Goal: Information Seeking & Learning: Learn about a topic

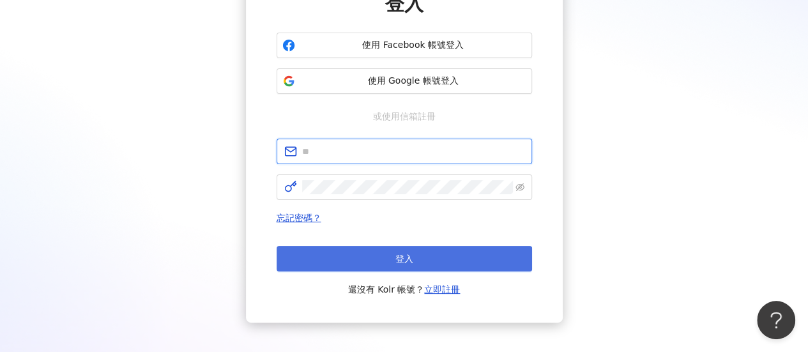
type input "**********"
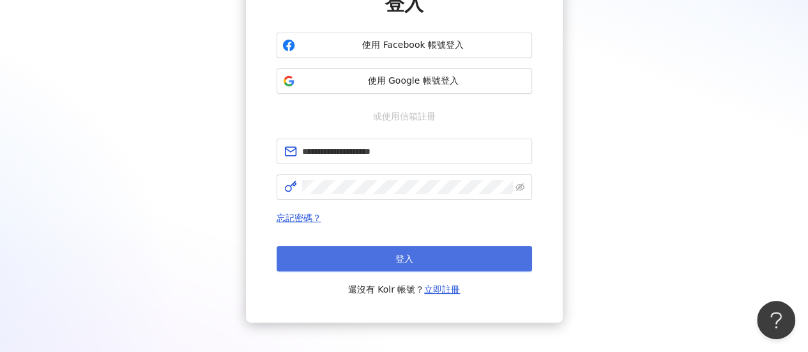
click at [352, 254] on button "登入" at bounding box center [405, 259] width 256 height 26
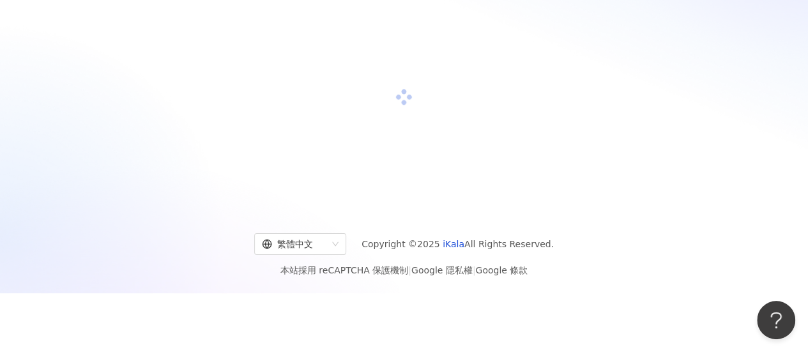
scroll to position [59, 0]
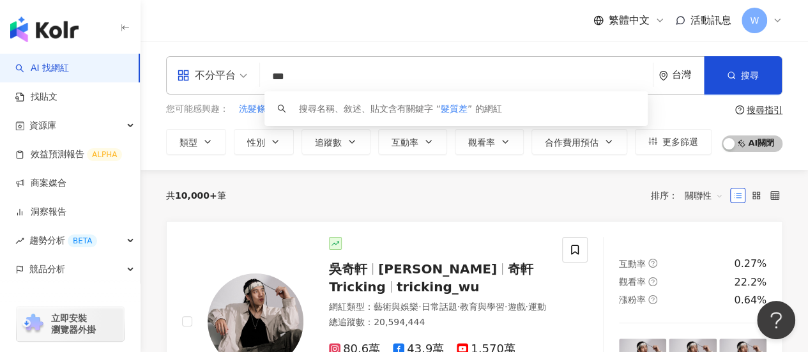
click at [249, 75] on div "不分平台" at bounding box center [212, 75] width 84 height 37
type input "***"
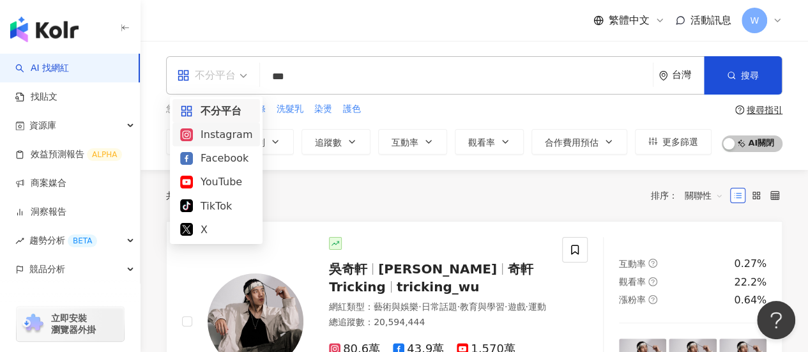
click at [243, 134] on div "Instagram" at bounding box center [216, 134] width 72 height 16
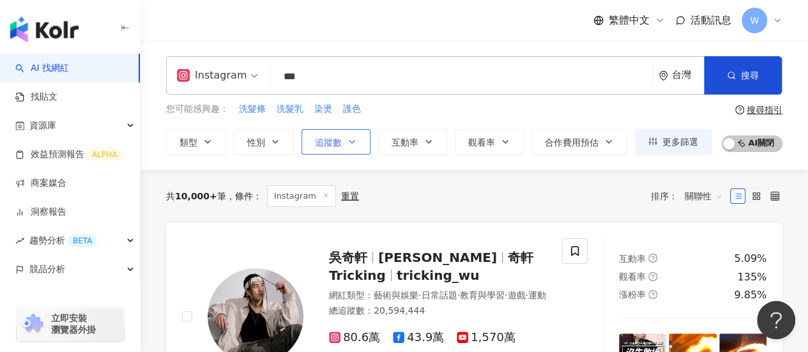
click at [333, 142] on span "追蹤數" at bounding box center [328, 142] width 27 height 10
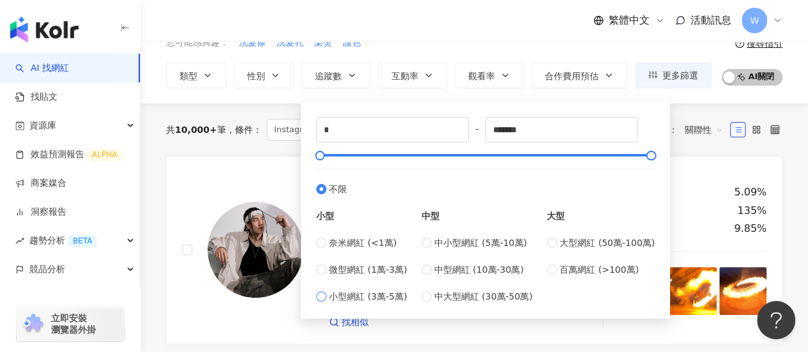
scroll to position [128, 0]
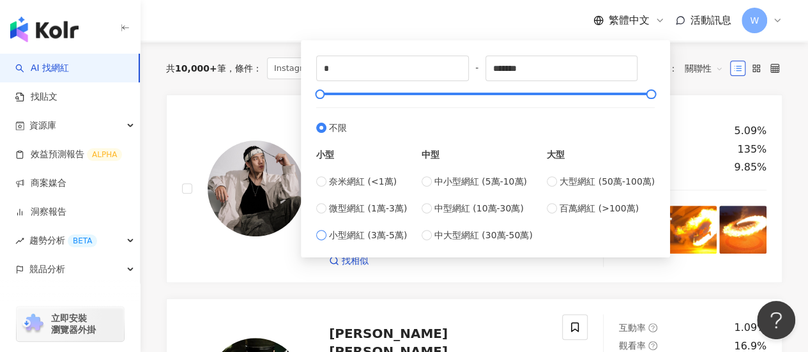
click at [370, 234] on span "小型網紅 (3萬-5萬)" at bounding box center [368, 235] width 78 height 14
type input "*****"
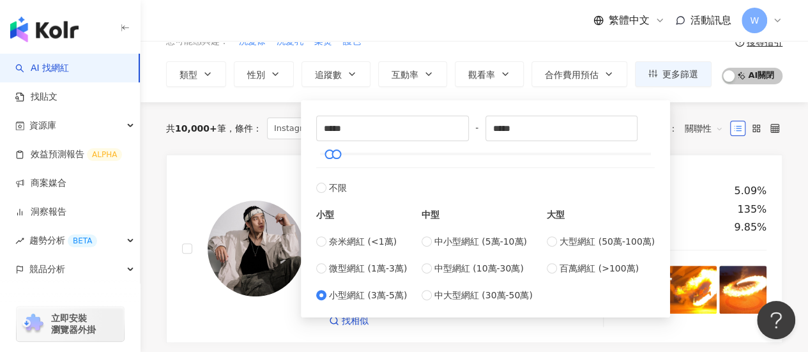
scroll to position [0, 0]
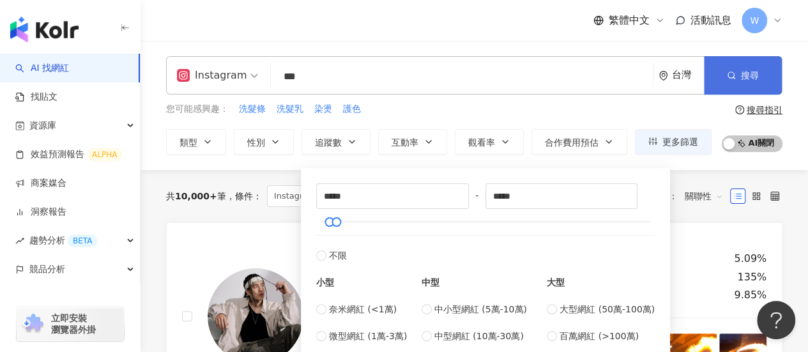
click at [726, 78] on button "搜尋" at bounding box center [743, 75] width 78 height 38
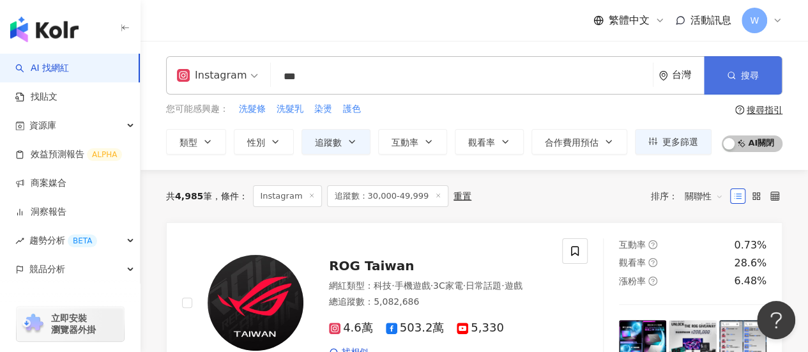
click at [735, 79] on icon "button" at bounding box center [731, 75] width 9 height 9
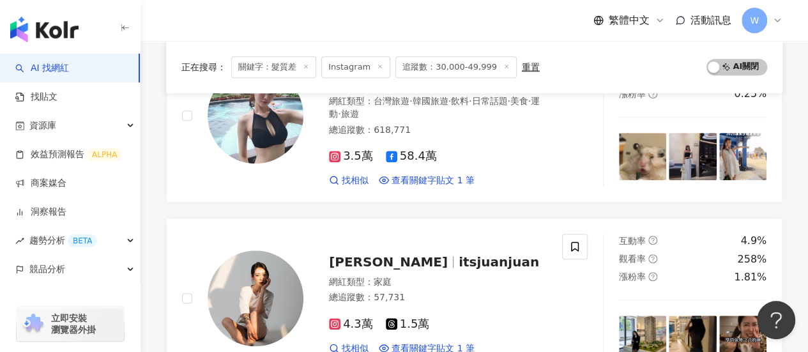
scroll to position [511, 0]
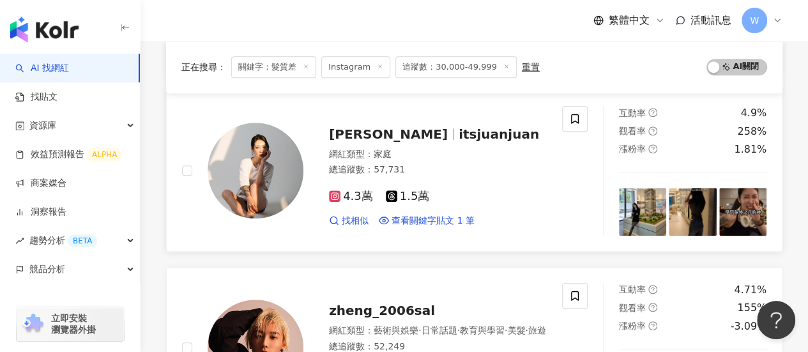
click at [459, 126] on span "itsjuanjuan" at bounding box center [499, 133] width 80 height 15
click at [337, 194] on icon at bounding box center [335, 197] width 6 height 6
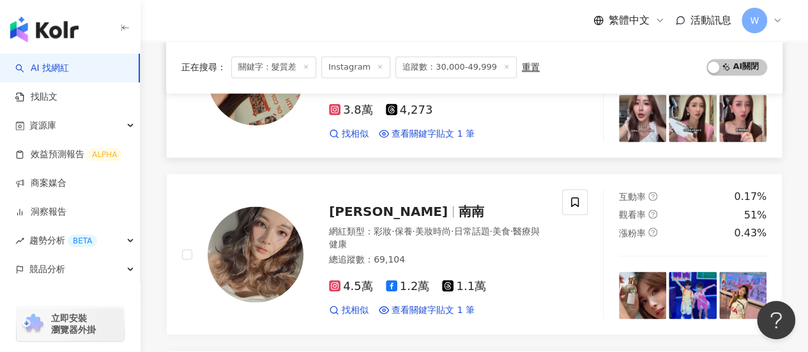
scroll to position [1150, 0]
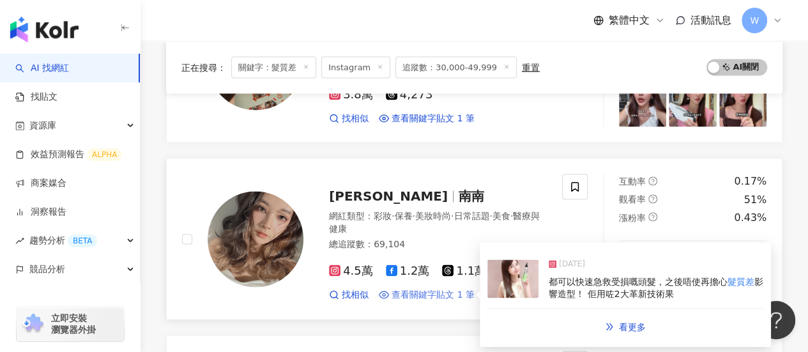
click at [414, 288] on span "查看關鍵字貼文 1 筆" at bounding box center [433, 294] width 83 height 13
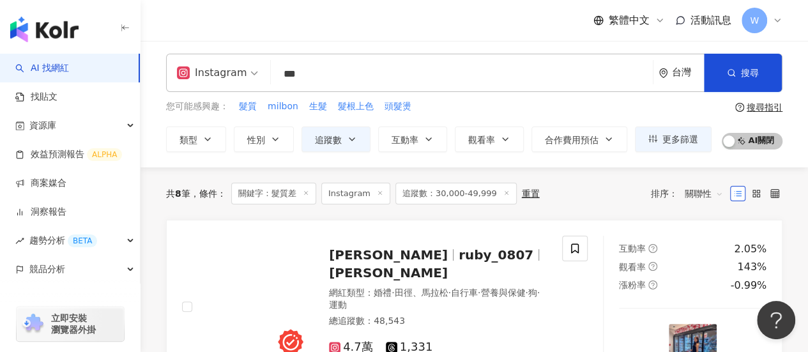
scroll to position [0, 0]
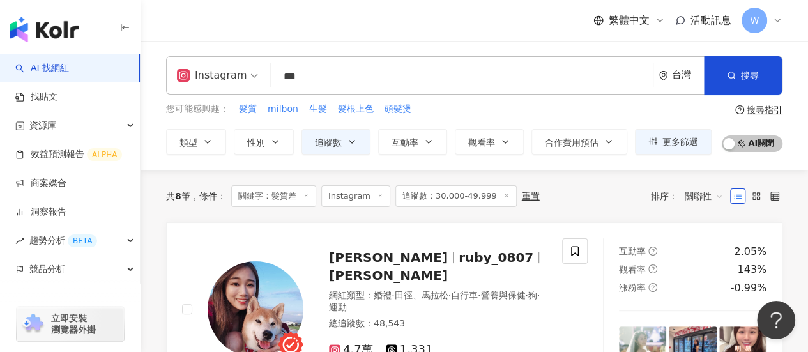
click at [331, 73] on input "***" at bounding box center [462, 77] width 372 height 24
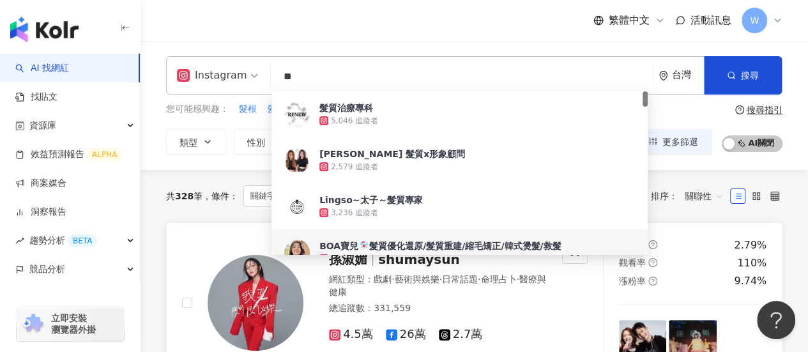
scroll to position [128, 0]
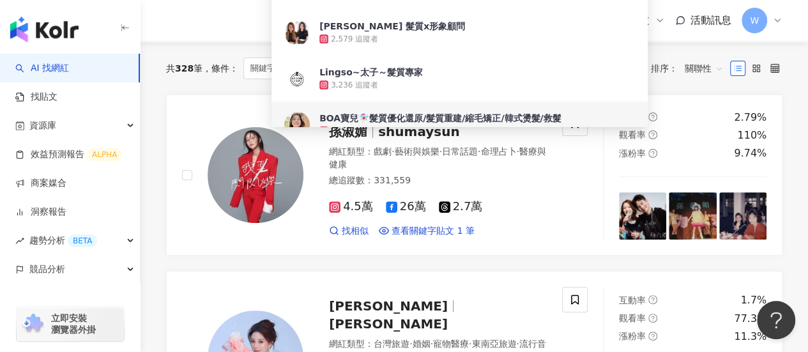
type input "**"
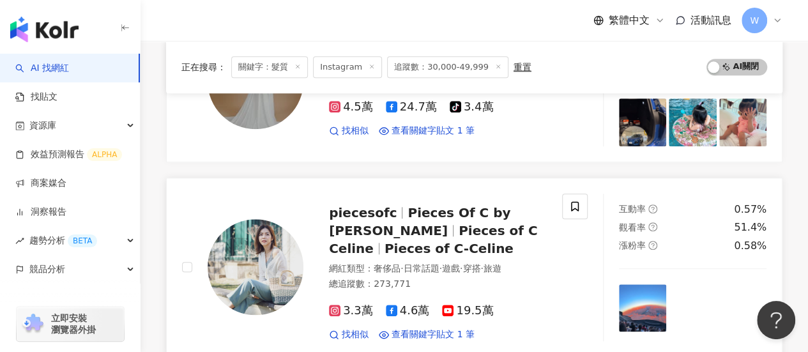
scroll to position [587, 0]
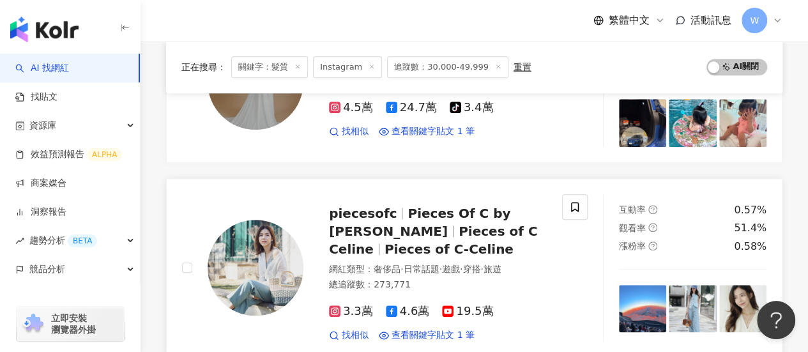
click at [388, 206] on span "piecesofc" at bounding box center [368, 213] width 79 height 15
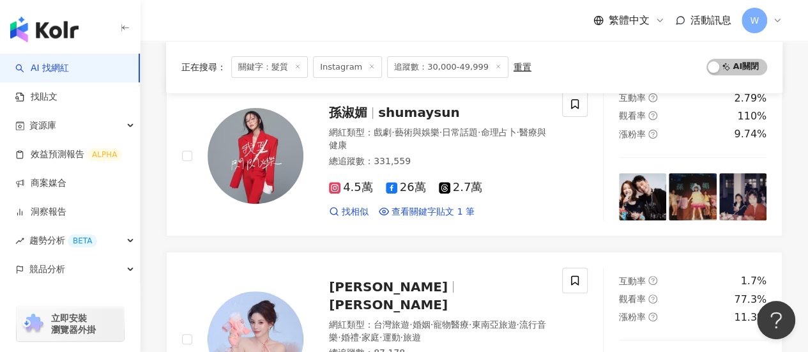
scroll to position [76, 0]
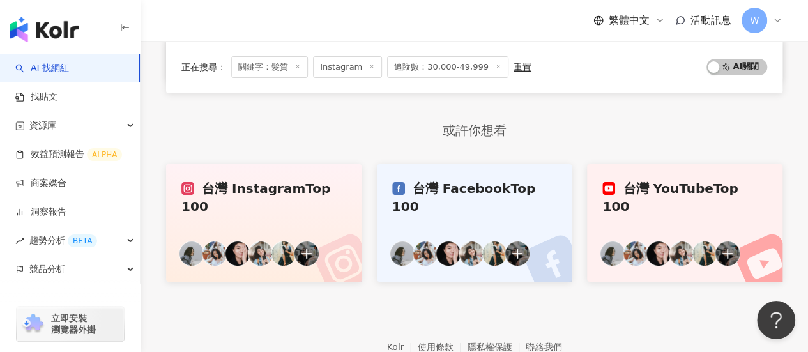
drag, startPoint x: 795, startPoint y: 133, endPoint x: 754, endPoint y: 356, distance: 227.3
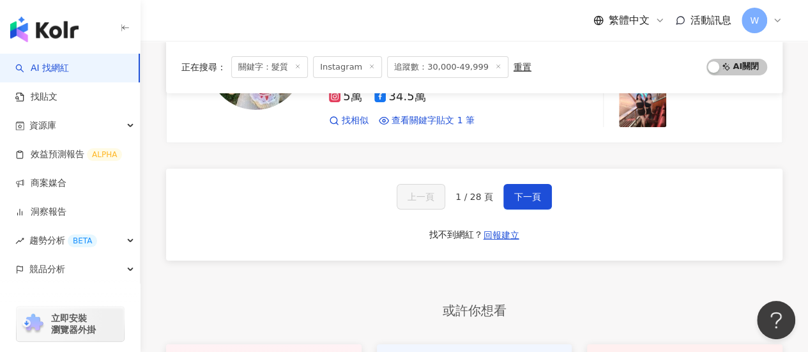
scroll to position [2248, 0]
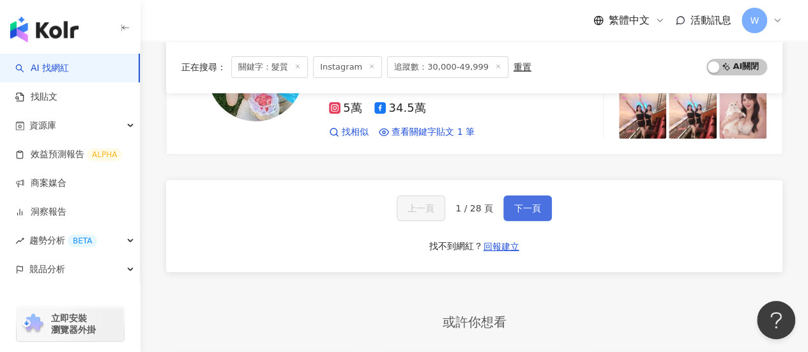
click at [523, 203] on span "下一頁" at bounding box center [527, 208] width 27 height 10
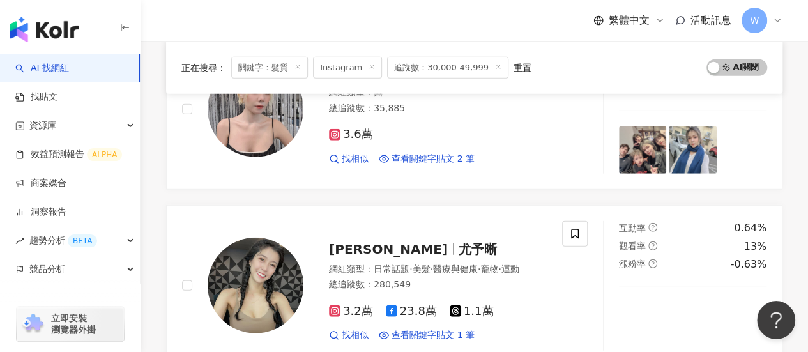
scroll to position [1707, 0]
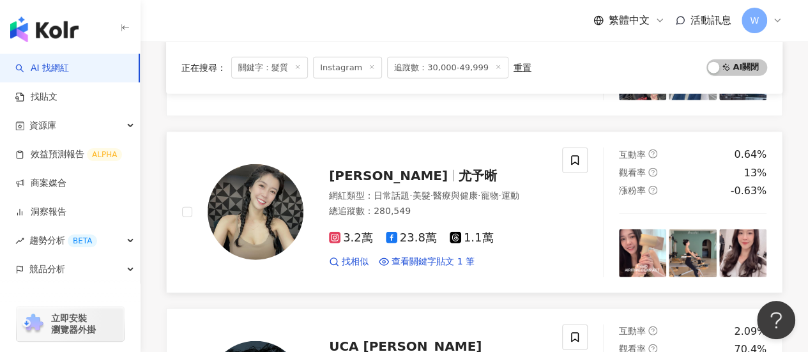
click at [367, 168] on span "廖宥妤" at bounding box center [394, 175] width 130 height 15
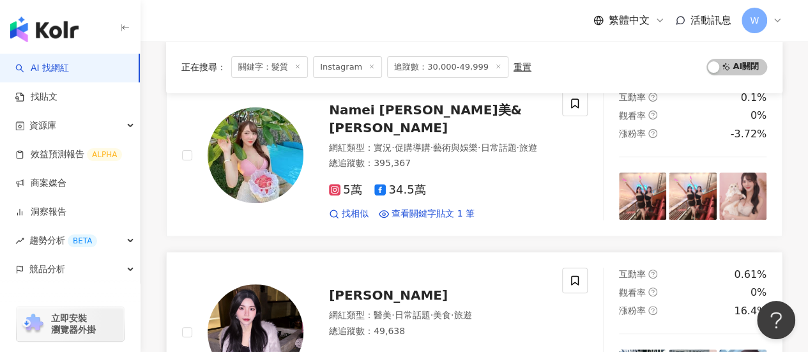
scroll to position [110, 0]
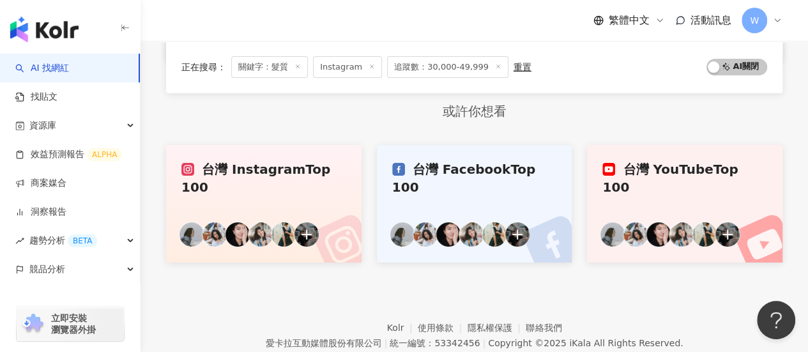
drag, startPoint x: 597, startPoint y: 99, endPoint x: 557, endPoint y: 351, distance: 254.8
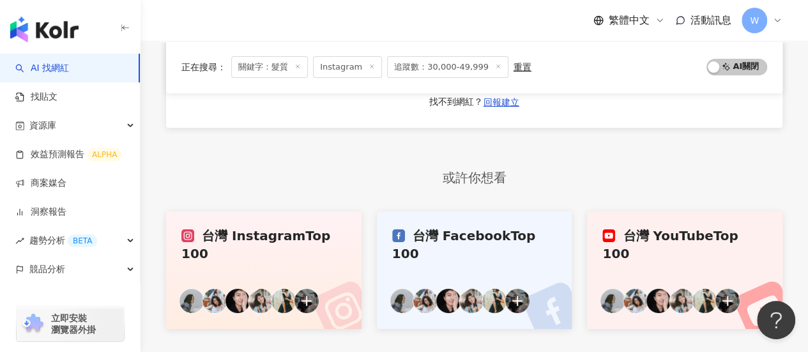
scroll to position [2218, 0]
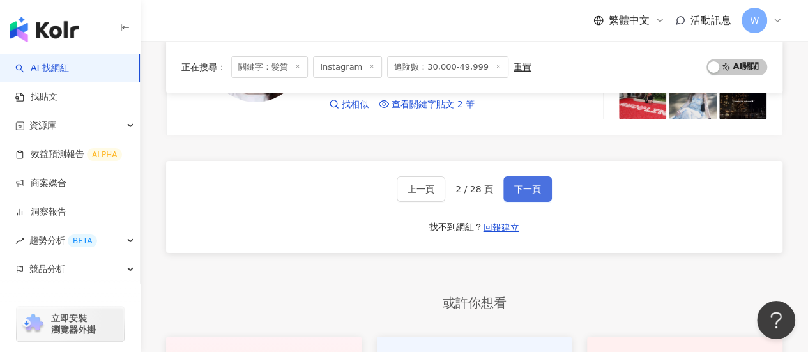
click at [518, 184] on span "下一頁" at bounding box center [527, 189] width 27 height 10
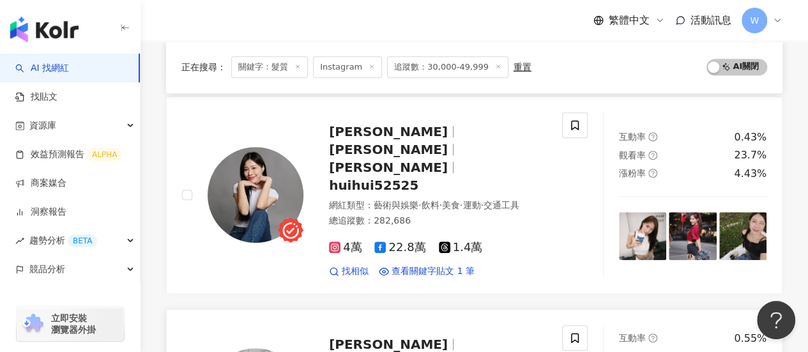
scroll to position [461, 0]
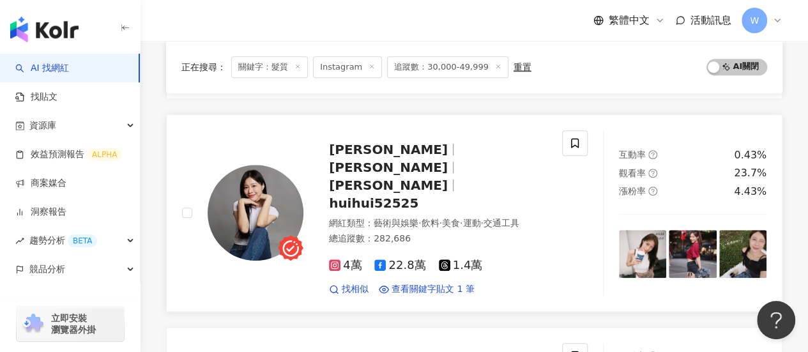
click at [438, 160] on span "陳慧慧" at bounding box center [388, 167] width 119 height 15
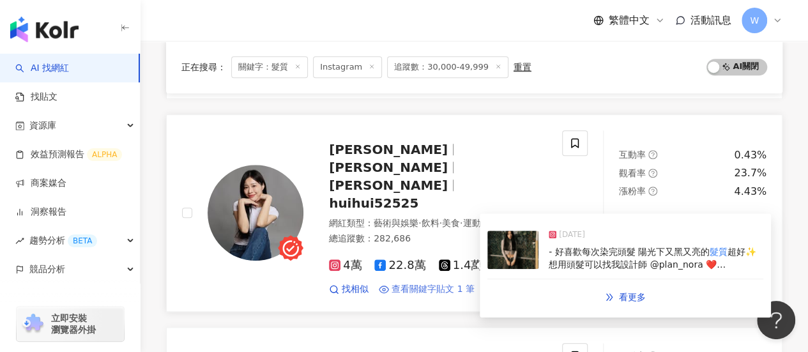
click at [422, 283] on span "查看關鍵字貼文 1 筆" at bounding box center [433, 289] width 83 height 13
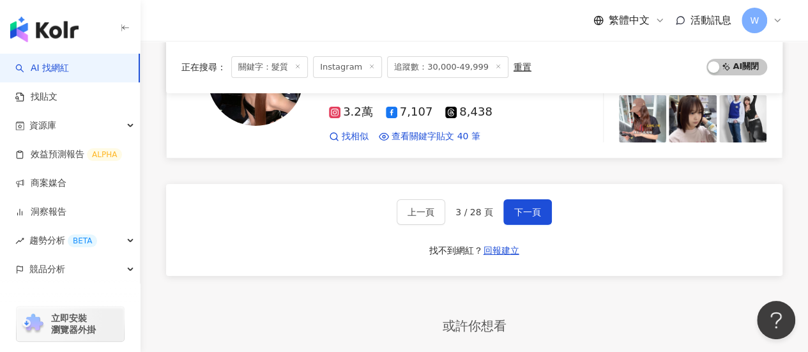
scroll to position [2186, 0]
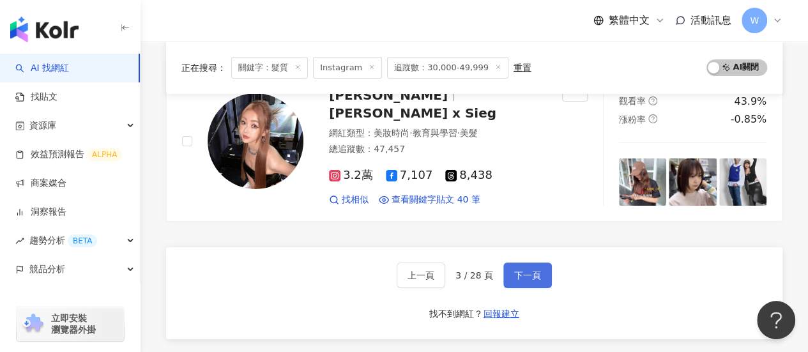
click at [527, 270] on span "下一頁" at bounding box center [527, 275] width 27 height 10
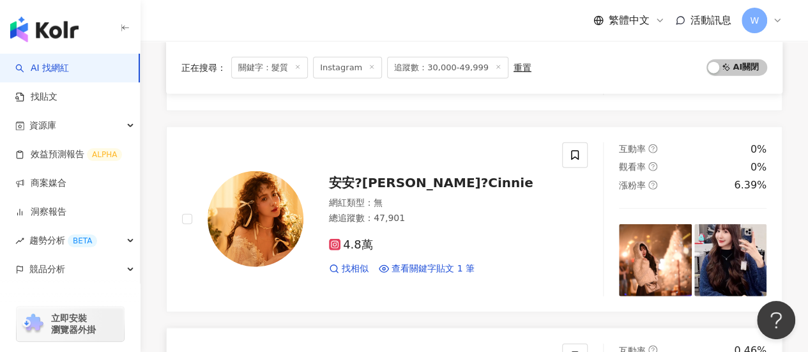
scroll to position [1522, 0]
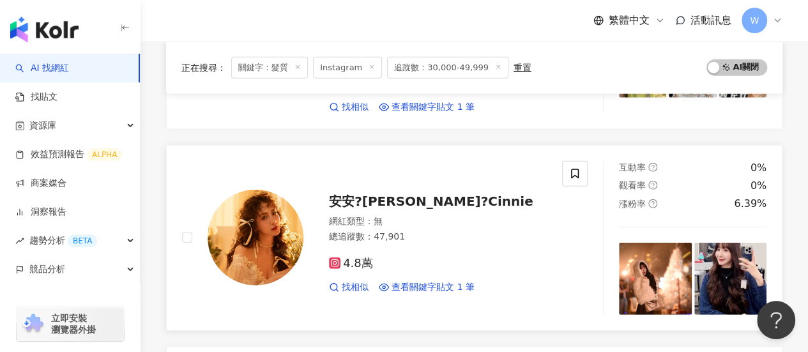
click at [404, 194] on span "安安?C妮?Cinnie" at bounding box center [431, 201] width 204 height 15
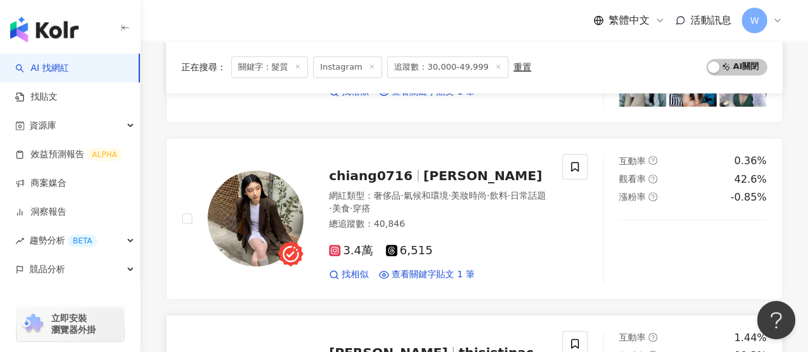
scroll to position [245, 0]
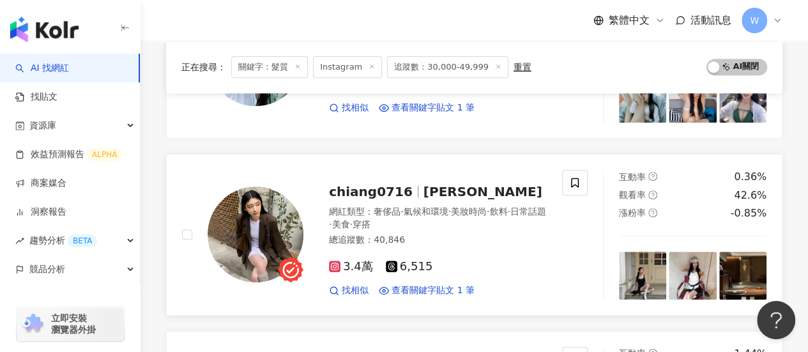
click at [407, 187] on span "chiang0716" at bounding box center [376, 191] width 95 height 15
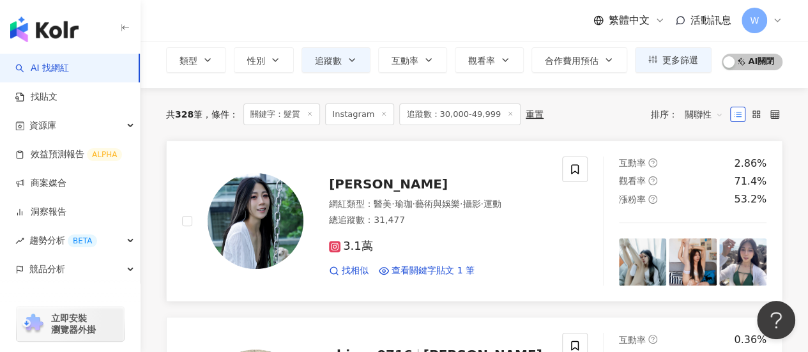
scroll to position [128, 0]
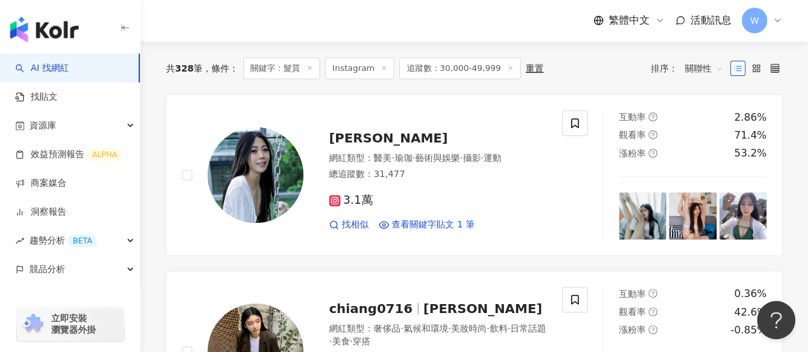
drag, startPoint x: 492, startPoint y: 157, endPoint x: 806, endPoint y: 123, distance: 316.2
click at [752, 66] on icon at bounding box center [756, 68] width 9 height 9
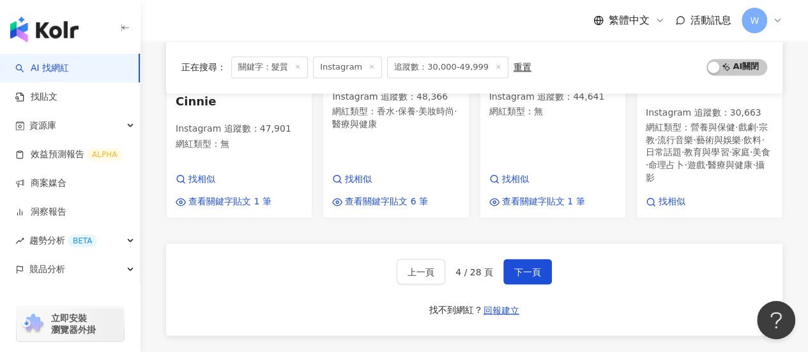
scroll to position [1086, 0]
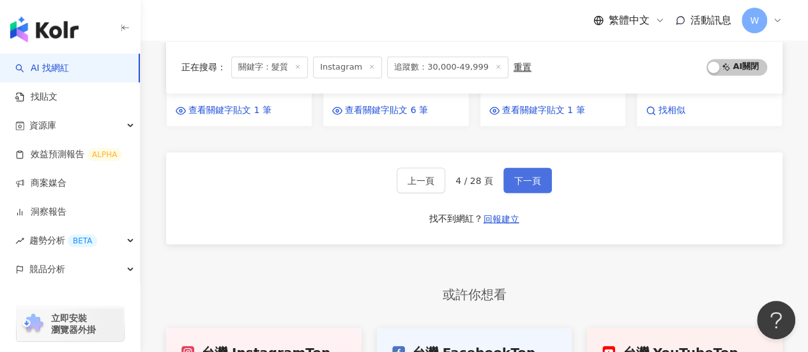
click at [519, 175] on span "下一頁" at bounding box center [527, 180] width 27 height 10
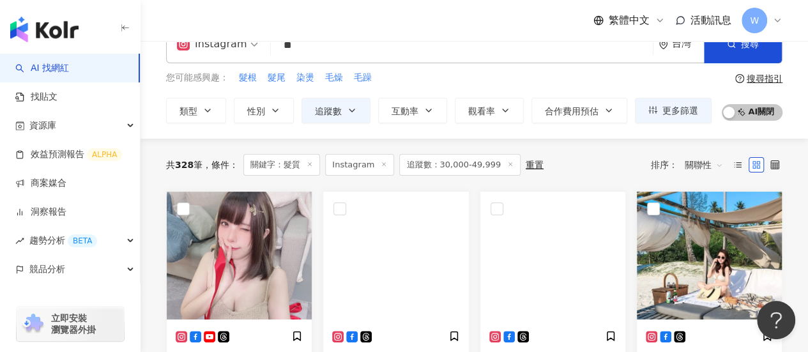
scroll to position [159, 0]
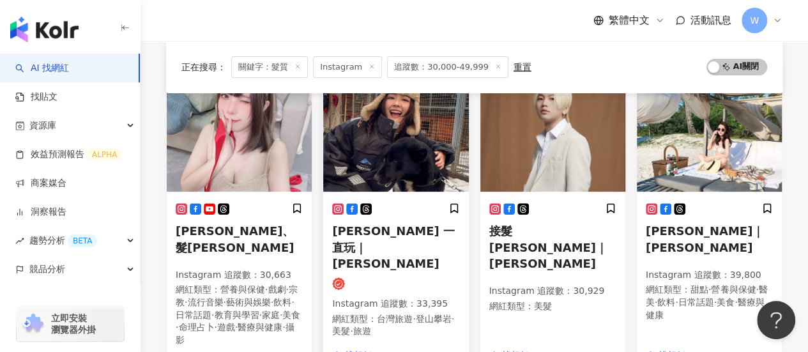
click at [418, 154] on img at bounding box center [395, 128] width 145 height 128
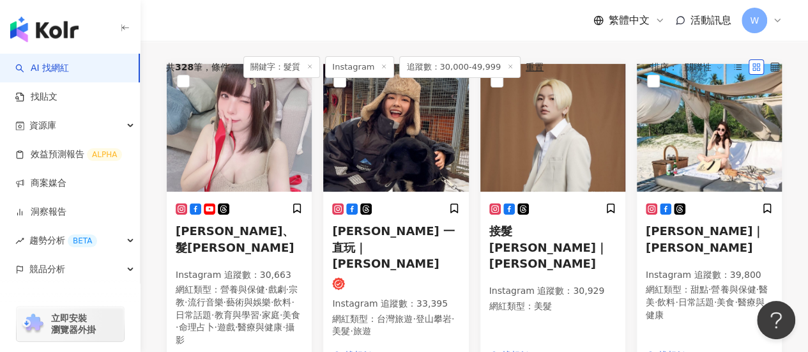
scroll to position [0, 0]
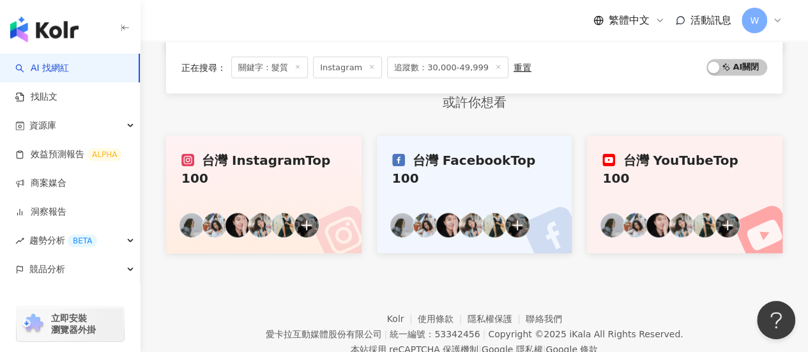
drag, startPoint x: 641, startPoint y: 181, endPoint x: 580, endPoint y: 372, distance: 201.2
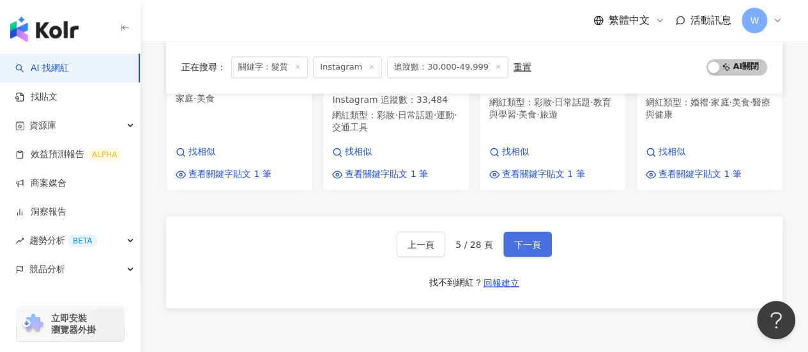
click at [535, 239] on span "下一頁" at bounding box center [527, 244] width 27 height 10
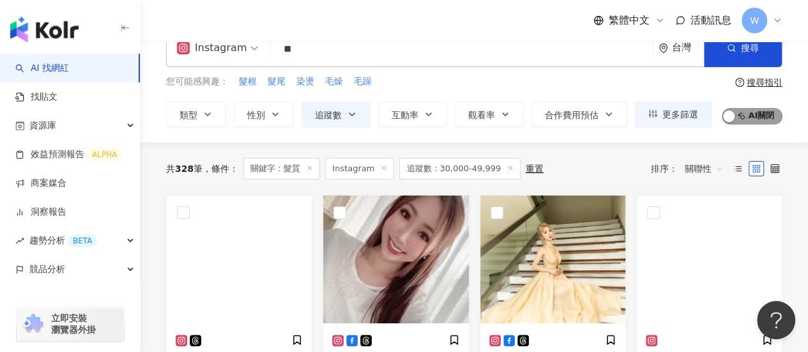
scroll to position [18, 0]
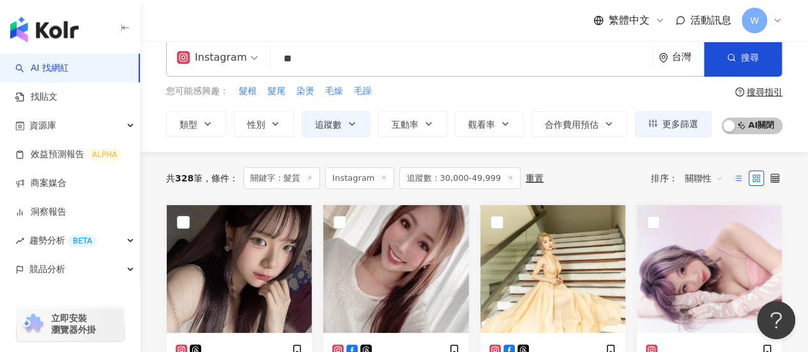
click at [744, 179] on label at bounding box center [737, 178] width 15 height 15
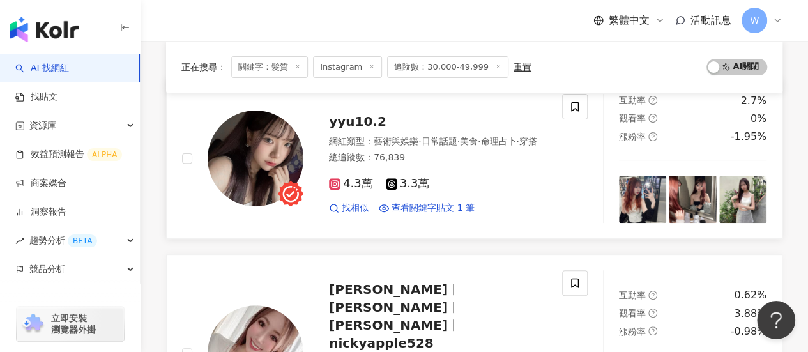
scroll to position [146, 0]
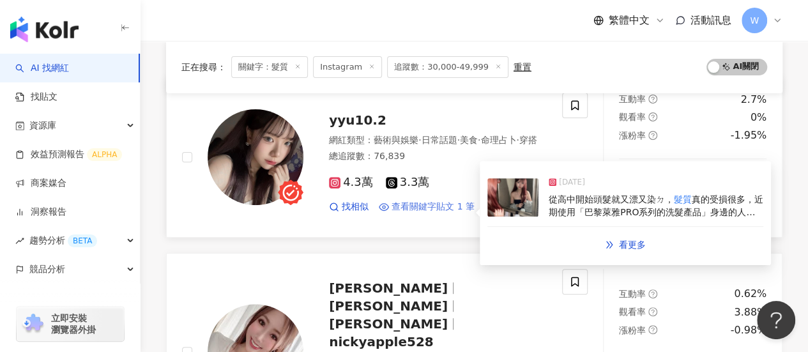
click at [422, 209] on span "查看關鍵字貼文 1 筆" at bounding box center [433, 207] width 83 height 13
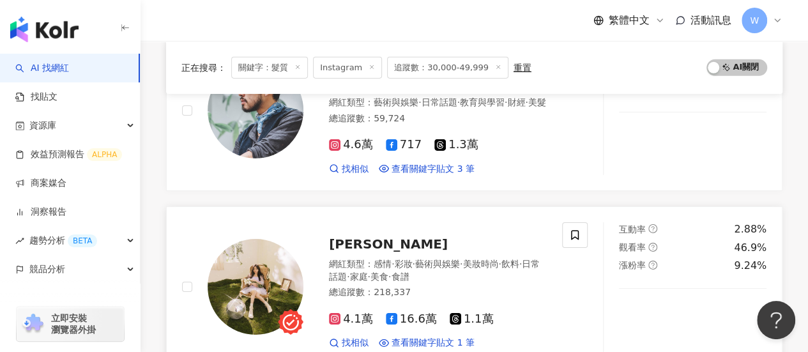
scroll to position [2108, 0]
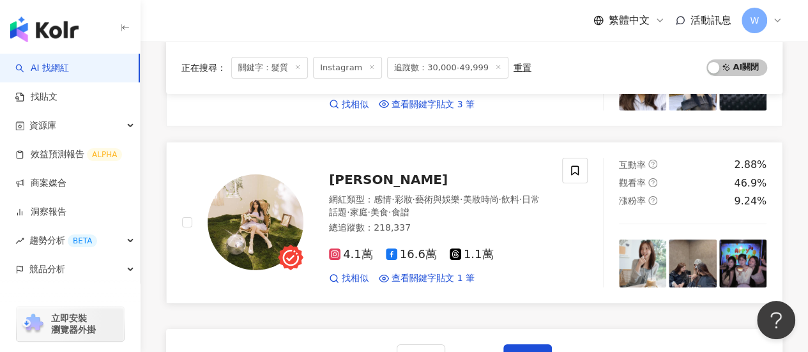
click at [531, 248] on div "4.1萬 16.6萬 1.1萬" at bounding box center [438, 255] width 218 height 14
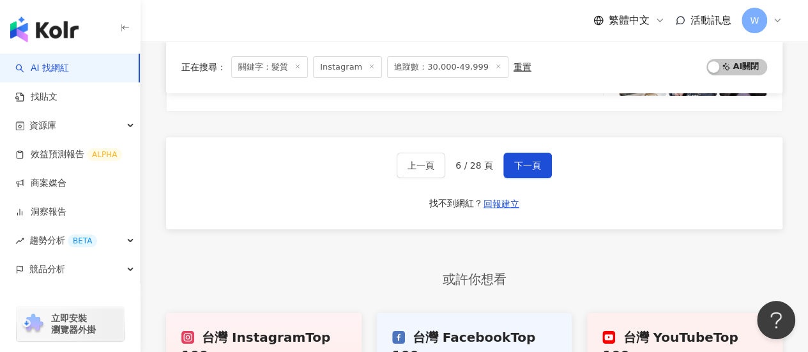
click at [524, 153] on button "下一頁" at bounding box center [527, 166] width 49 height 26
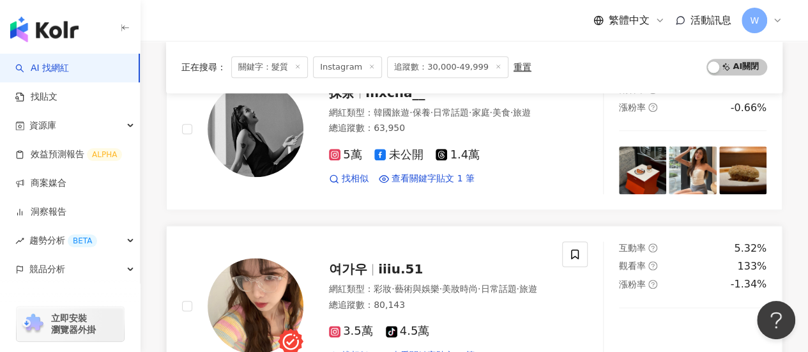
scroll to position [619, 0]
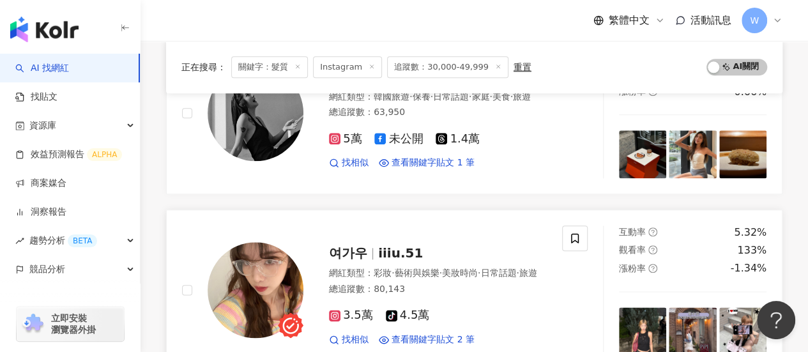
click at [441, 267] on div "網紅類型 ： 彩妝 · 藝術與娛樂 · 美妝時尚 · 日常話題 · 旅遊 總追蹤數 ： 80,143" at bounding box center [438, 282] width 218 height 31
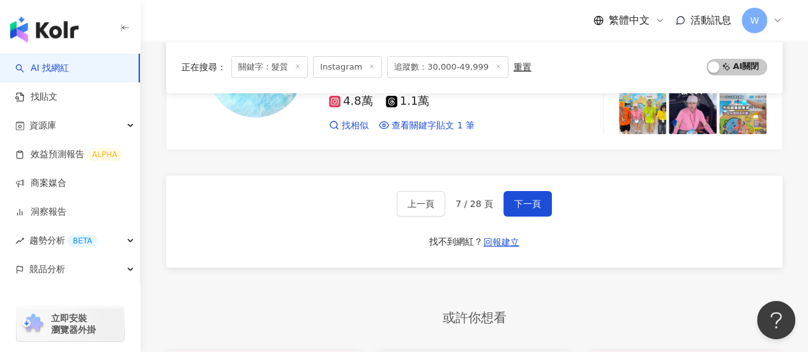
scroll to position [2216, 0]
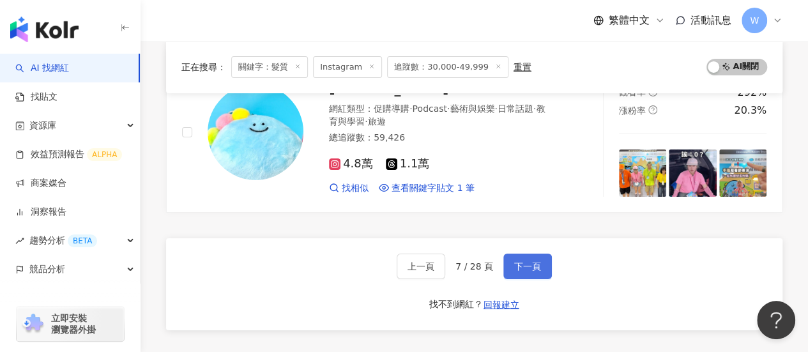
click at [528, 254] on button "下一頁" at bounding box center [527, 267] width 49 height 26
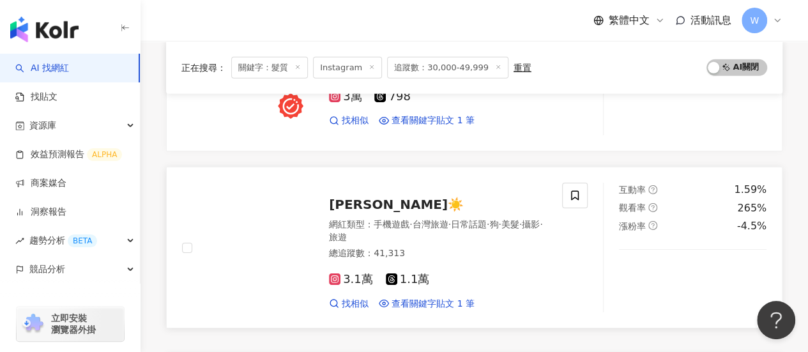
scroll to position [1973, 0]
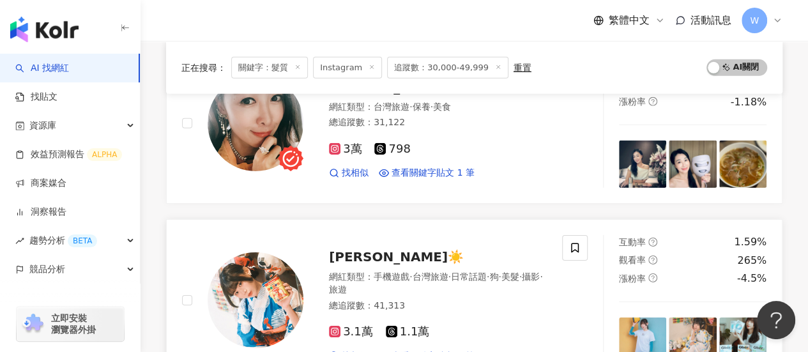
click at [448, 271] on span "台灣旅遊" at bounding box center [430, 276] width 36 height 10
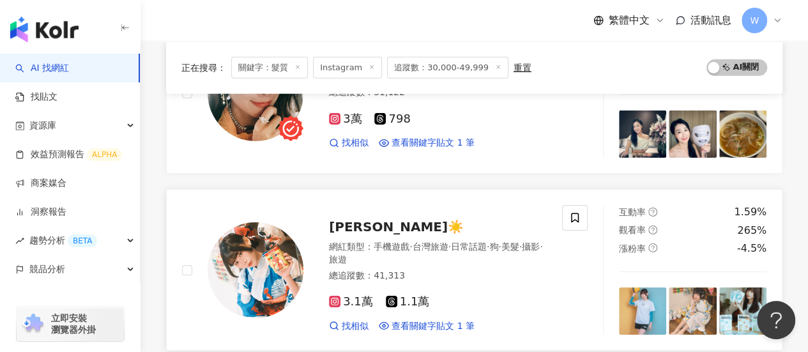
scroll to position [2100, 0]
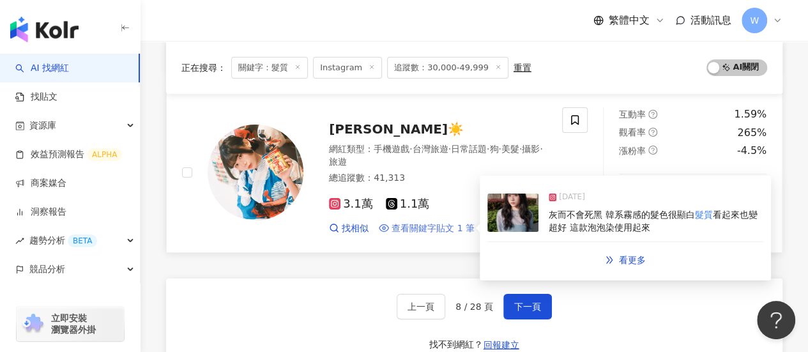
click at [414, 222] on span "查看關鍵字貼文 1 筆" at bounding box center [433, 228] width 83 height 13
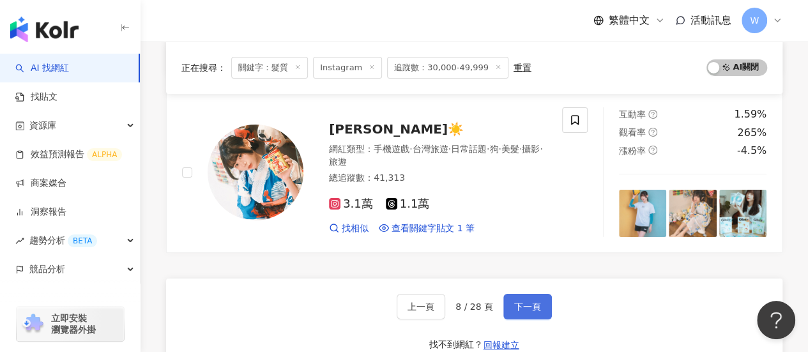
click at [530, 294] on button "下一頁" at bounding box center [527, 307] width 49 height 26
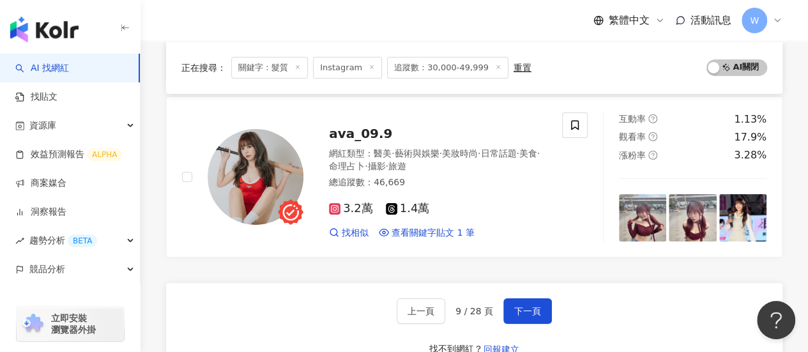
drag, startPoint x: 641, startPoint y: 244, endPoint x: 630, endPoint y: 245, distance: 11.5
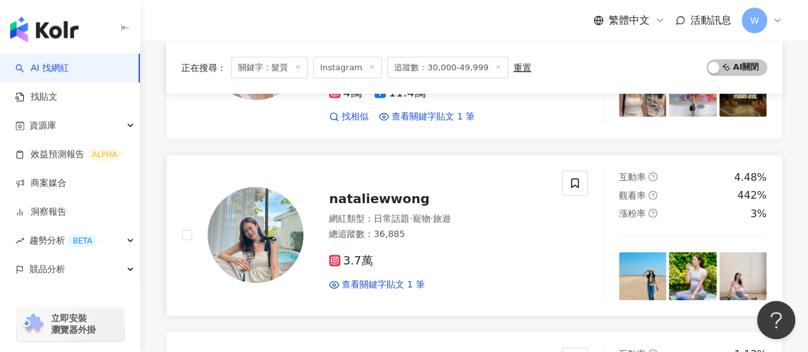
scroll to position [1845, 0]
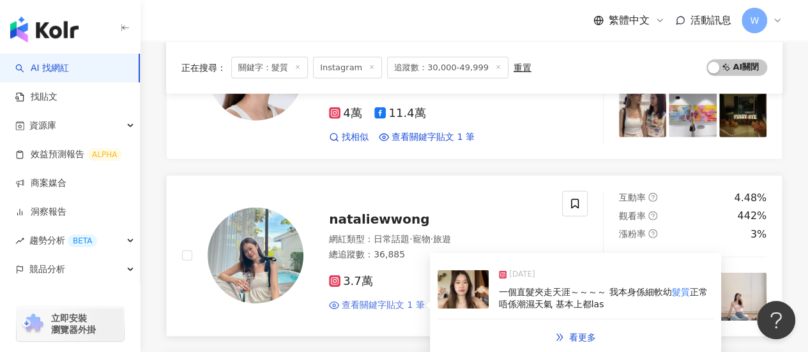
click at [367, 299] on span "查看關鍵字貼文 1 筆" at bounding box center [383, 305] width 83 height 13
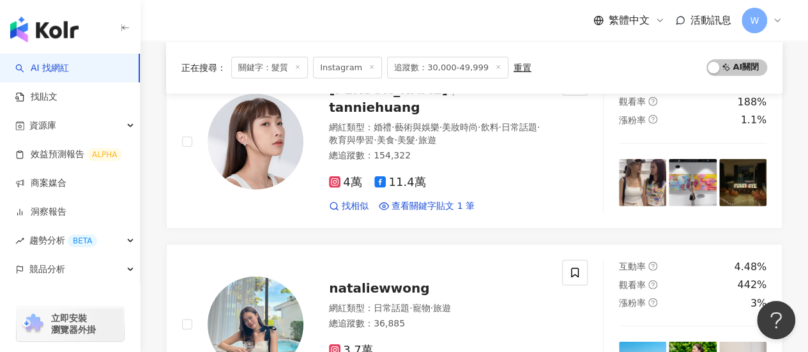
scroll to position [1717, 0]
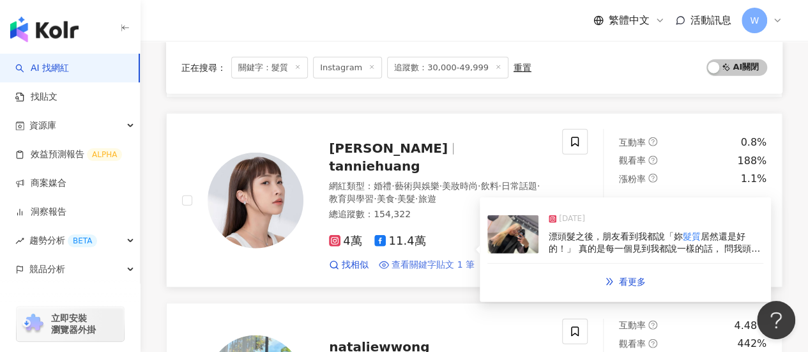
click at [416, 259] on span "查看關鍵字貼文 1 筆" at bounding box center [433, 265] width 83 height 13
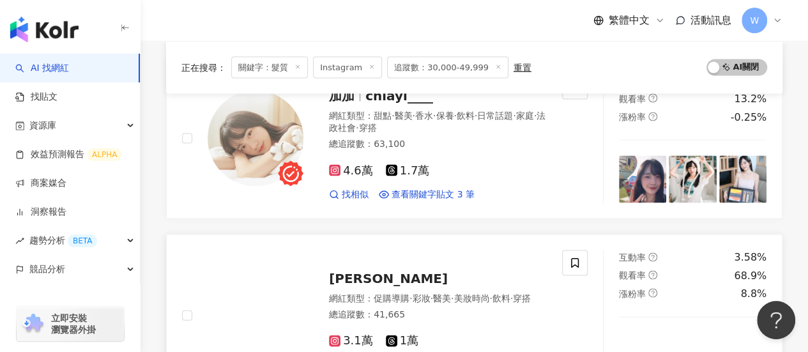
scroll to position [1206, 0]
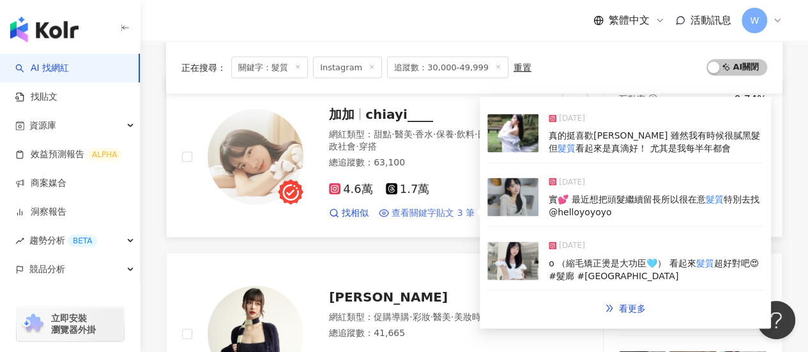
click at [419, 208] on span "查看關鍵字貼文 3 筆" at bounding box center [433, 212] width 83 height 13
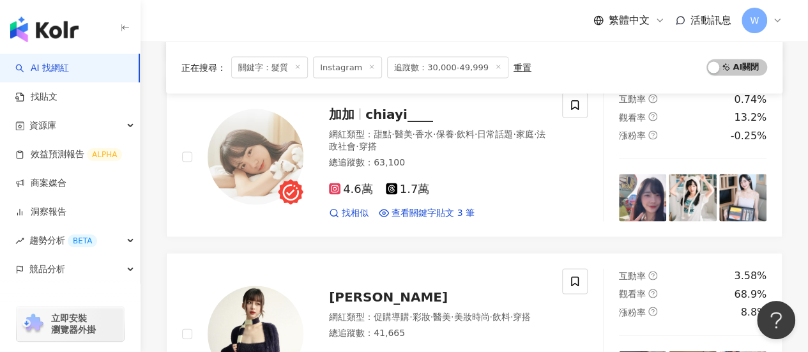
scroll to position [759, 0]
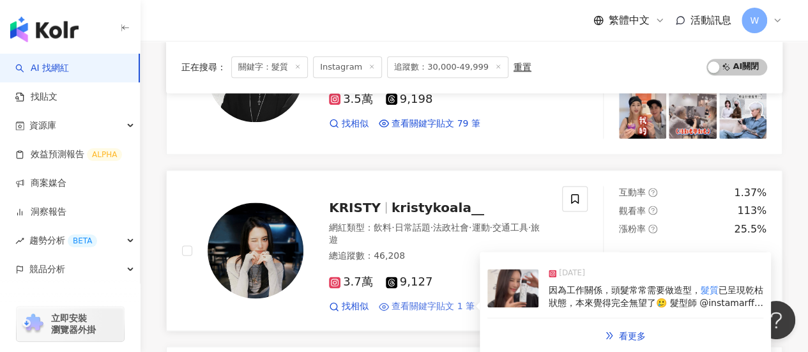
click at [422, 300] on span "查看關鍵字貼文 1 筆" at bounding box center [433, 306] width 83 height 13
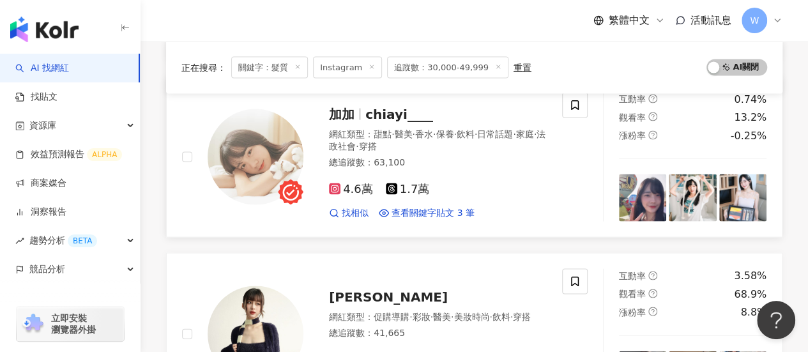
scroll to position [1142, 0]
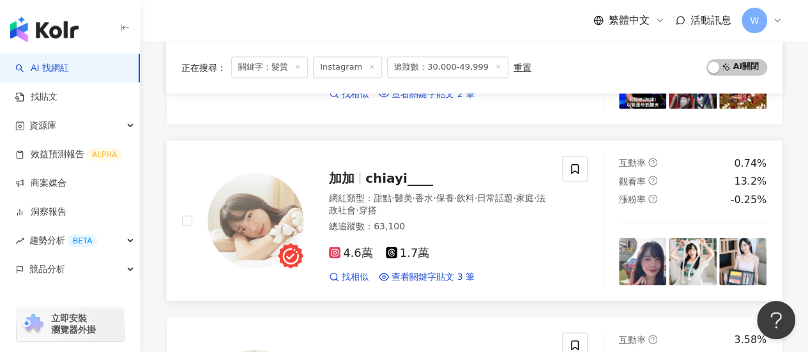
click at [422, 170] on span "chiayi____" at bounding box center [399, 177] width 68 height 15
click at [408, 270] on span "查看關鍵字貼文 3 筆" at bounding box center [433, 276] width 83 height 13
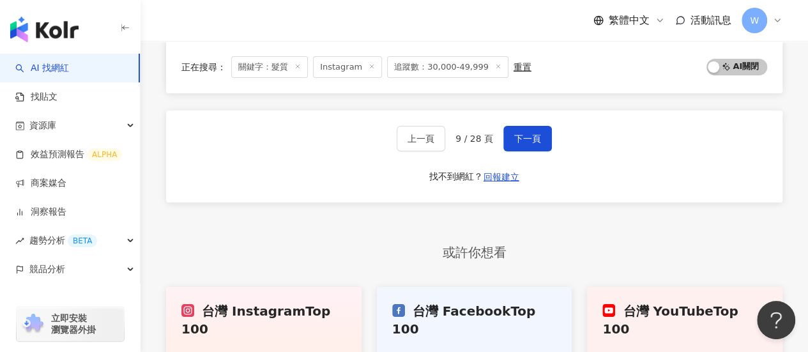
scroll to position [2228, 0]
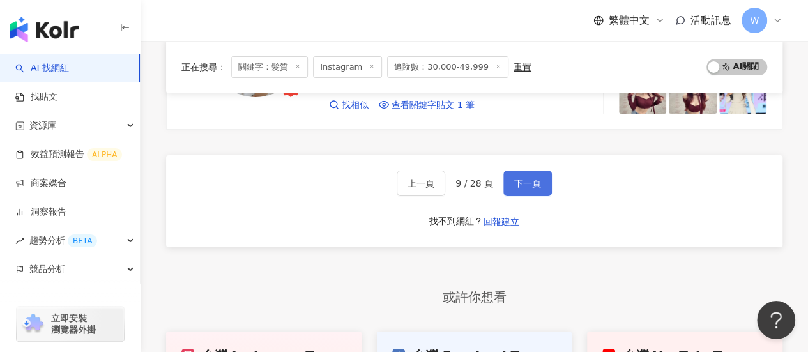
click at [515, 178] on span "下一頁" at bounding box center [527, 183] width 27 height 10
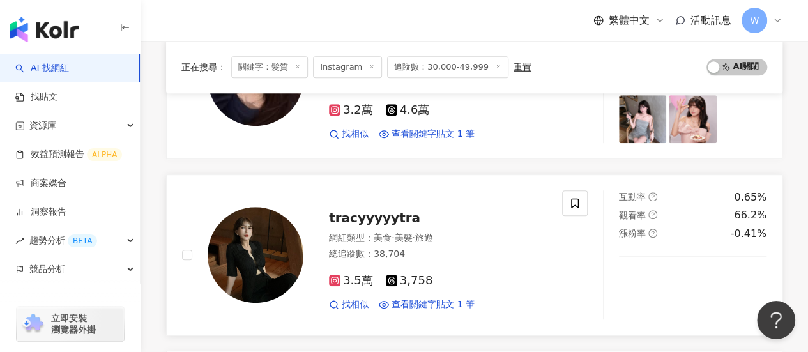
scroll to position [474, 0]
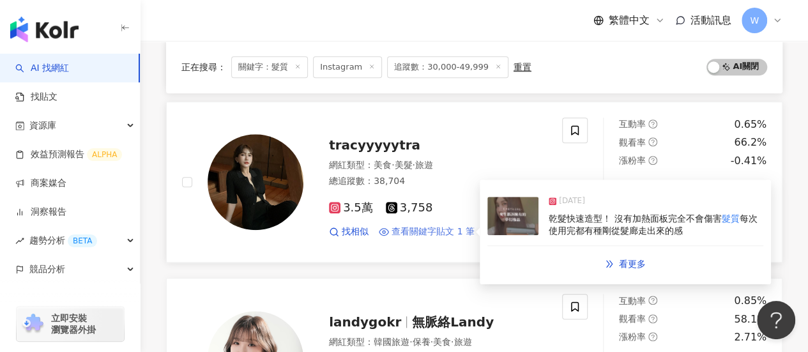
click at [411, 232] on span "查看關鍵字貼文 1 筆" at bounding box center [433, 231] width 83 height 13
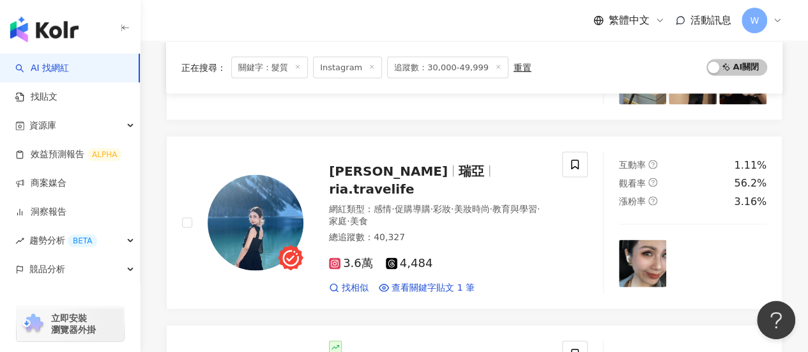
scroll to position [1341, 0]
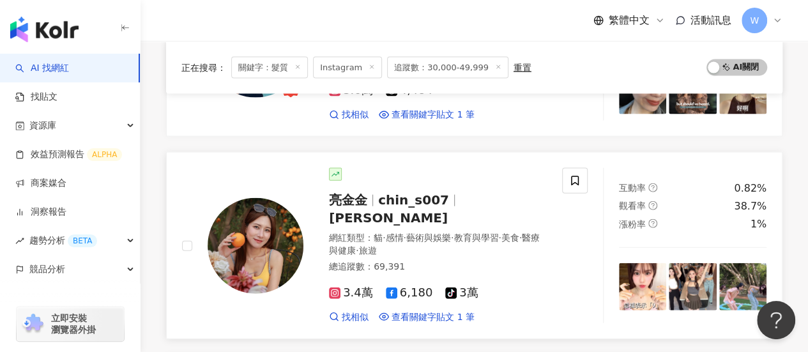
click at [480, 171] on div "亮金金 chin_s007 kim 網紅類型 ： 貓 · 感情 · 藝術與娛樂 · 教育與學習 · 美食 · 醫療與健康 · 旅遊 總追蹤數 ： 69,391…" at bounding box center [424, 245] width 243 height 155
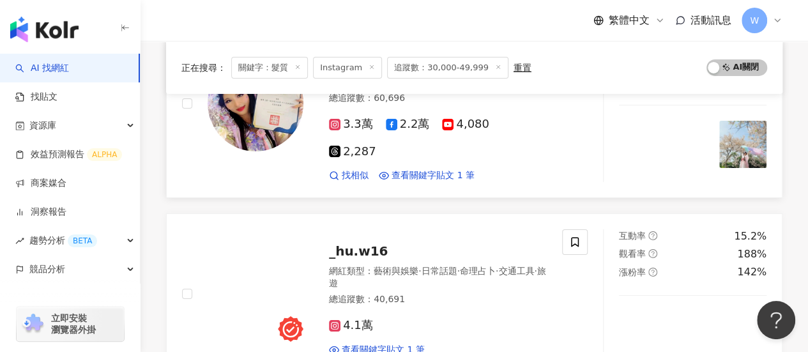
scroll to position [2108, 0]
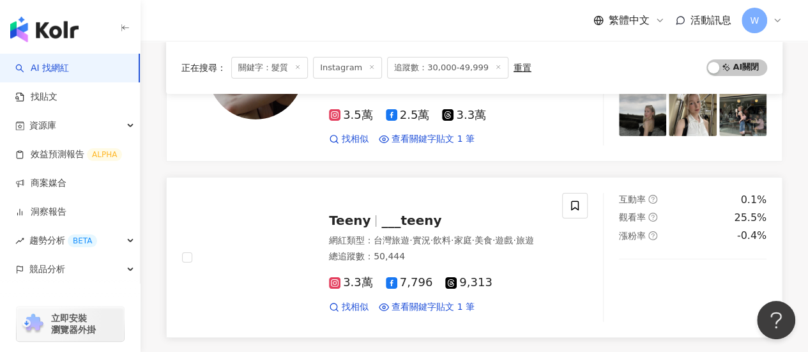
scroll to position [2050, 0]
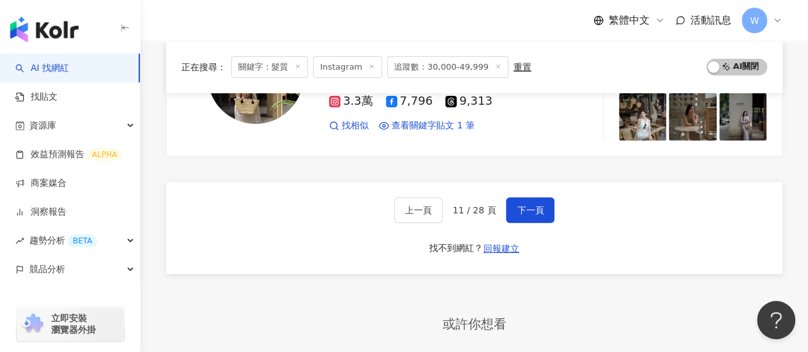
scroll to position [2242, 0]
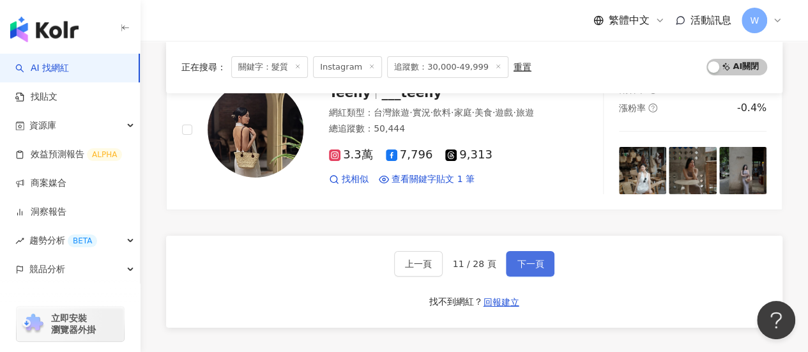
click at [522, 259] on span "下一頁" at bounding box center [530, 264] width 27 height 10
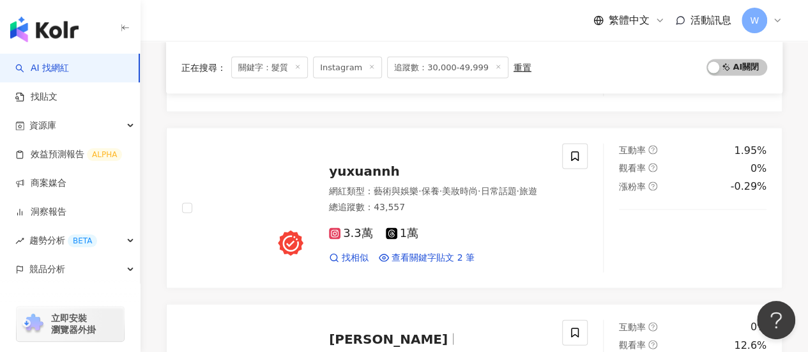
scroll to position [1205, 0]
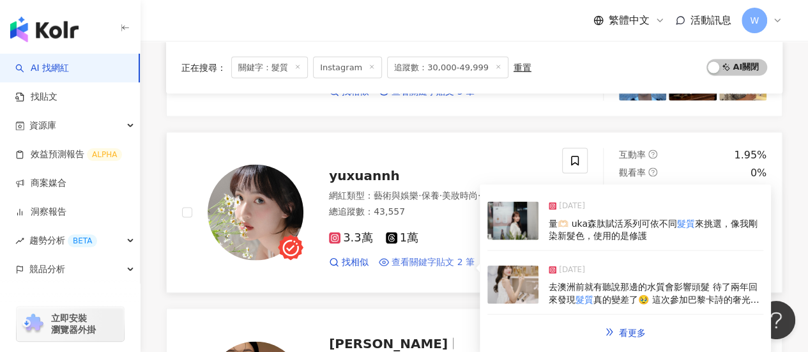
click at [445, 256] on span "查看關鍵字貼文 2 筆" at bounding box center [433, 262] width 83 height 13
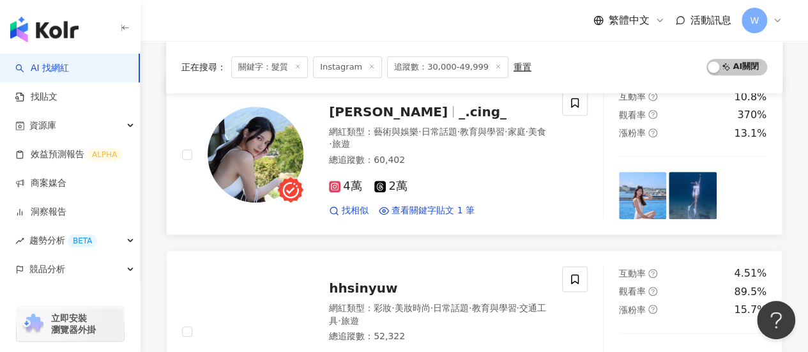
scroll to position [447, 0]
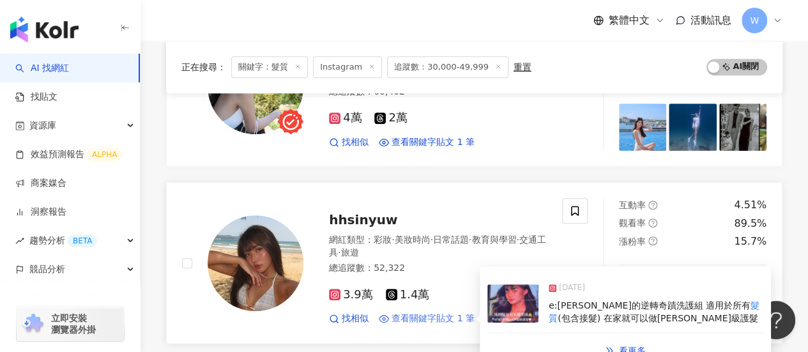
click at [448, 312] on span "查看關鍵字貼文 1 筆" at bounding box center [433, 318] width 83 height 13
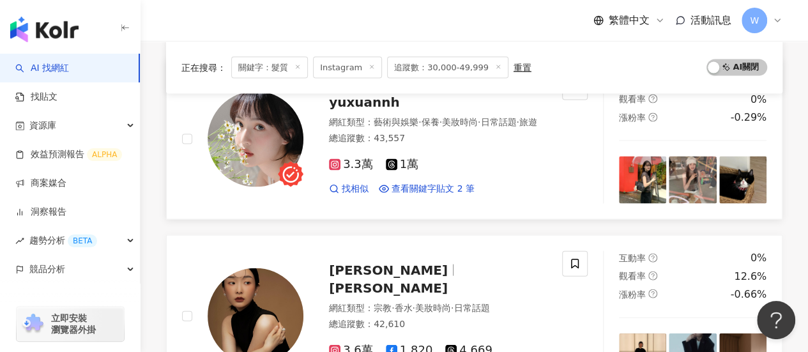
scroll to position [1214, 0]
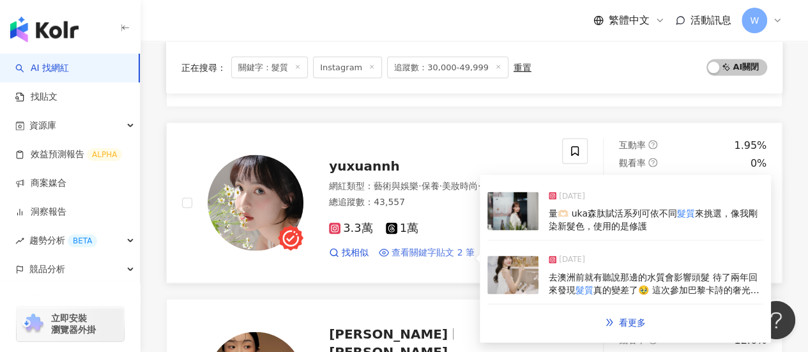
click at [439, 247] on span "查看關鍵字貼文 2 筆" at bounding box center [433, 253] width 83 height 13
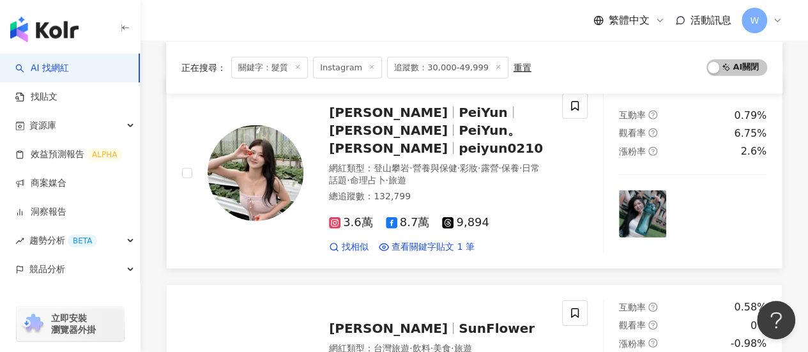
scroll to position [1852, 0]
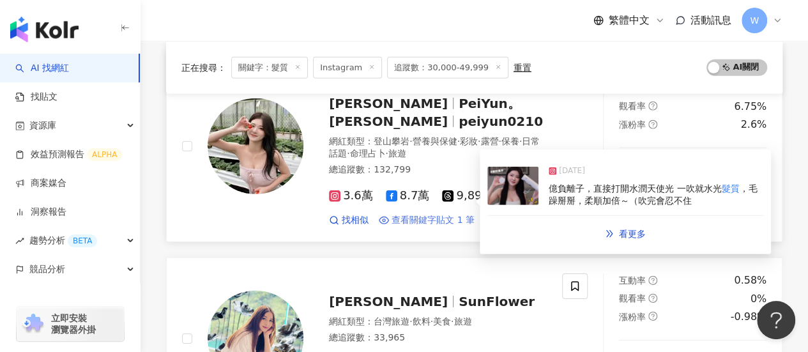
click at [439, 214] on span "查看關鍵字貼文 1 筆" at bounding box center [433, 220] width 83 height 13
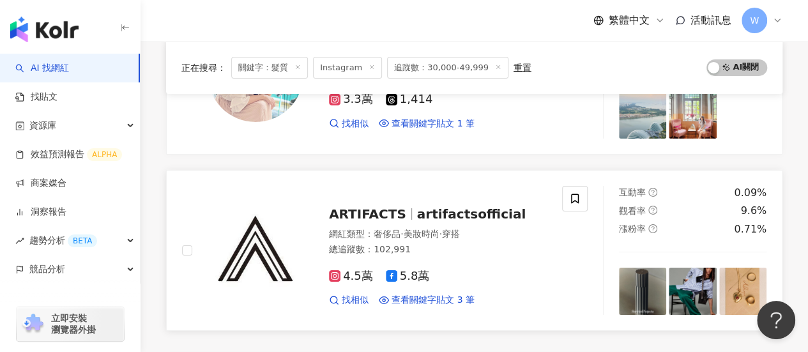
scroll to position [2236, 0]
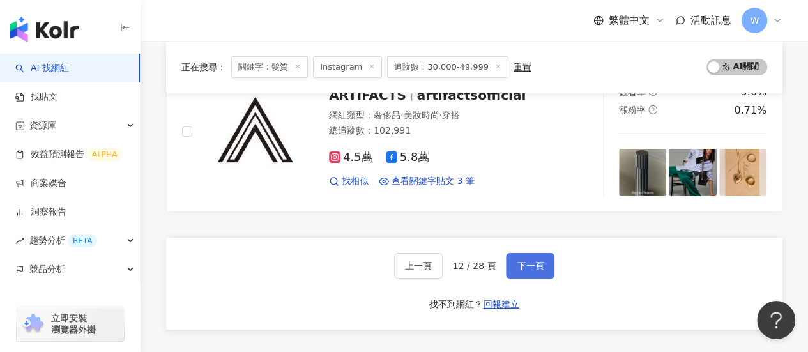
click at [507, 253] on button "下一頁" at bounding box center [530, 266] width 49 height 26
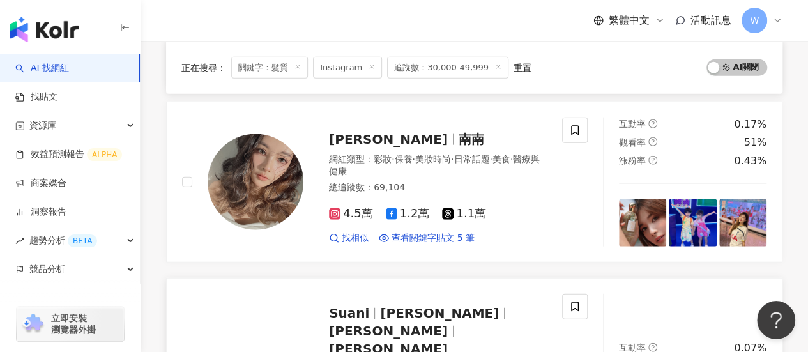
scroll to position [1568, 0]
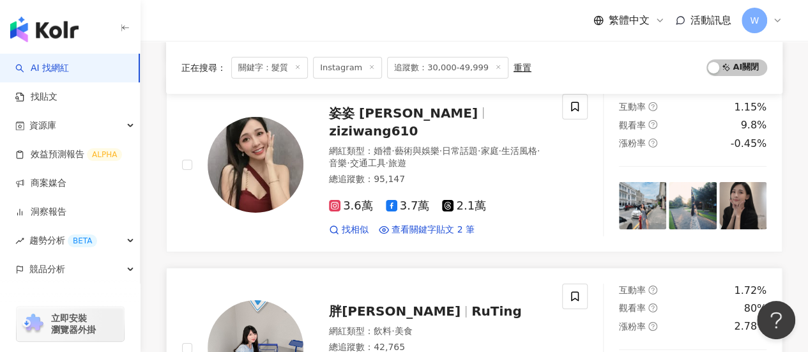
scroll to position [2142, 0]
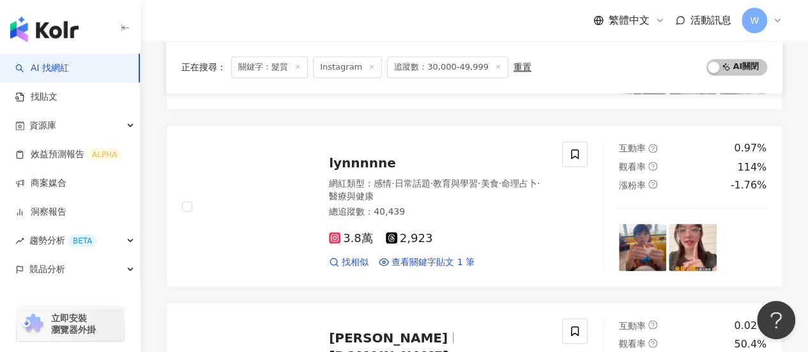
scroll to position [1030, 0]
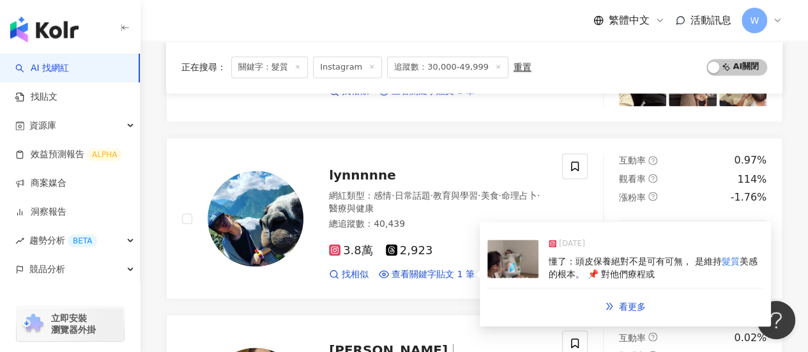
click at [435, 268] on span "查看關鍵字貼文 1 筆" at bounding box center [433, 274] width 83 height 13
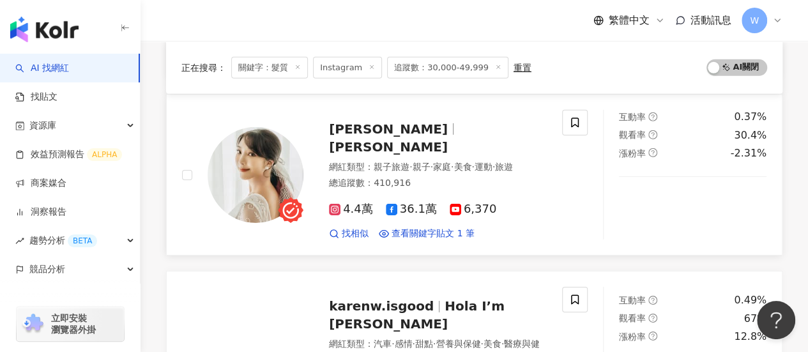
scroll to position [2180, 0]
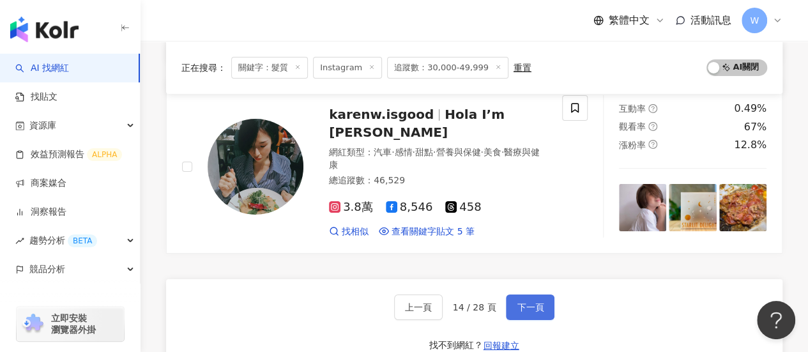
click at [528, 302] on span "下一頁" at bounding box center [530, 307] width 27 height 10
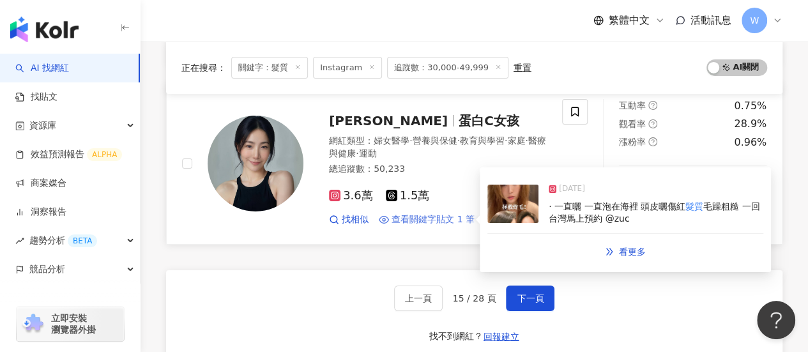
scroll to position [2070, 0]
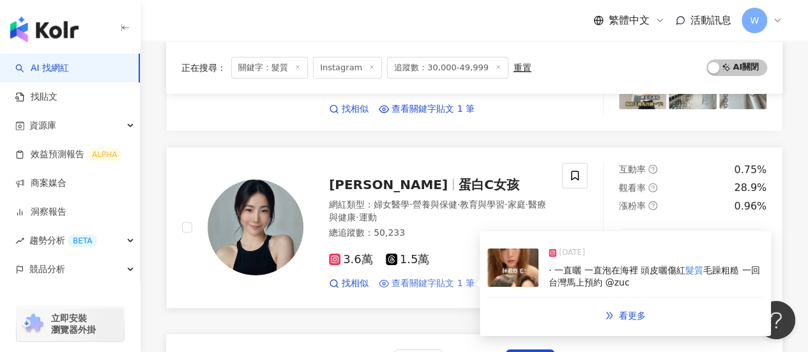
click at [437, 277] on span "查看關鍵字貼文 1 筆" at bounding box center [433, 283] width 83 height 13
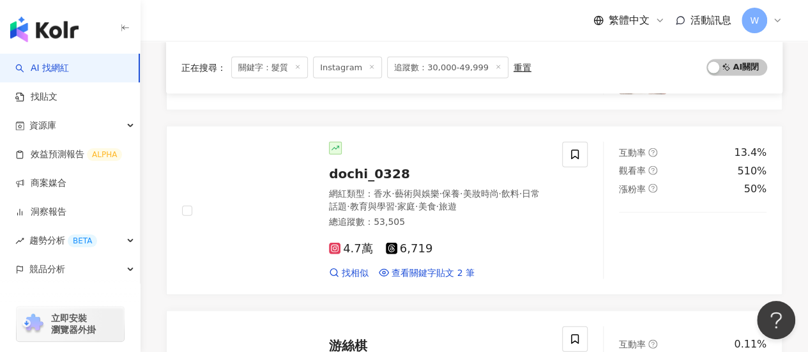
scroll to position [1375, 0]
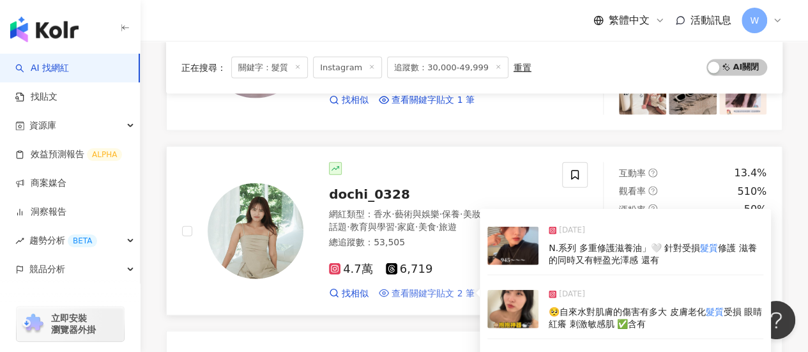
click at [441, 287] on span "查看關鍵字貼文 2 筆" at bounding box center [433, 293] width 83 height 13
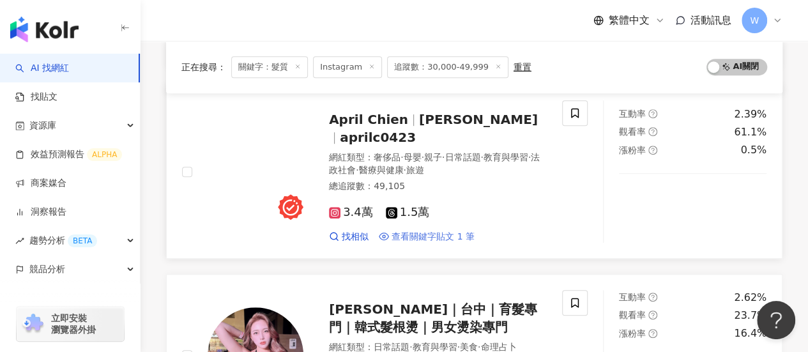
scroll to position [319, 0]
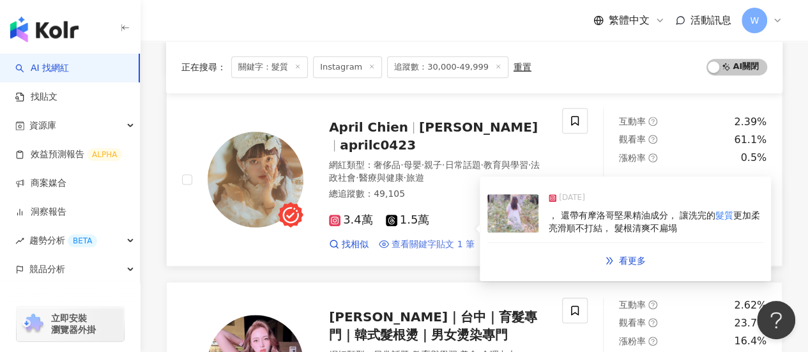
click at [420, 238] on span "查看關鍵字貼文 1 筆" at bounding box center [433, 244] width 83 height 13
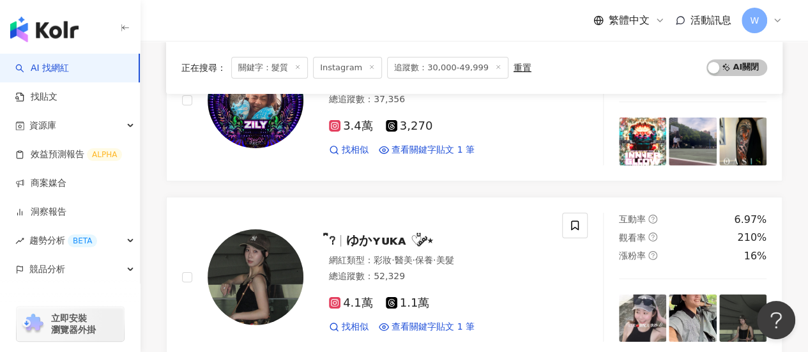
scroll to position [2108, 0]
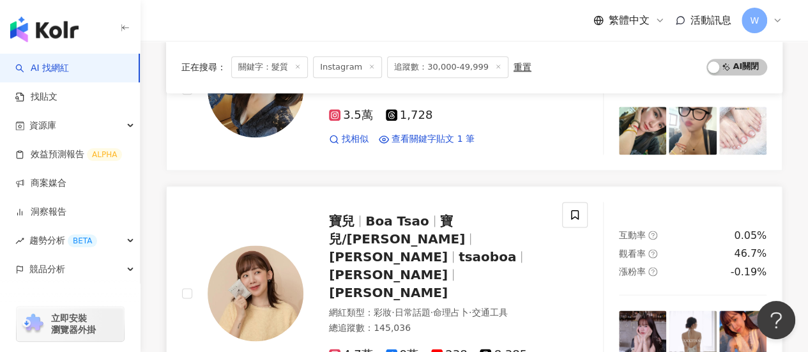
scroll to position [866, 0]
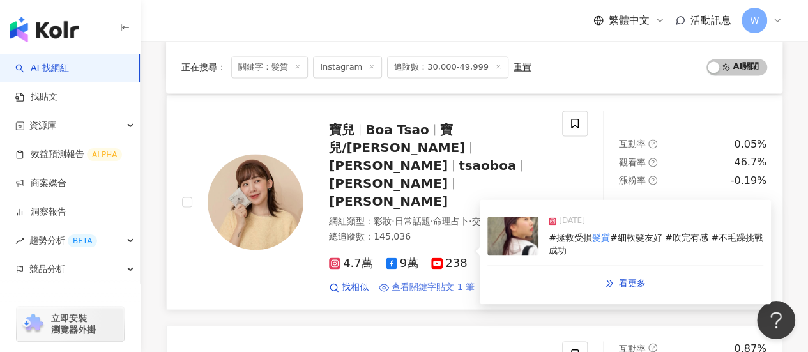
click at [429, 281] on span "查看關鍵字貼文 1 筆" at bounding box center [433, 287] width 83 height 13
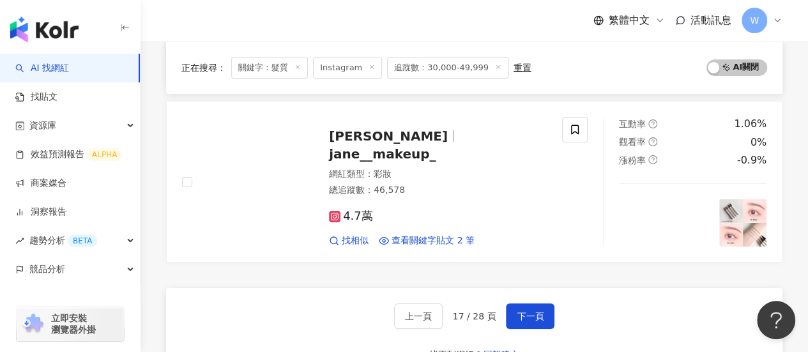
scroll to position [2143, 0]
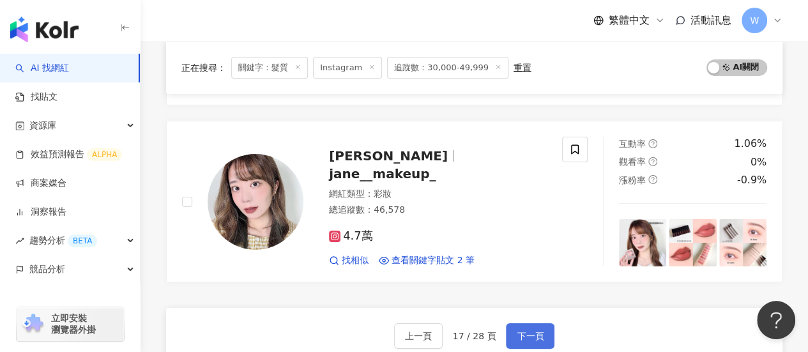
click at [529, 331] on span "下一頁" at bounding box center [530, 336] width 27 height 10
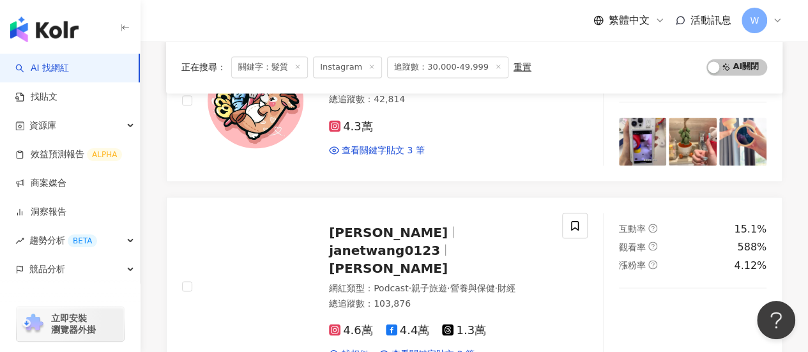
scroll to position [1150, 0]
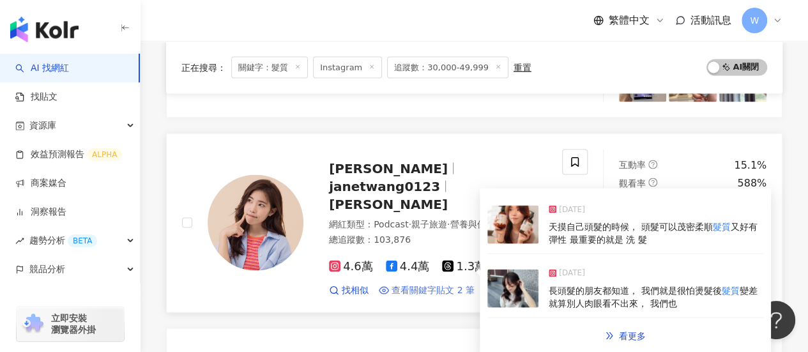
click at [433, 284] on span "查看關鍵字貼文 2 筆" at bounding box center [433, 290] width 83 height 13
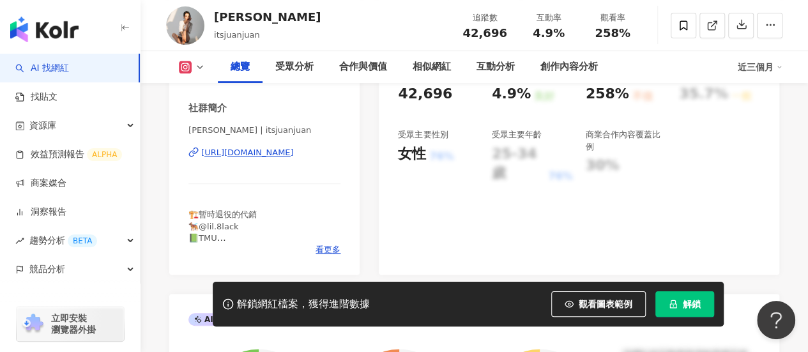
scroll to position [256, 0]
click at [256, 149] on div "https://www.instagram.com/itsjuanjuan/" at bounding box center [247, 152] width 93 height 11
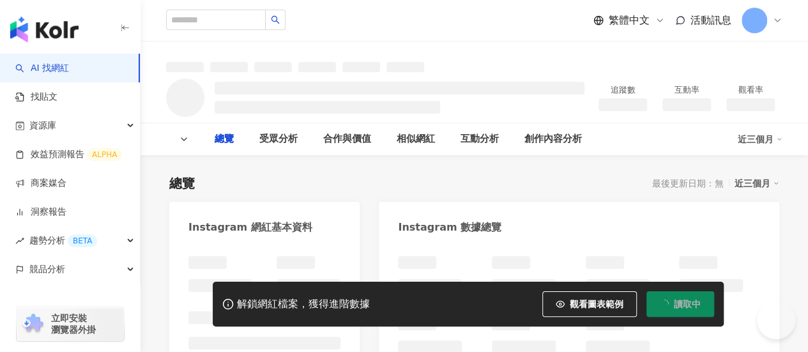
type input "***"
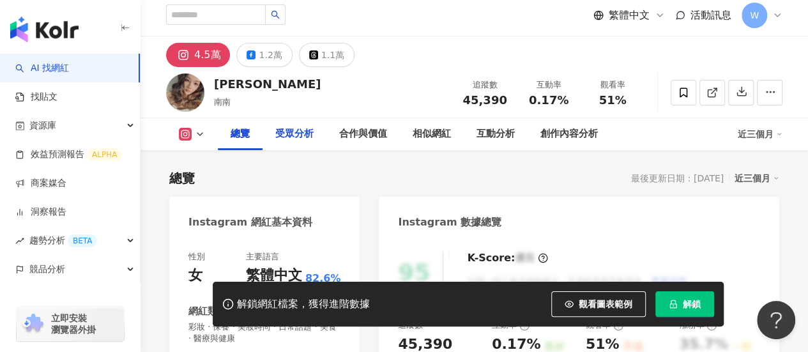
scroll to position [197, 0]
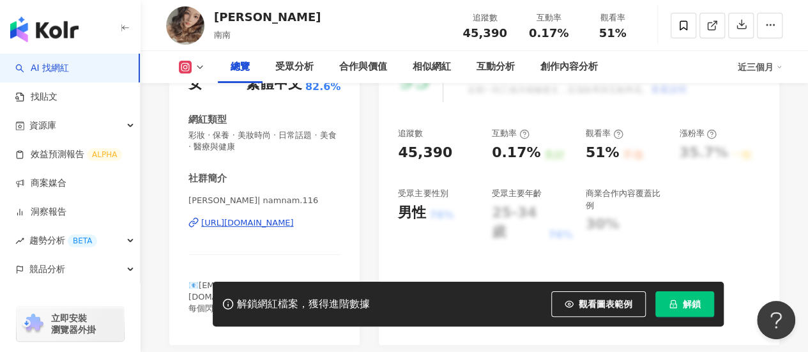
click at [261, 221] on div "https://www.instagram.com/namnam.116/" at bounding box center [247, 222] width 93 height 11
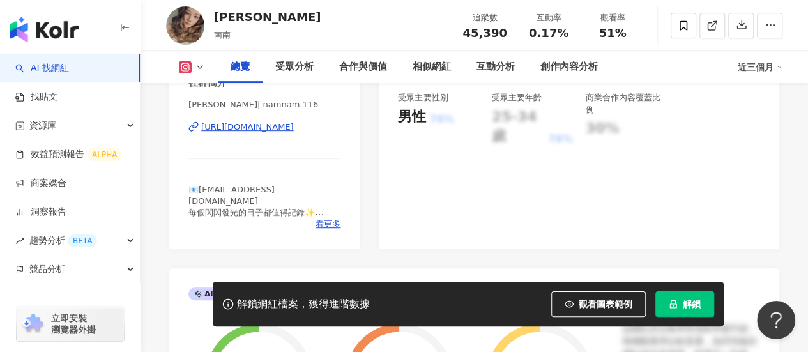
scroll to position [388, 0]
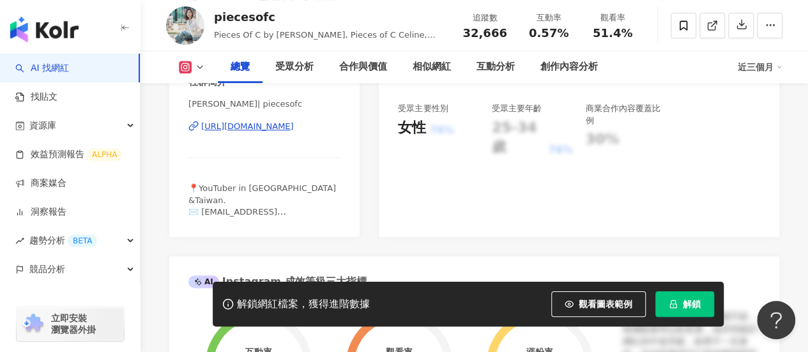
scroll to position [319, 0]
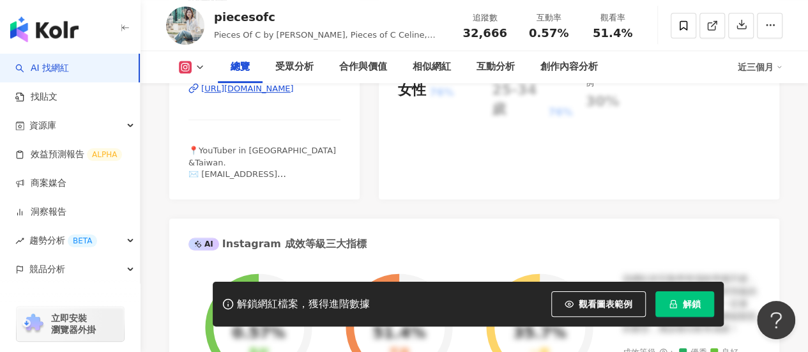
click at [292, 95] on div "https://www.instagram.com/piecesofc/" at bounding box center [247, 88] width 93 height 11
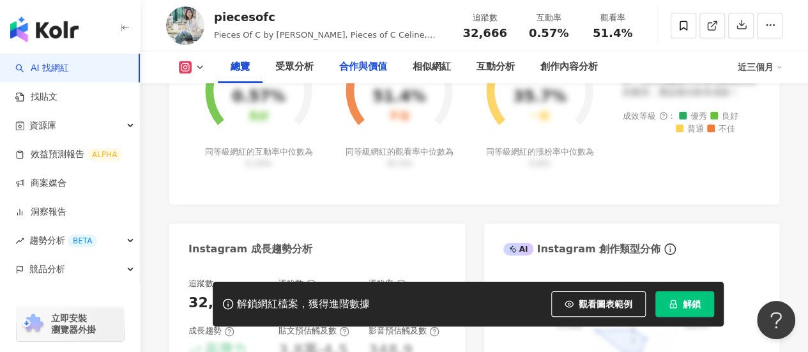
scroll to position [639, 0]
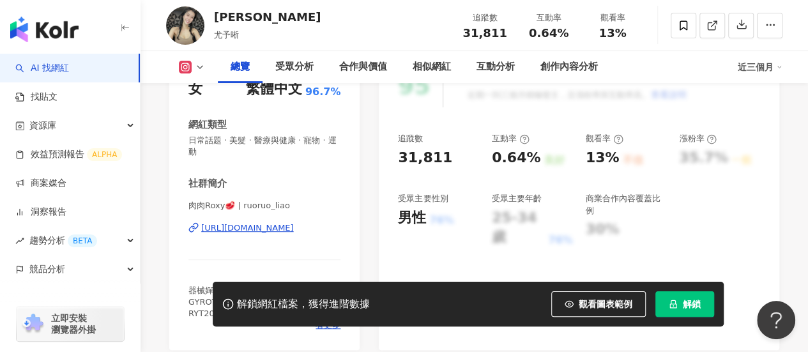
click at [268, 226] on div "https://www.instagram.com/ruoruo_liao/" at bounding box center [247, 227] width 93 height 11
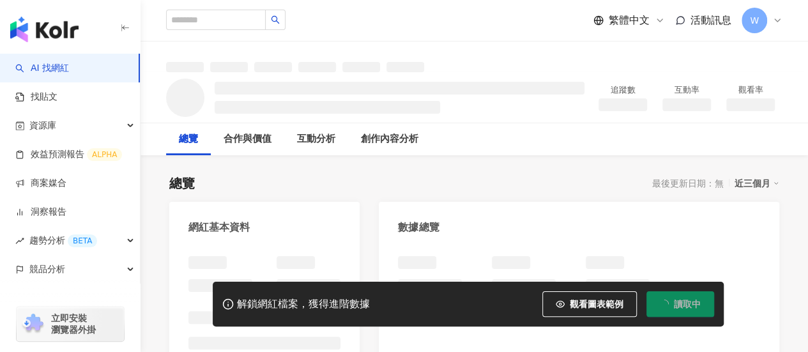
scroll to position [128, 0]
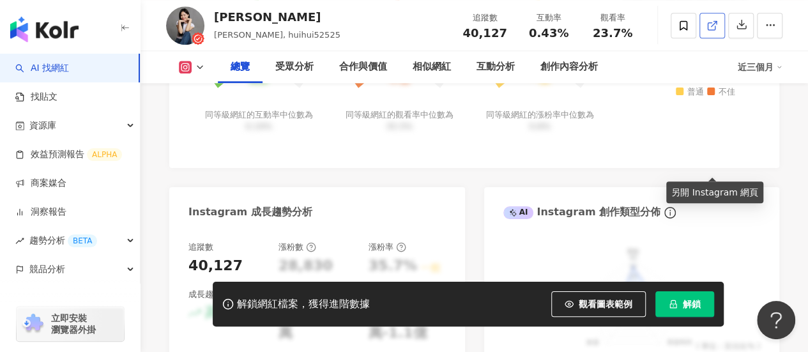
scroll to position [274, 0]
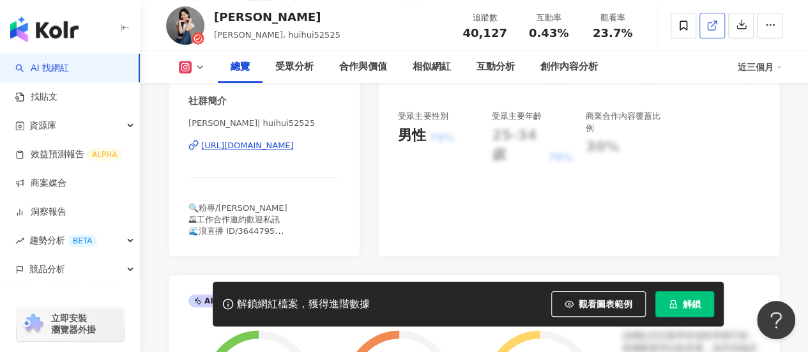
drag, startPoint x: 777, startPoint y: 217, endPoint x: 721, endPoint y: 27, distance: 198.1
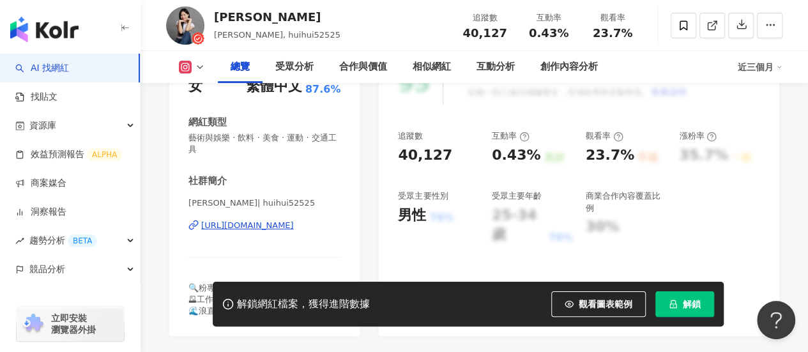
scroll to position [192, 0]
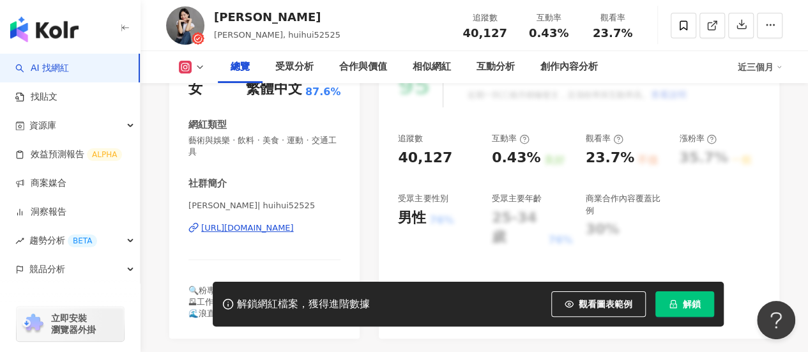
click at [279, 230] on div "https://www.instagram.com/huihui52525/" at bounding box center [247, 227] width 93 height 11
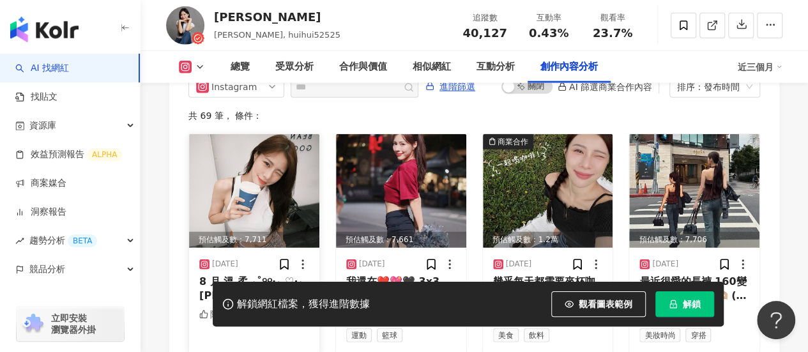
scroll to position [4070, 0]
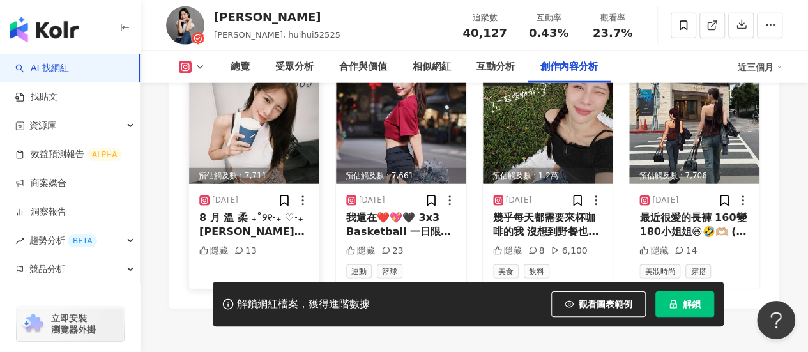
click at [252, 96] on img at bounding box center [254, 127] width 130 height 114
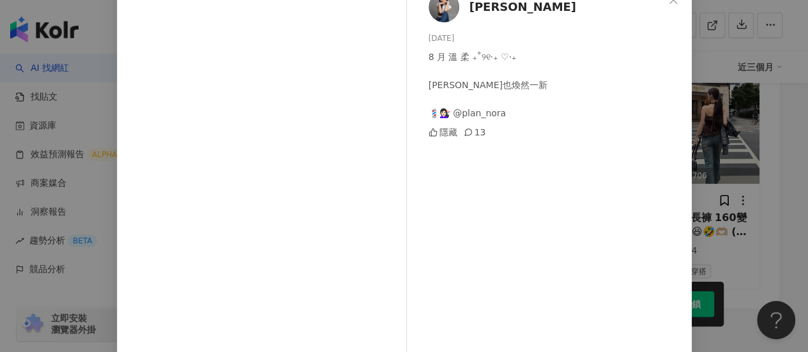
scroll to position [128, 0]
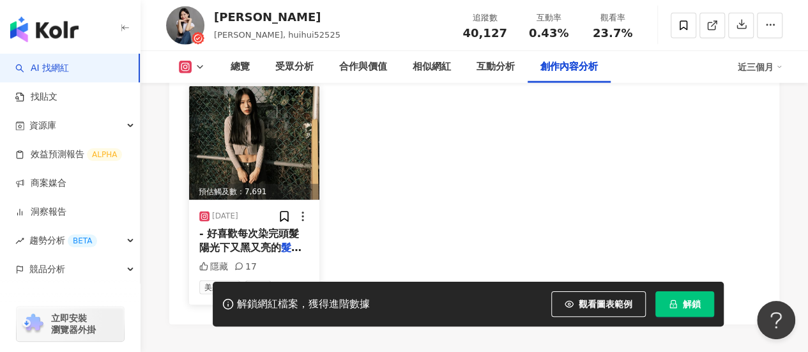
scroll to position [4040, 0]
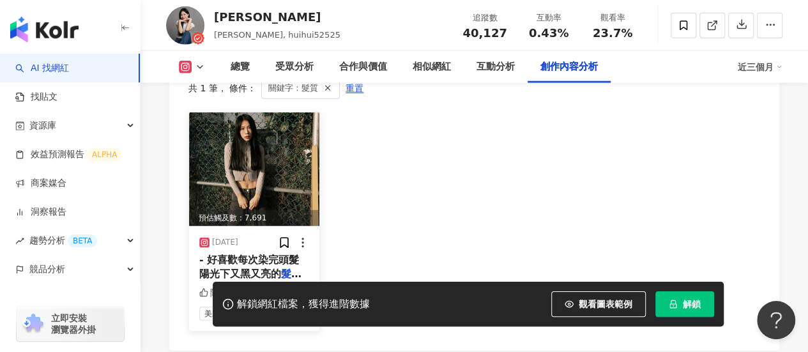
click at [282, 160] on img at bounding box center [254, 169] width 130 height 114
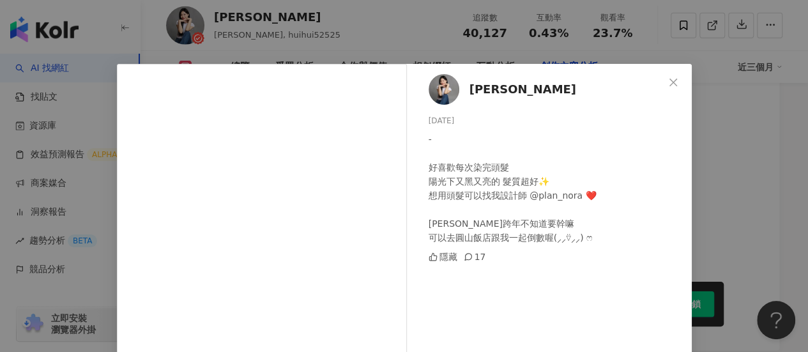
scroll to position [64, 0]
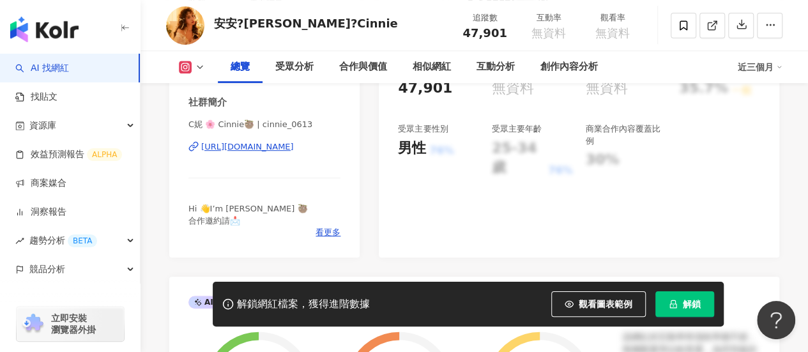
scroll to position [256, 0]
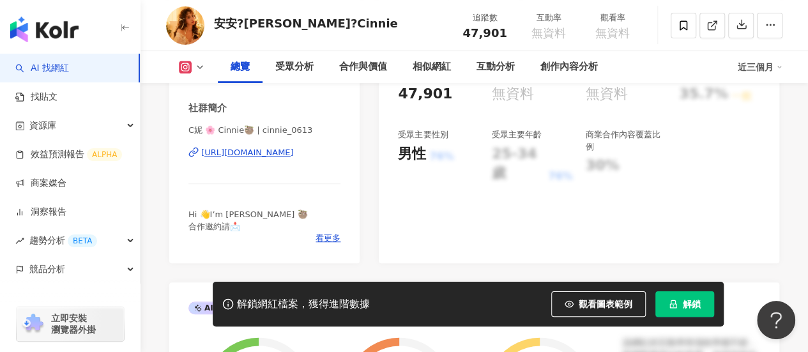
click at [262, 155] on div "[URL][DOMAIN_NAME]" at bounding box center [247, 152] width 93 height 11
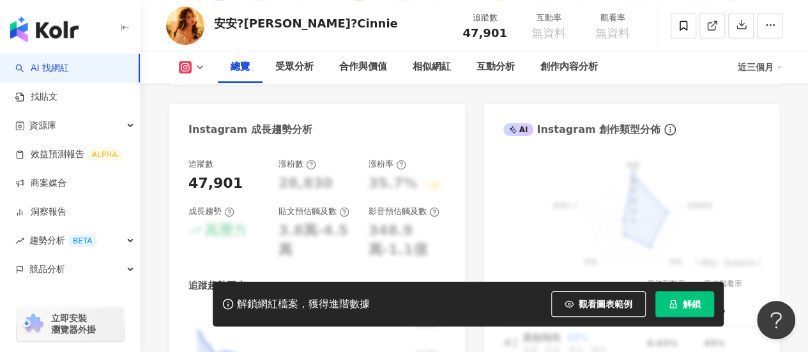
scroll to position [703, 0]
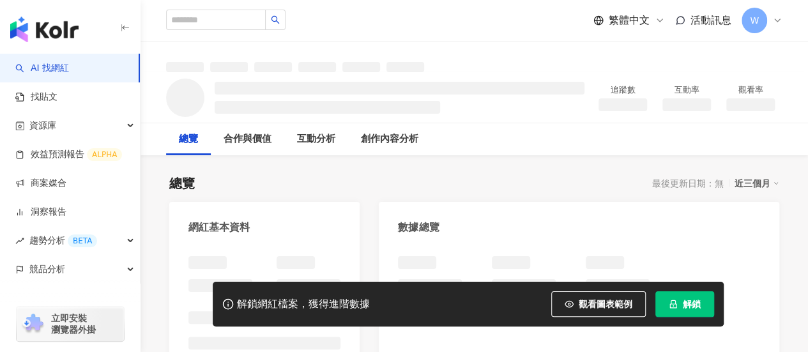
click at [303, 231] on div "網紅基本資料" at bounding box center [264, 223] width 190 height 42
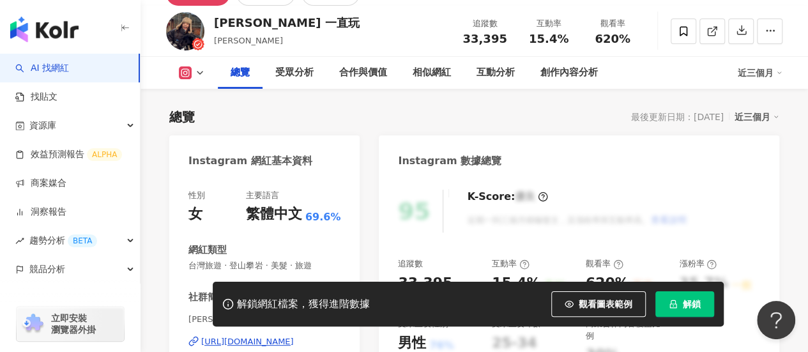
scroll to position [141, 0]
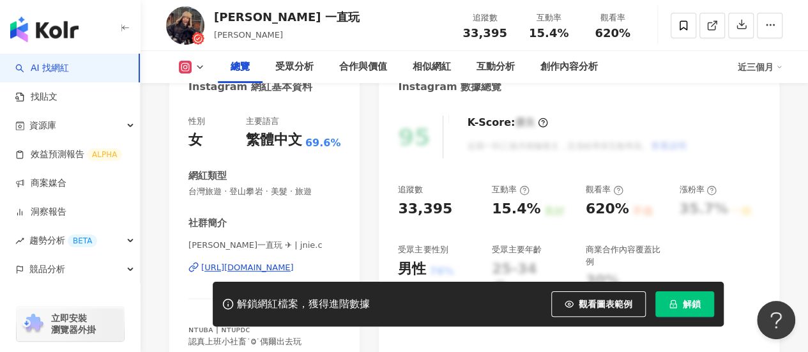
click at [279, 268] on div "https://www.instagram.com/jnie.c/" at bounding box center [247, 267] width 93 height 11
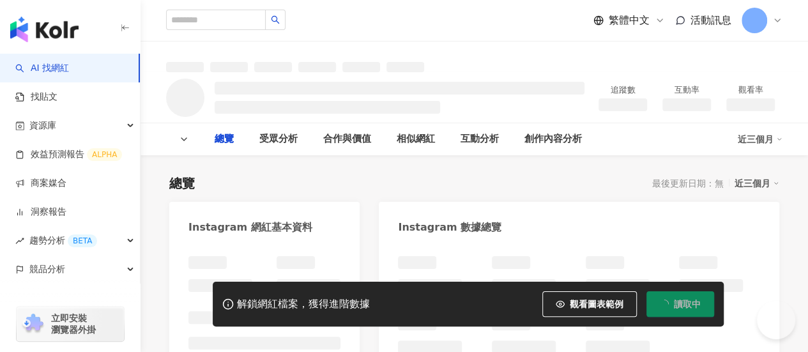
type input "**"
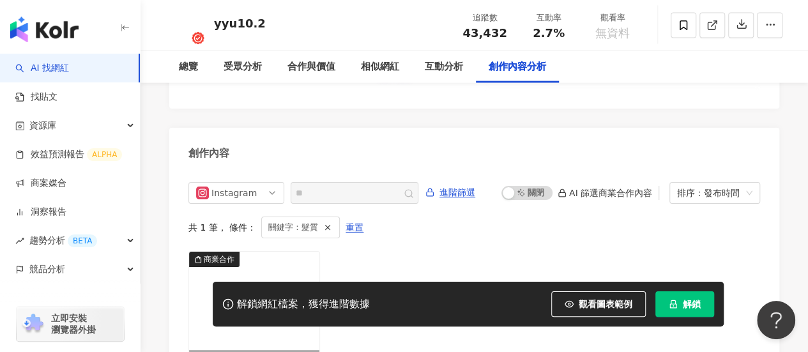
scroll to position [4017, 0]
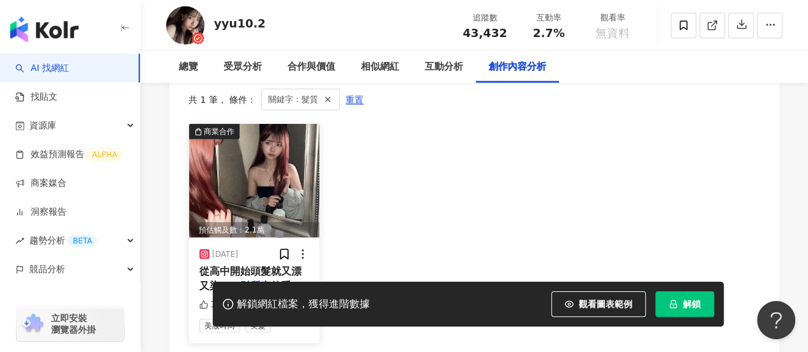
click at [313, 146] on img at bounding box center [254, 181] width 130 height 114
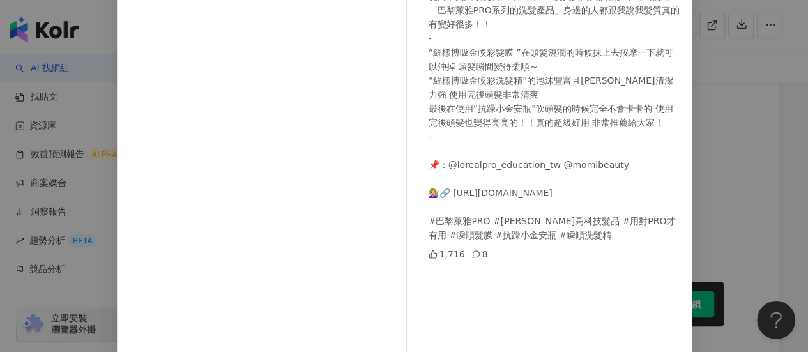
scroll to position [128, 0]
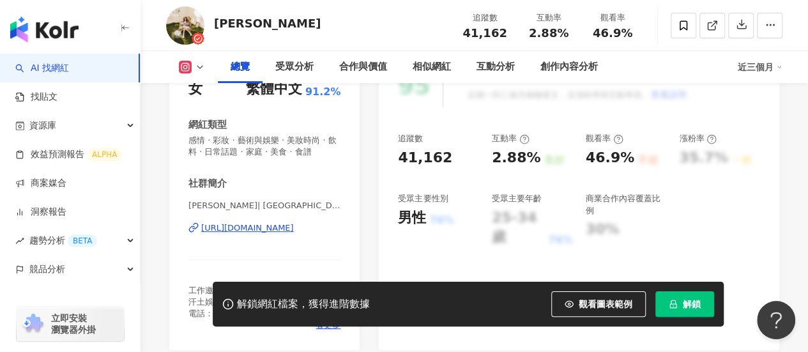
click at [259, 234] on div "https://www.instagram.com/ambermoon52/" at bounding box center [247, 227] width 93 height 11
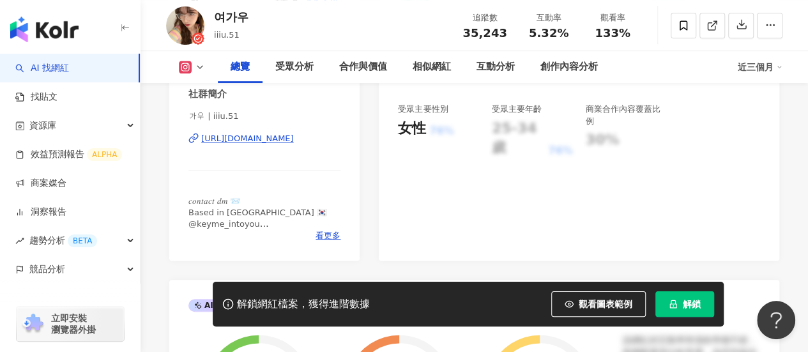
scroll to position [319, 0]
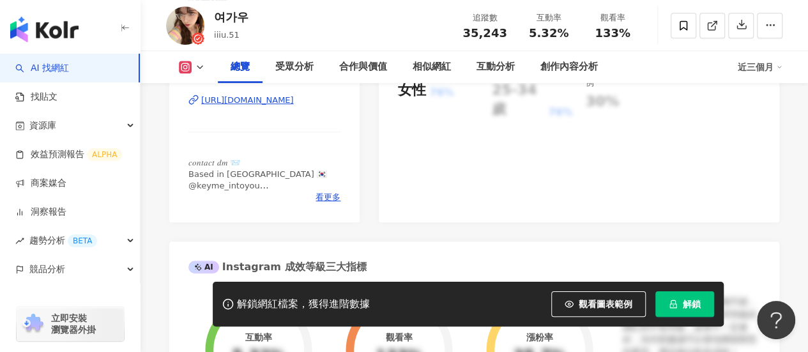
click at [294, 105] on div "https://www.instagram.com/iiiu.51/" at bounding box center [247, 100] width 93 height 11
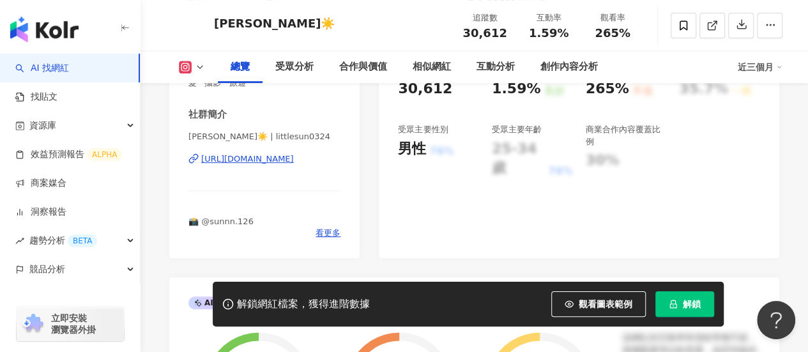
scroll to position [256, 0]
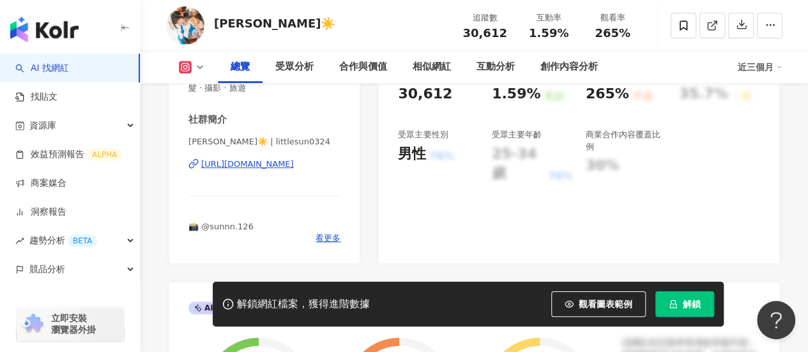
click at [289, 165] on div "[URL][DOMAIN_NAME]" at bounding box center [247, 163] width 93 height 11
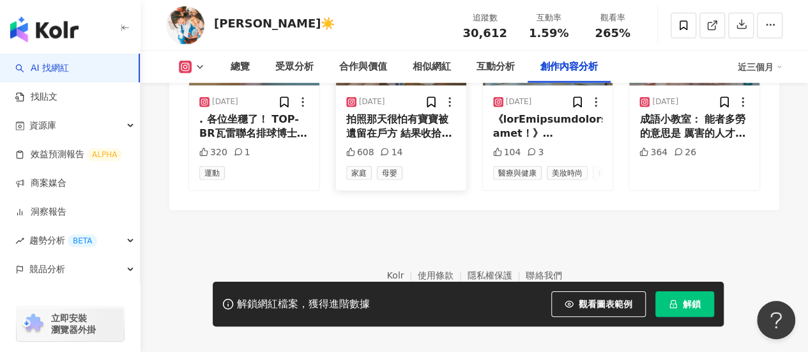
scroll to position [4147, 0]
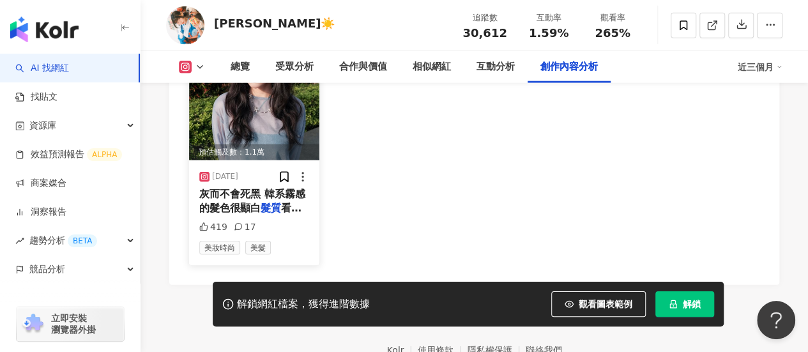
scroll to position [4084, 0]
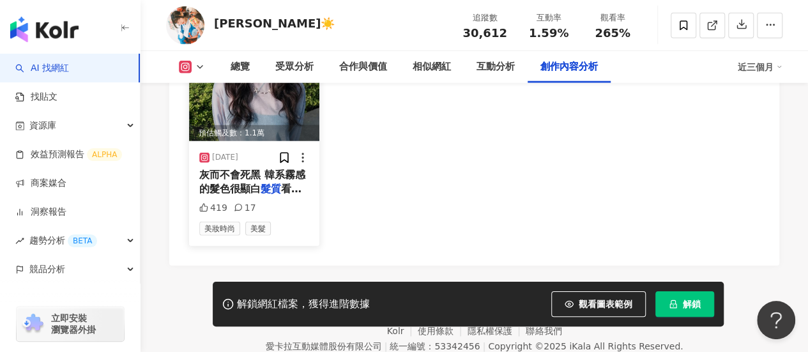
click at [281, 195] on mark "髮質" at bounding box center [271, 189] width 20 height 12
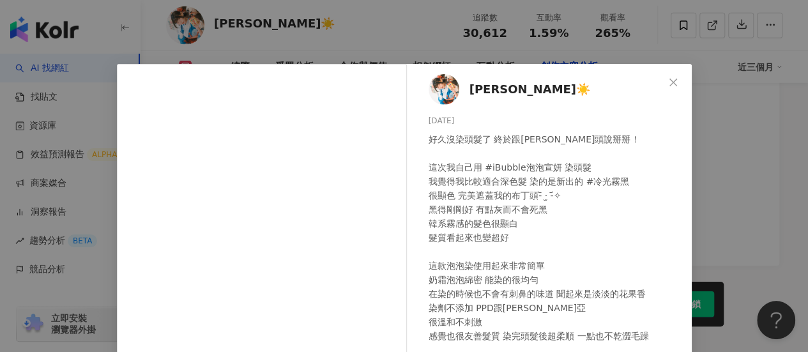
scroll to position [128, 0]
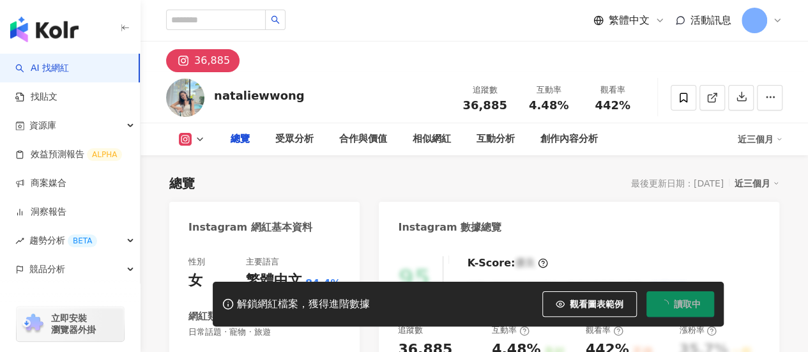
type input "**"
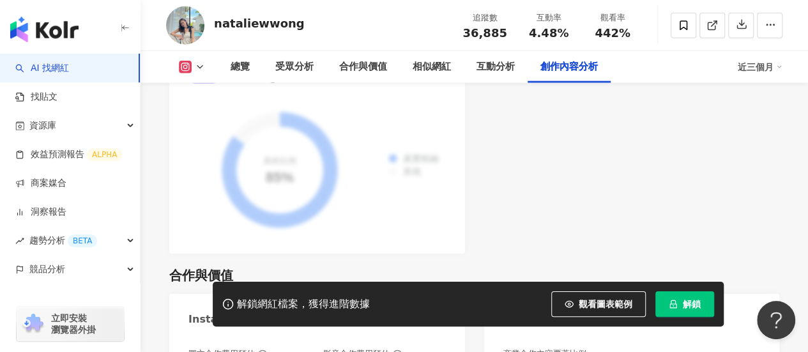
scroll to position [4134, 0]
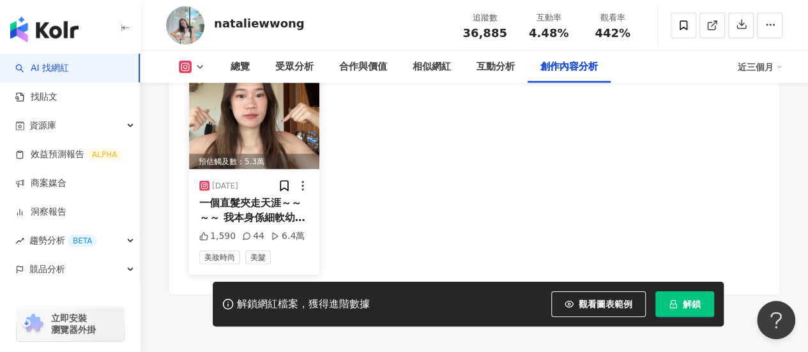
click at [270, 118] on img at bounding box center [254, 113] width 130 height 114
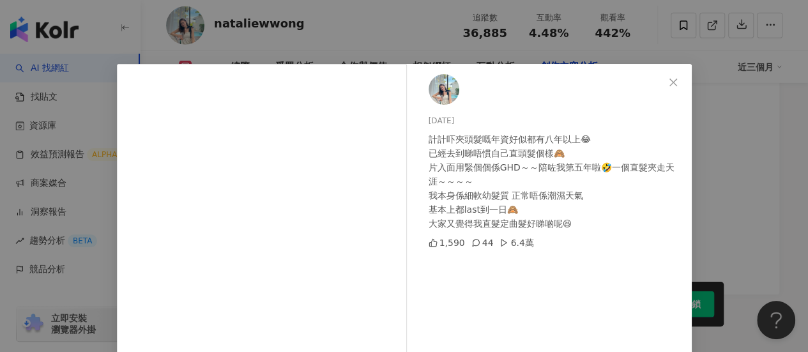
click at [723, 104] on div "[DATE] 計計吓夾頭髮嘅年資好似都有八年以上😂 已經去到睇唔慣自己直頭髮個樣🙈 片入面用緊個個係GHD～～陪咗我第五年啦🤣一個直髮夾走天涯～～～～ 我本身…" at bounding box center [404, 176] width 808 height 352
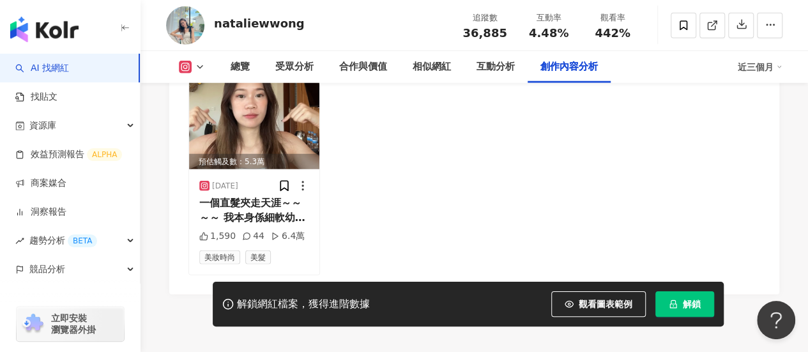
scroll to position [3815, 0]
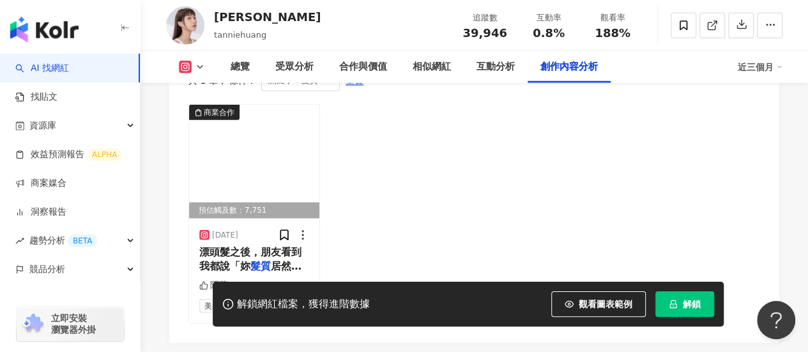
scroll to position [4049, 0]
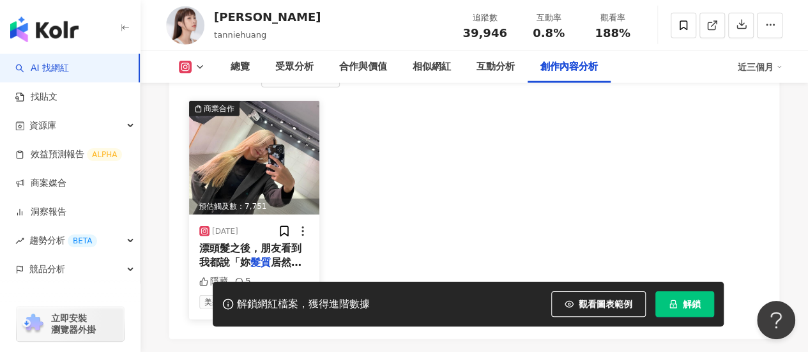
click at [262, 127] on img at bounding box center [254, 158] width 130 height 114
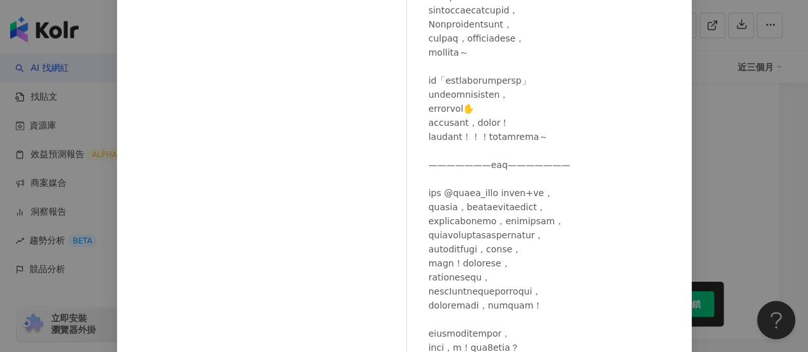
scroll to position [333, 0]
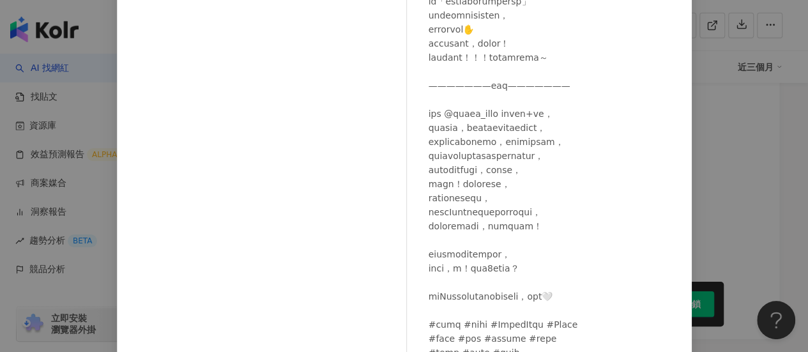
click at [705, 160] on div "黃云歆Tannie 2024/11/6 隱藏 5 查看原始貼文" at bounding box center [404, 176] width 808 height 352
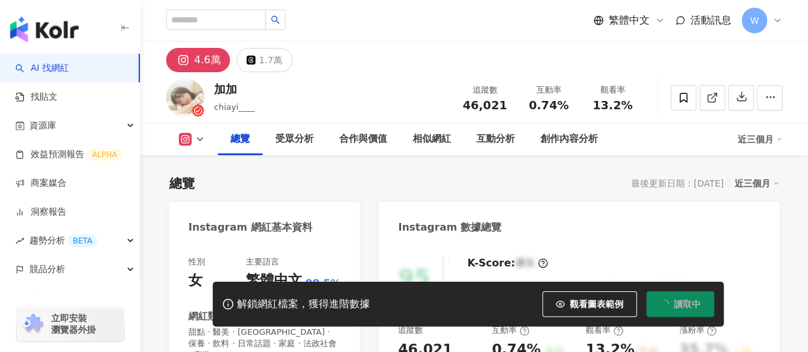
scroll to position [515, 0]
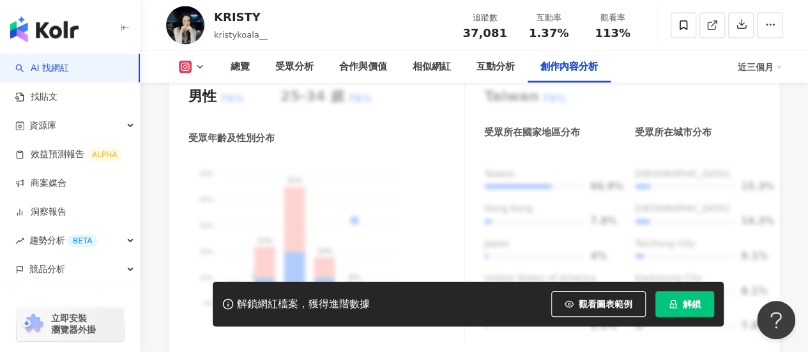
scroll to position [3986, 0]
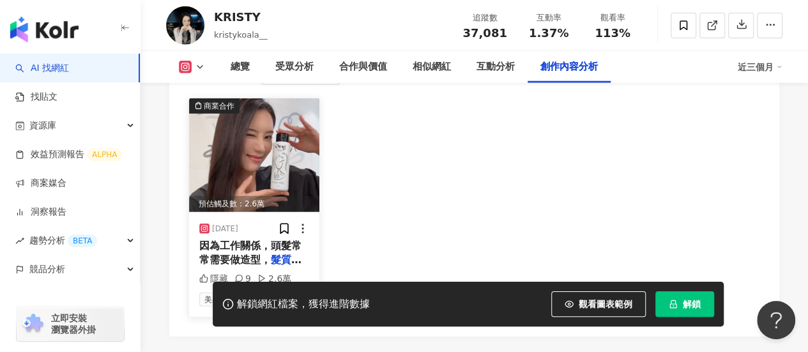
click at [287, 164] on img at bounding box center [254, 155] width 130 height 114
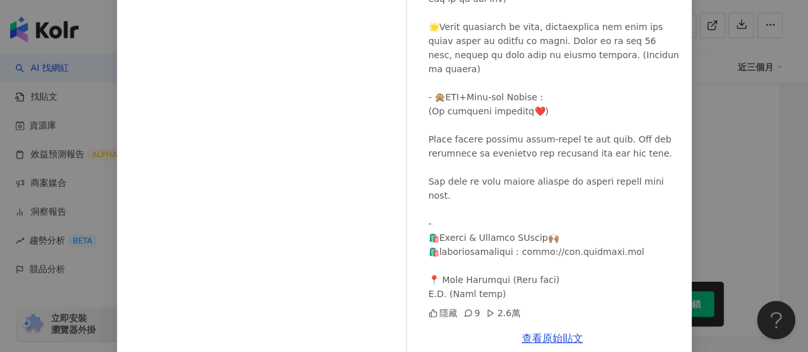
scroll to position [206, 0]
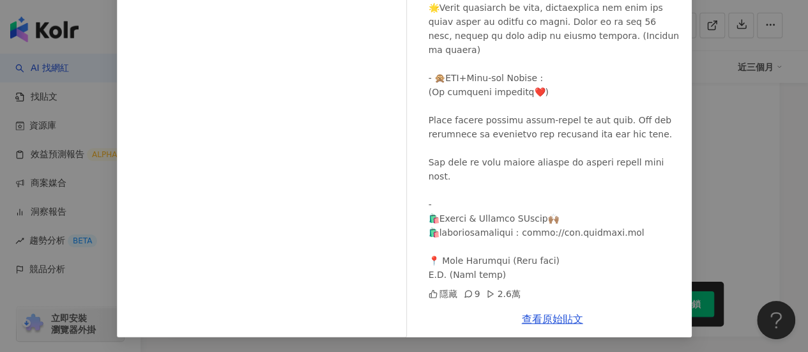
click at [531, 307] on div "查看原始貼文" at bounding box center [552, 319] width 279 height 36
click at [533, 317] on link "查看原始貼文" at bounding box center [552, 319] width 61 height 12
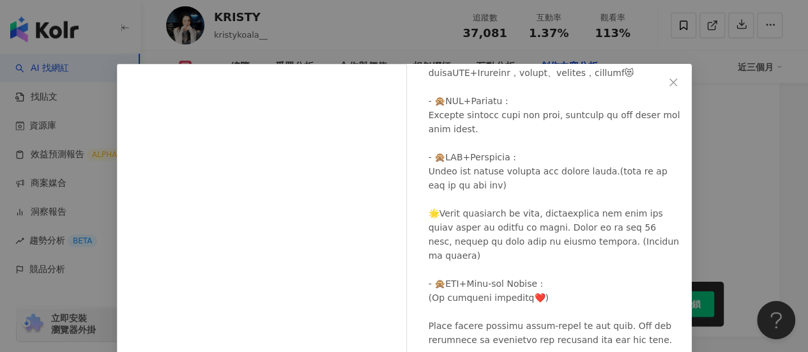
scroll to position [0, 0]
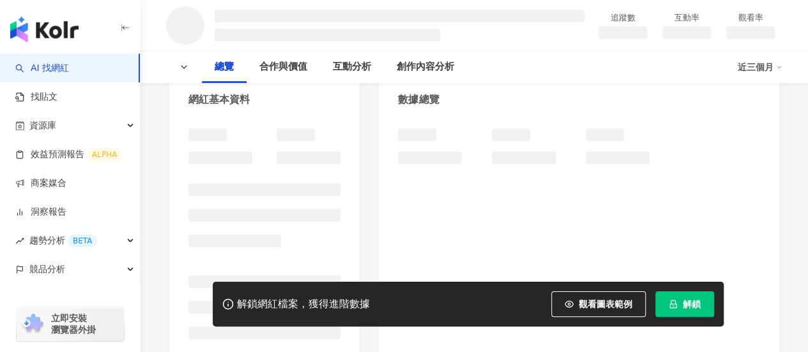
scroll to position [256, 0]
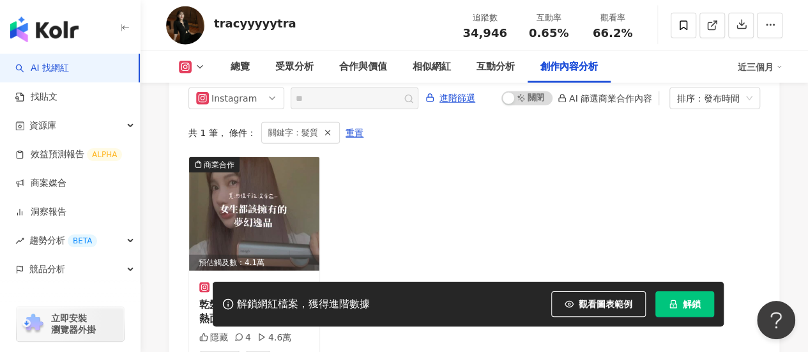
scroll to position [4008, 0]
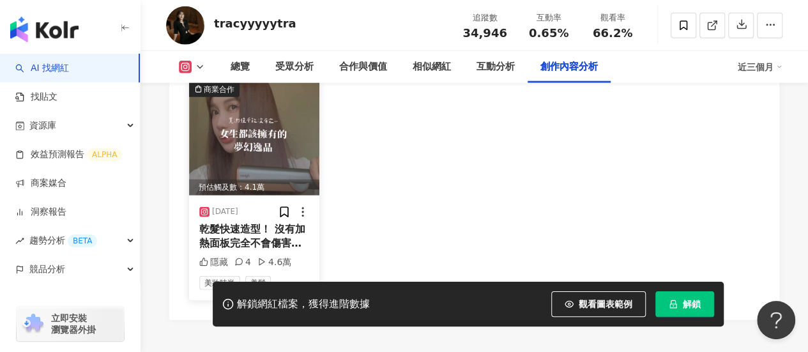
click at [293, 128] on img at bounding box center [254, 139] width 130 height 114
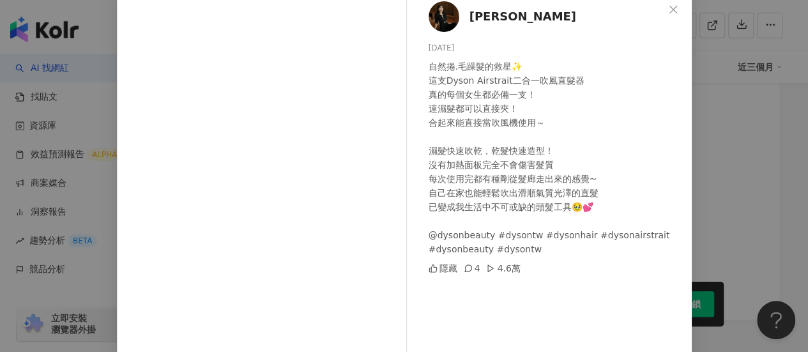
scroll to position [0, 0]
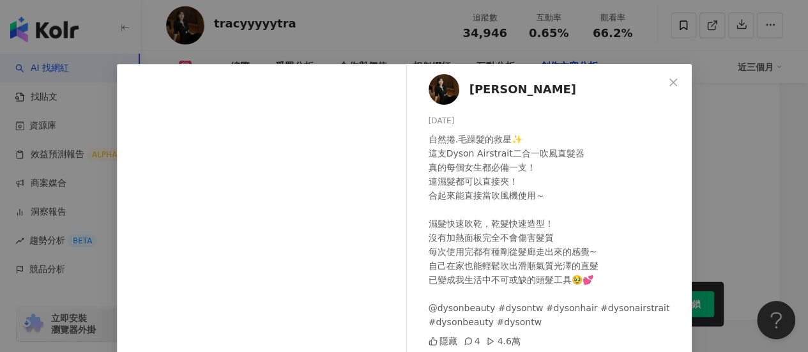
click at [480, 95] on span "[PERSON_NAME]" at bounding box center [523, 89] width 107 height 18
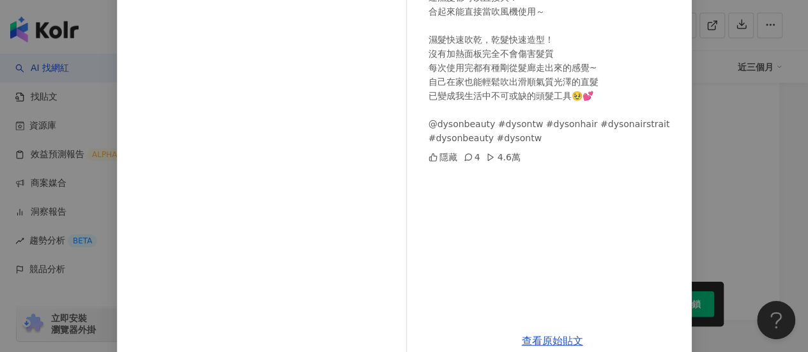
scroll to position [192, 0]
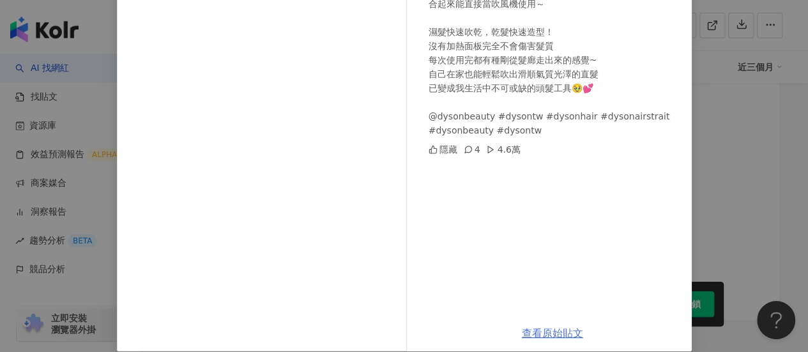
click at [536, 332] on link "查看原始貼文" at bounding box center [552, 333] width 61 height 12
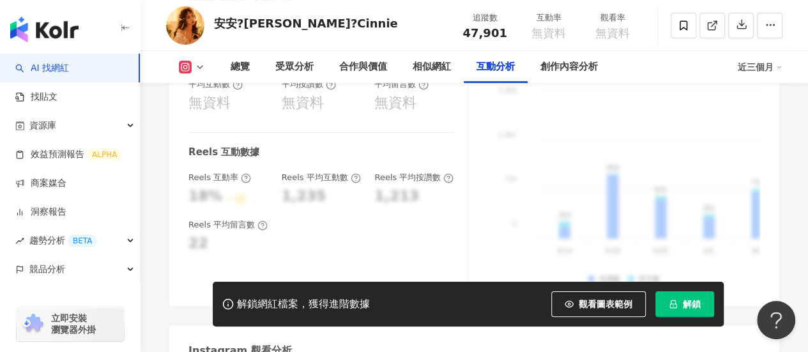
scroll to position [2683, 0]
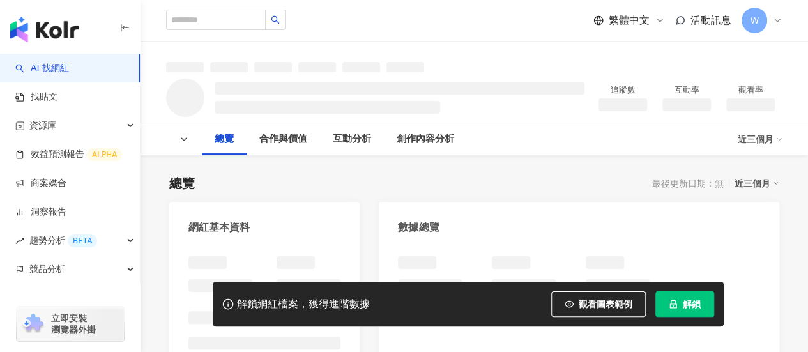
scroll to position [192, 0]
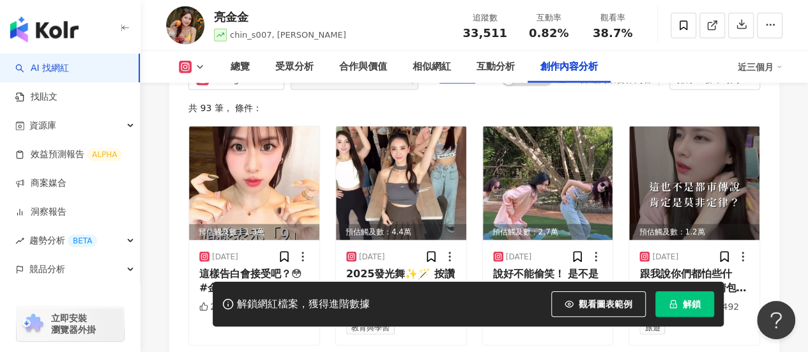
scroll to position [4124, 0]
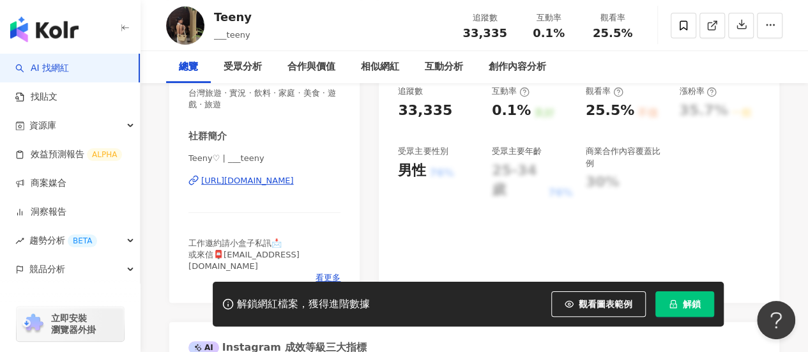
scroll to position [319, 0]
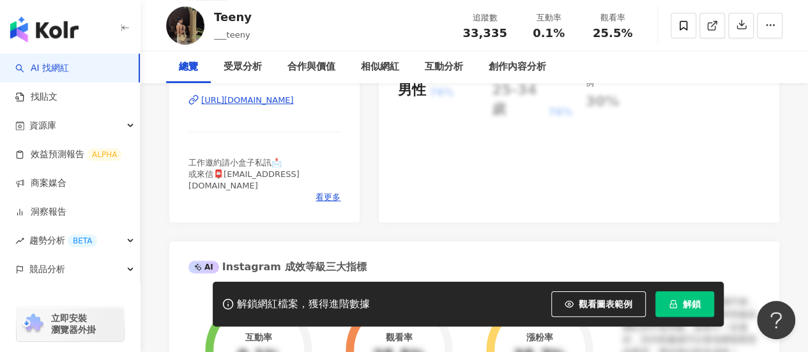
click at [269, 102] on div "https://www.instagram.com/___teeny/" at bounding box center [247, 100] width 93 height 11
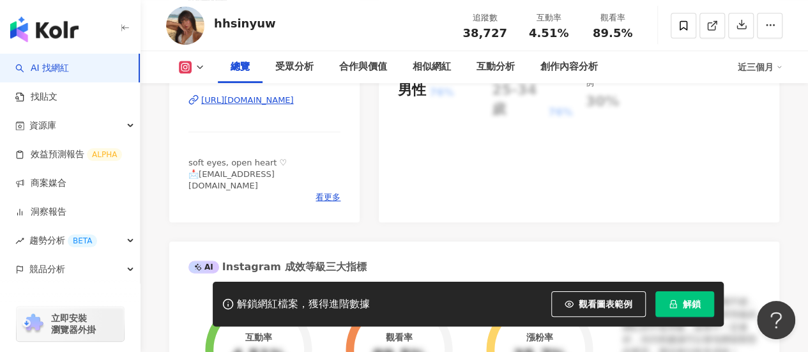
click at [294, 102] on div "[URL][DOMAIN_NAME]" at bounding box center [247, 100] width 93 height 11
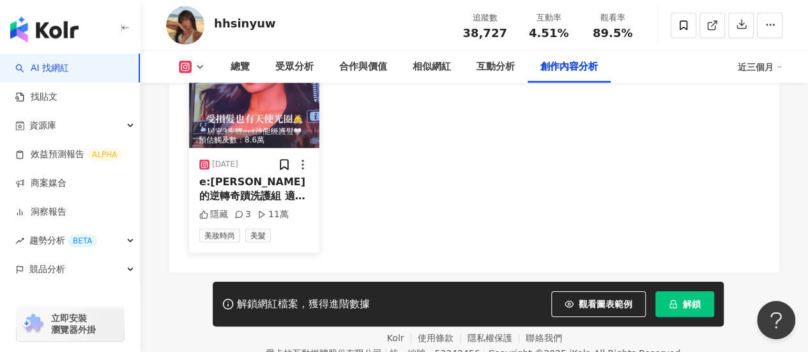
scroll to position [3933, 0]
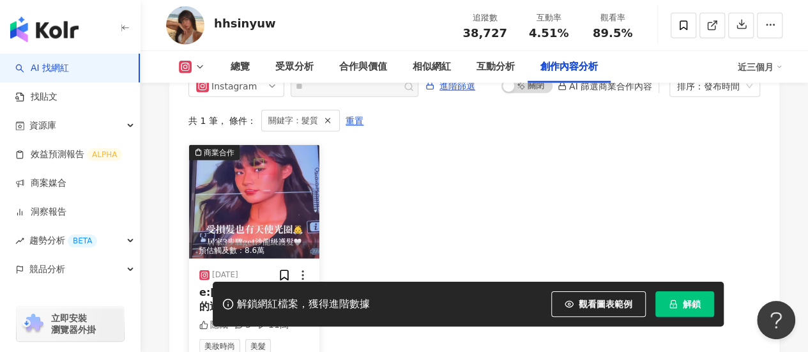
click at [249, 168] on img at bounding box center [254, 202] width 130 height 114
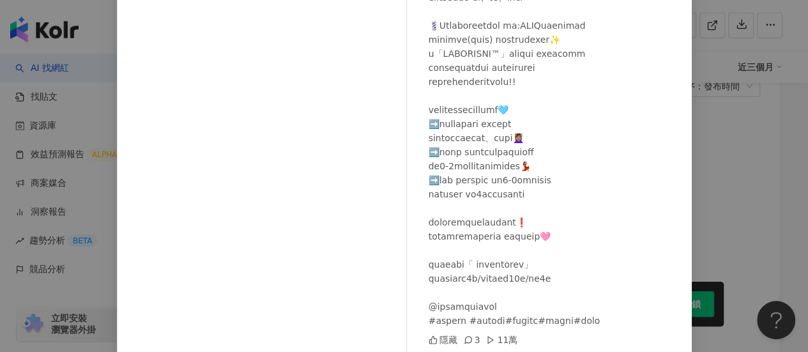
scroll to position [206, 0]
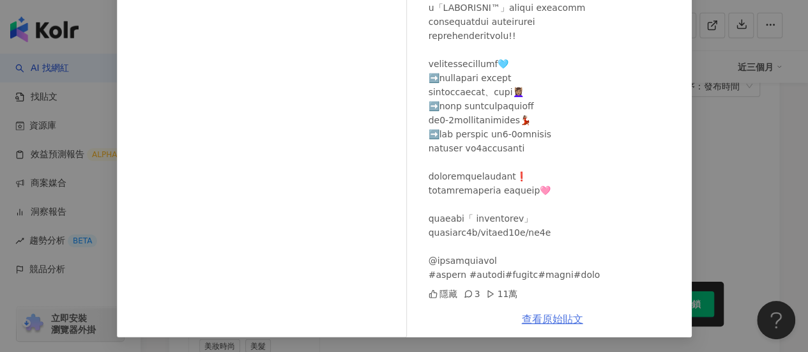
click at [537, 319] on link "查看原始貼文" at bounding box center [552, 319] width 61 height 12
click at [768, 86] on div "hhsinyuw 2025/3/2 隱藏 3 11萬 查看原始貼文" at bounding box center [404, 176] width 808 height 352
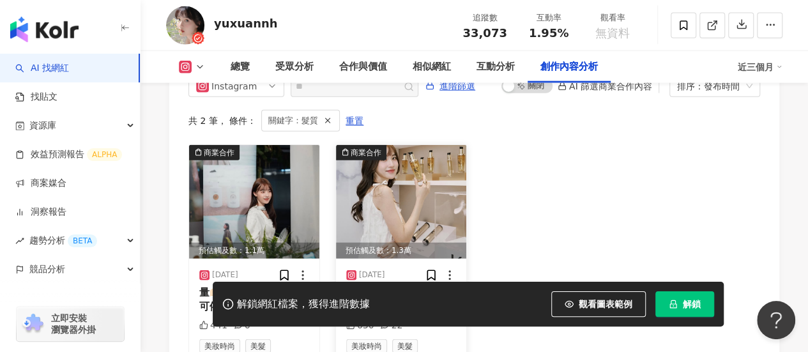
click at [431, 158] on img at bounding box center [401, 202] width 130 height 114
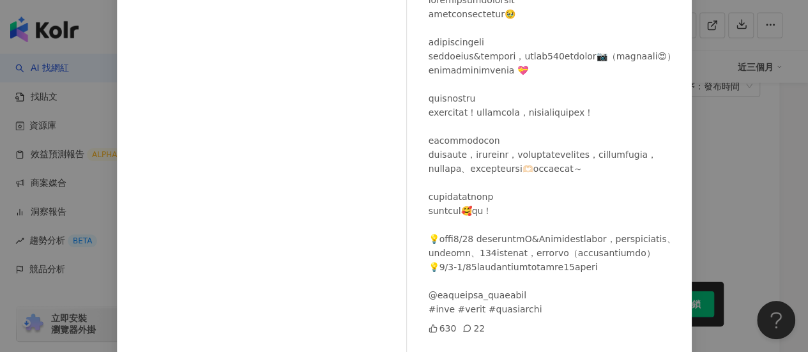
scroll to position [221, 0]
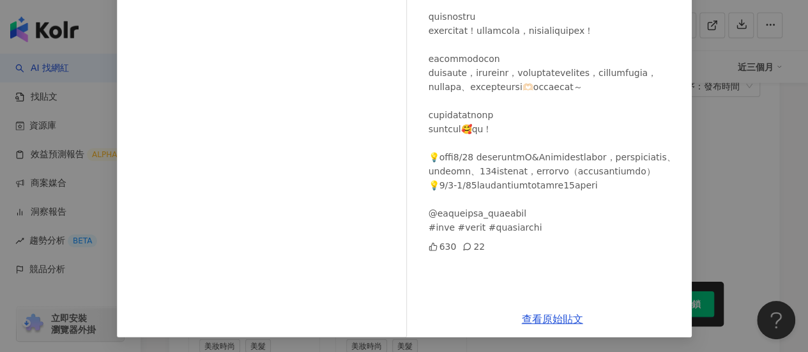
drag, startPoint x: 719, startPoint y: 174, endPoint x: 625, endPoint y: 182, distance: 94.8
click at [719, 173] on div "俞瑄 2025/1/10 630 22 查看原始貼文" at bounding box center [404, 176] width 808 height 352
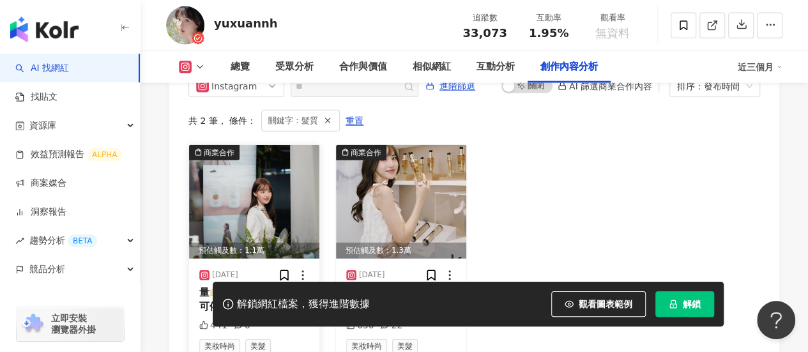
click at [286, 188] on img at bounding box center [254, 202] width 130 height 114
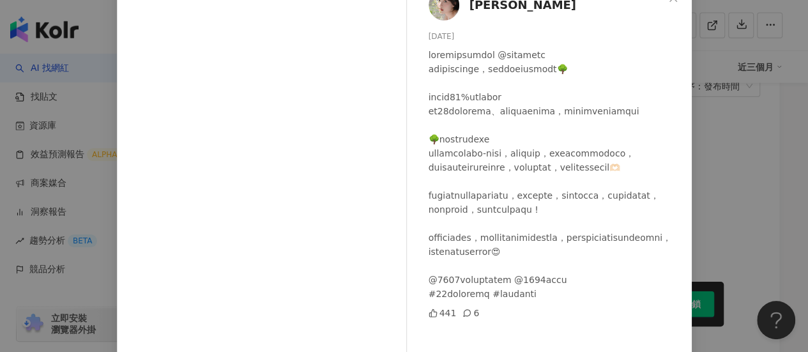
scroll to position [192, 0]
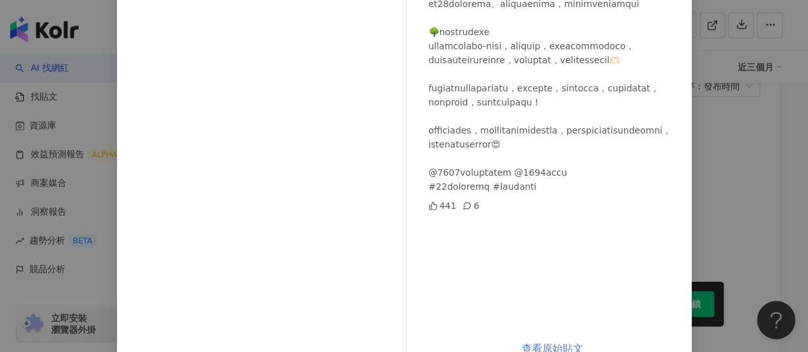
click at [554, 342] on link "查看原始貼文" at bounding box center [552, 348] width 61 height 12
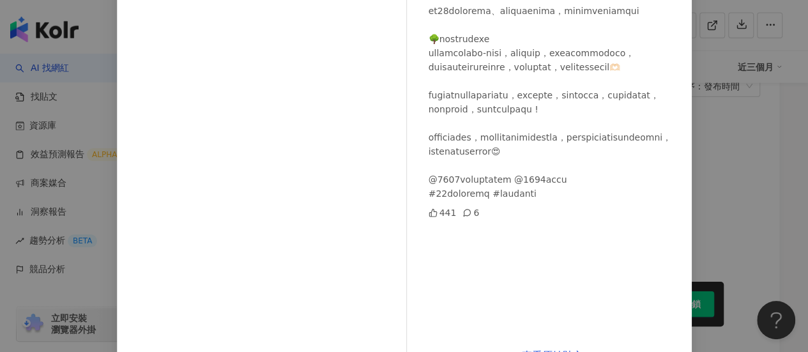
scroll to position [221, 0]
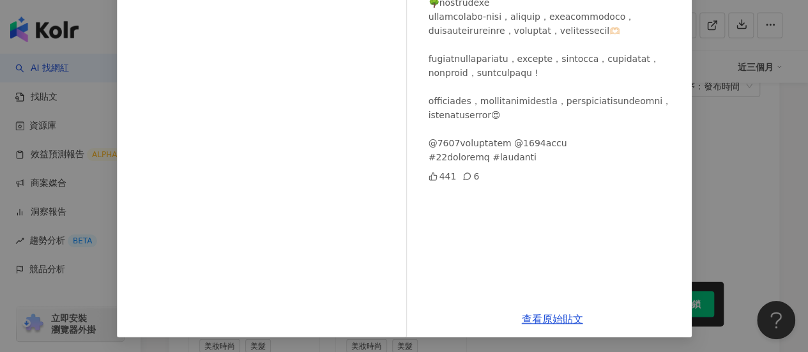
click at [767, 222] on div "俞瑄 2025/1/23 441 6 查看原始貼文" at bounding box center [404, 176] width 808 height 352
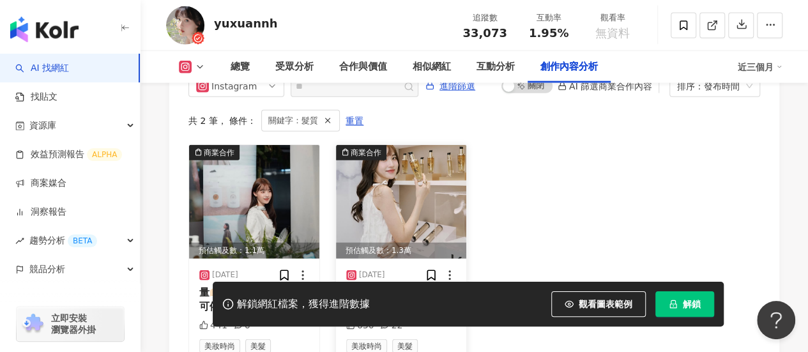
click at [409, 197] on img at bounding box center [401, 202] width 130 height 114
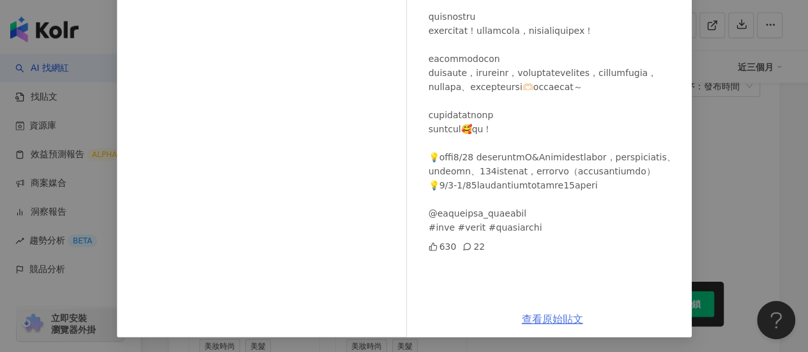
click at [551, 316] on link "查看原始貼文" at bounding box center [552, 319] width 61 height 12
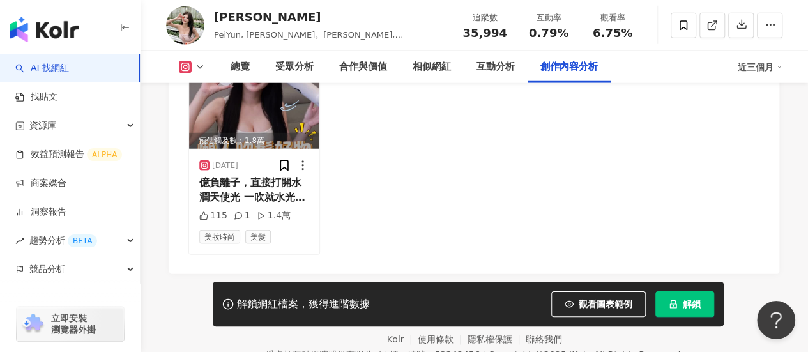
scroll to position [4035, 0]
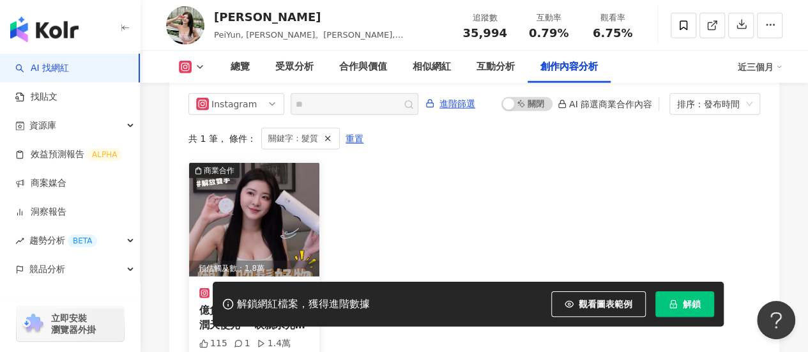
click at [273, 163] on img at bounding box center [254, 220] width 130 height 114
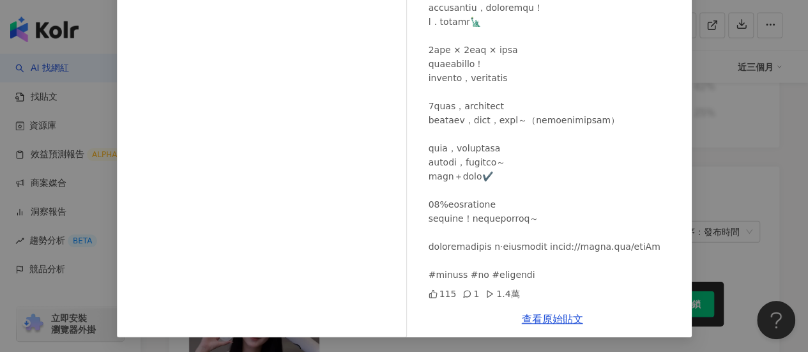
scroll to position [4162, 0]
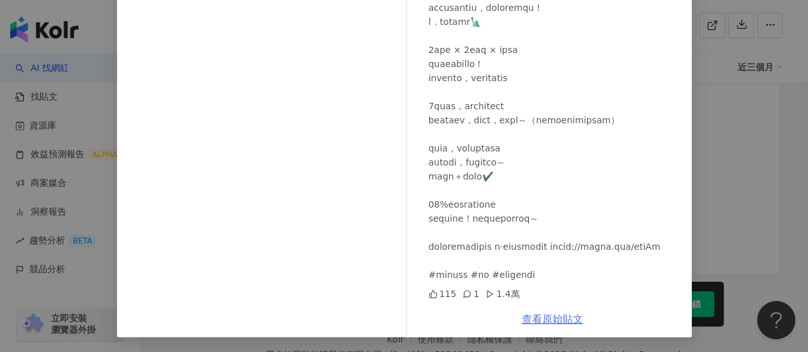
click at [550, 319] on link "查看原始貼文" at bounding box center [552, 319] width 61 height 12
click at [736, 188] on div "沛筠 2025/5/12 115 1 1.4萬 查看原始貼文" at bounding box center [404, 176] width 808 height 352
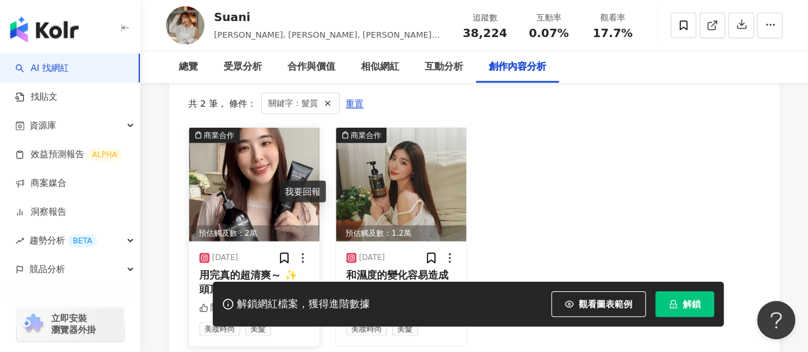
scroll to position [4029, 0]
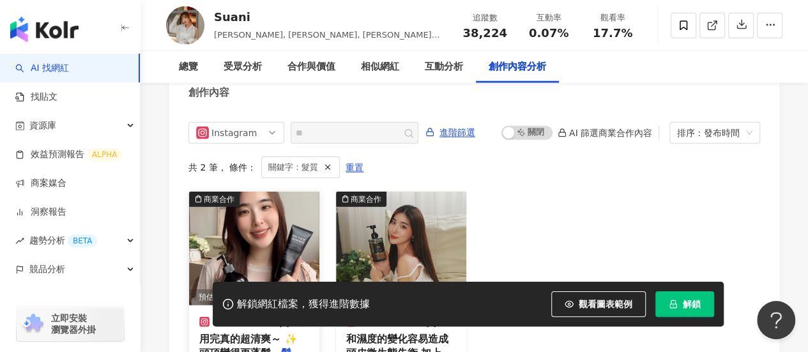
click at [305, 192] on img at bounding box center [254, 249] width 130 height 114
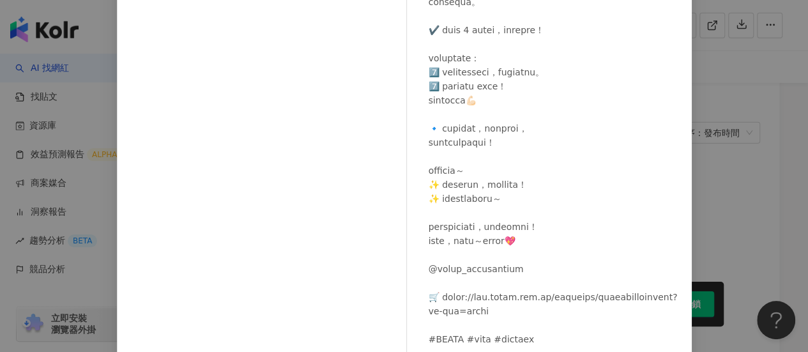
scroll to position [206, 0]
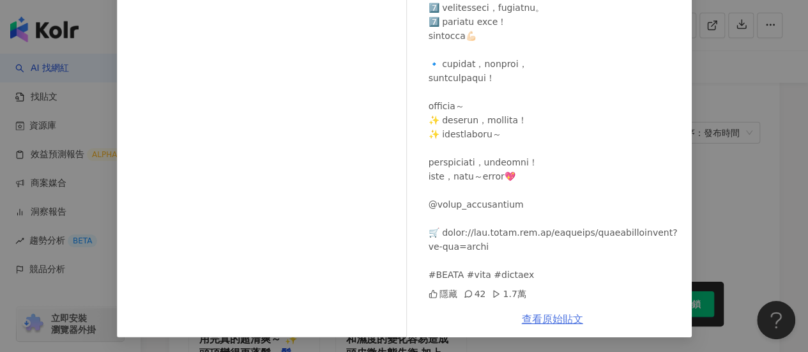
click at [544, 321] on link "查看原始貼文" at bounding box center [552, 319] width 61 height 12
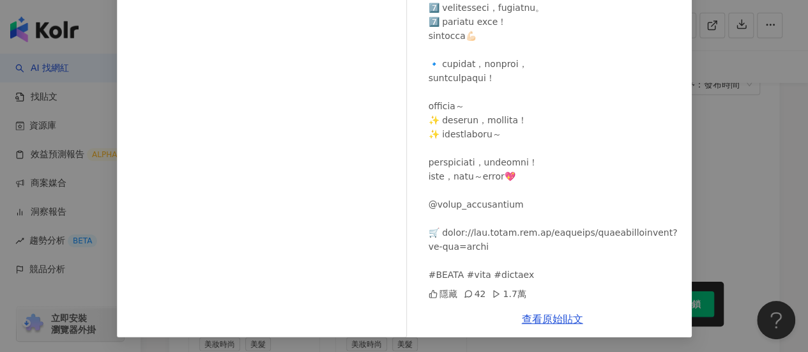
scroll to position [4157, 0]
click at [542, 316] on link "查看原始貼文" at bounding box center [552, 319] width 61 height 12
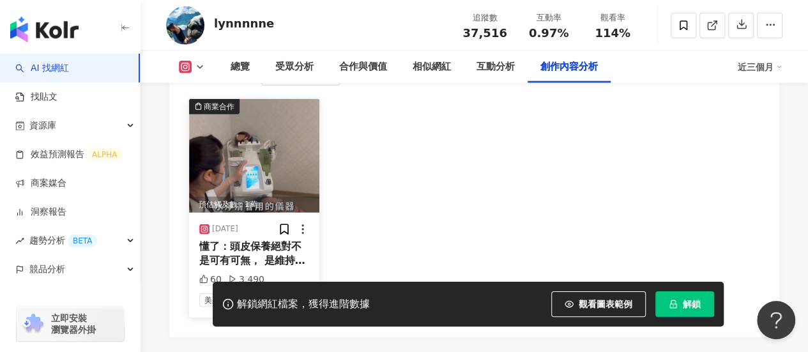
scroll to position [4001, 0]
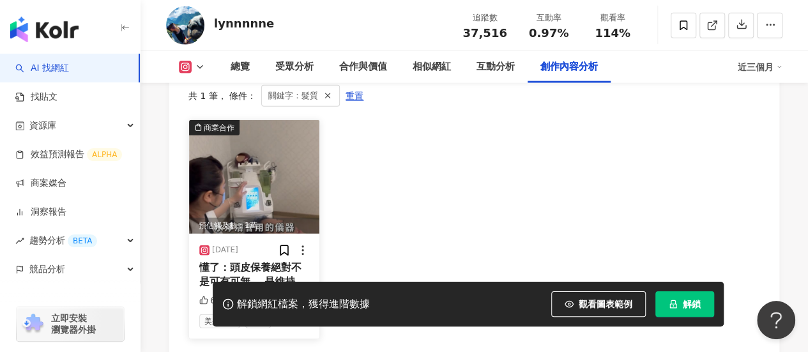
click at [305, 155] on img at bounding box center [254, 177] width 130 height 114
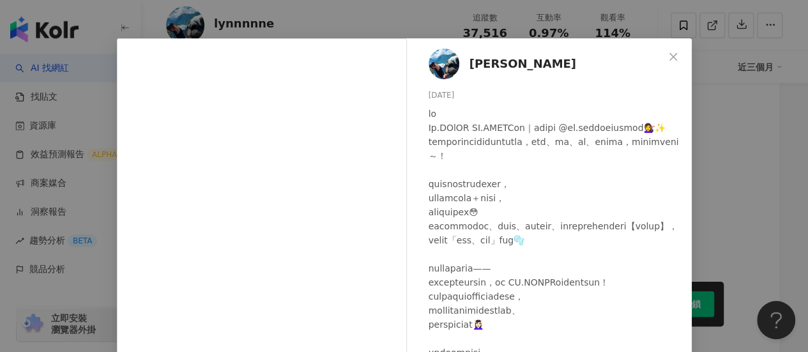
scroll to position [64, 0]
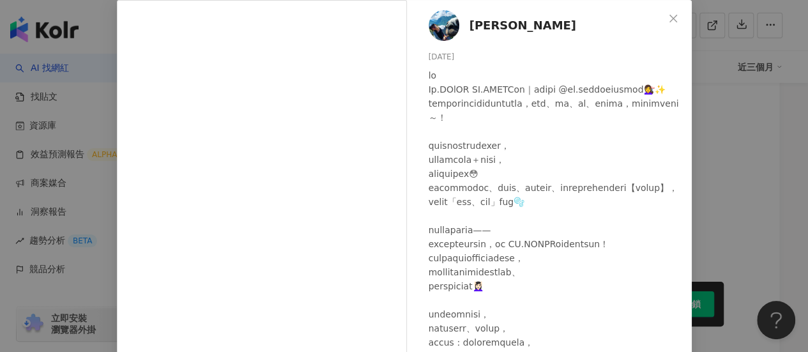
drag, startPoint x: 607, startPoint y: 105, endPoint x: 607, endPoint y: 131, distance: 25.6
click at [607, 131] on div "[PERSON_NAME] [DATE] 60 3,490" at bounding box center [552, 229] width 279 height 458
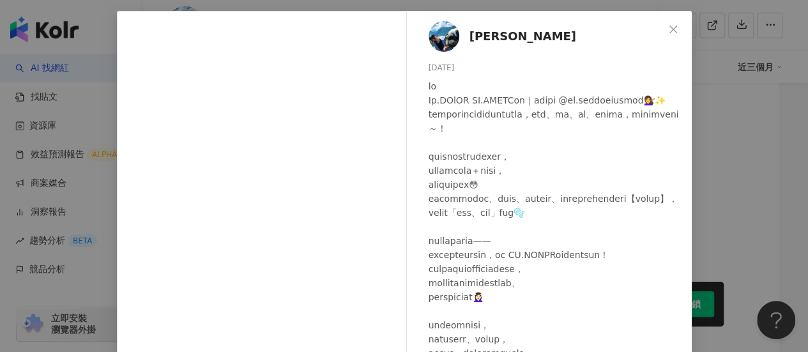
scroll to position [29, 0]
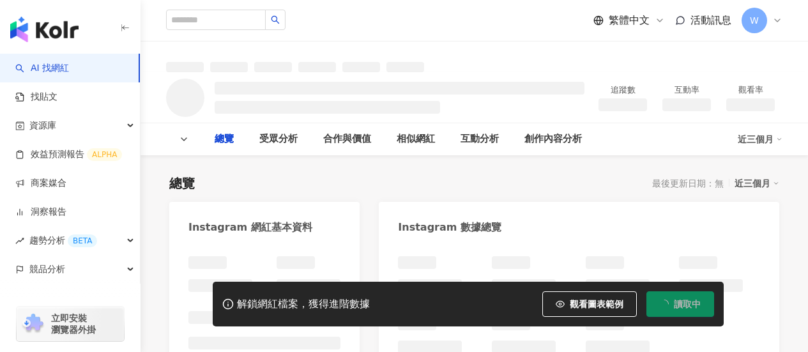
type input "**"
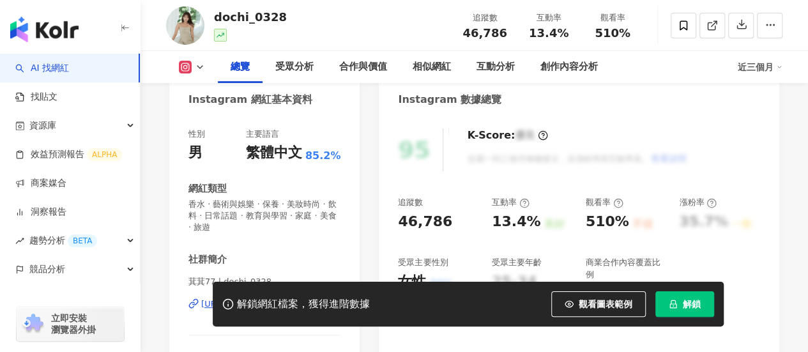
scroll to position [316, 0]
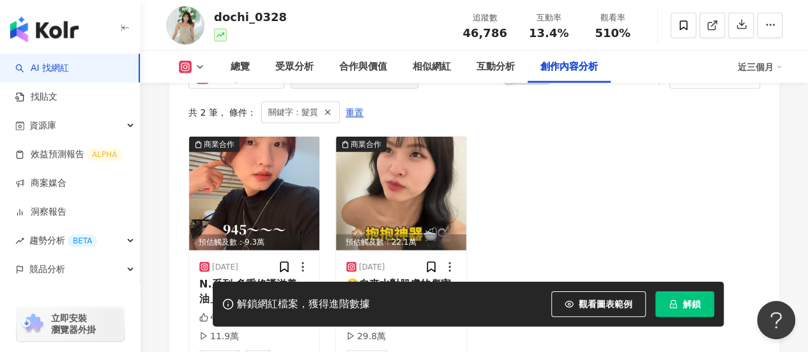
scroll to position [4001, 0]
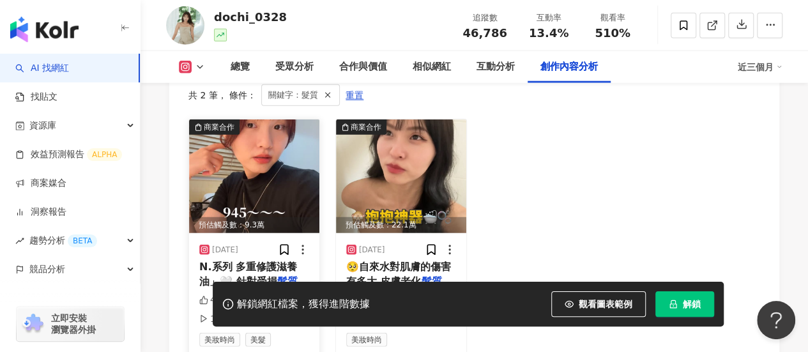
click at [295, 142] on img at bounding box center [254, 176] width 130 height 114
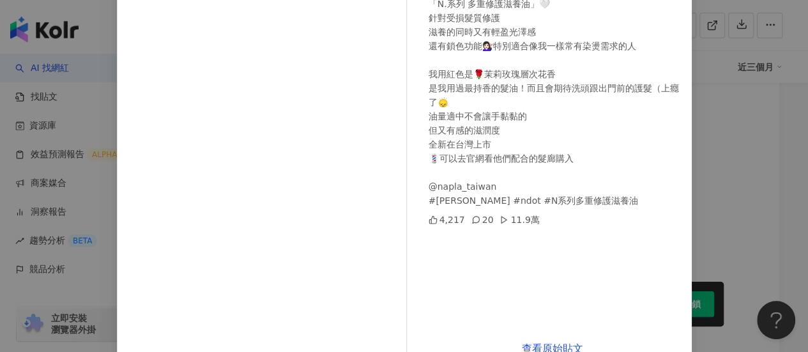
scroll to position [221, 0]
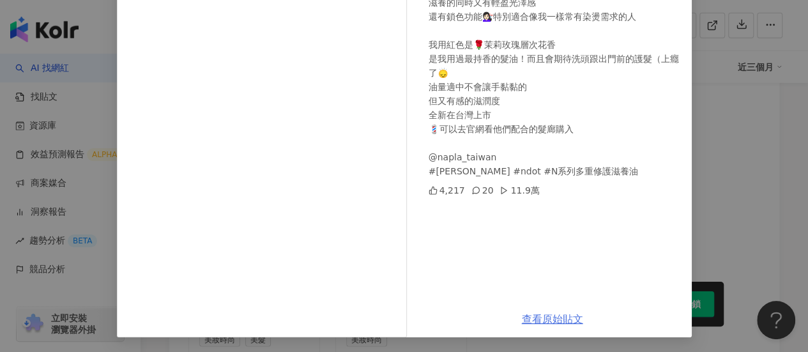
click at [556, 315] on link "查看原始貼文" at bounding box center [552, 319] width 61 height 12
click at [729, 88] on div "萁(1998) 2025/6/27 太太太多人問我髮色惹🥰 要維持漂亮髮色 日常護髮超級重要！ 日本專業美髮沙龍品牌napla 「N.系列 多重修護滋養油」🤍…" at bounding box center [404, 176] width 808 height 352
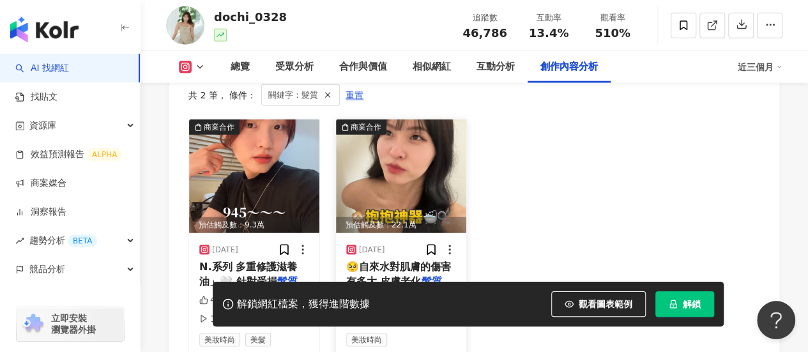
click at [408, 151] on img at bounding box center [401, 176] width 130 height 114
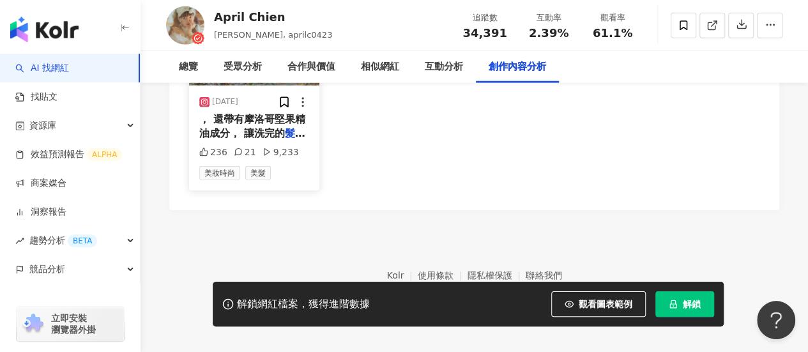
scroll to position [4013, 0]
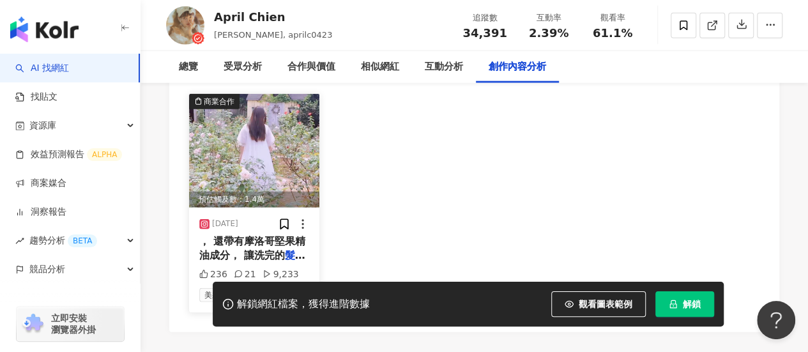
click at [281, 171] on img at bounding box center [254, 151] width 130 height 114
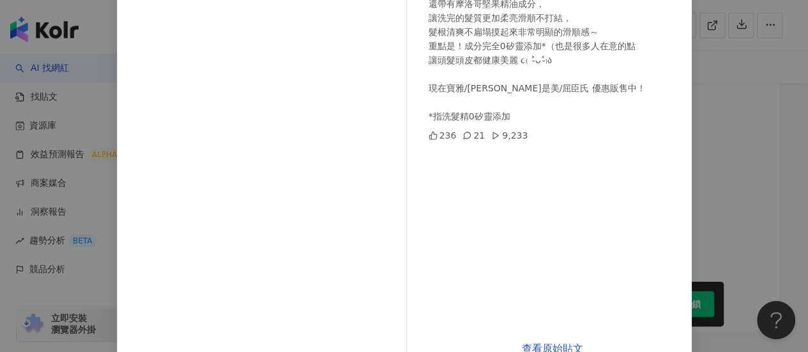
scroll to position [64, 0]
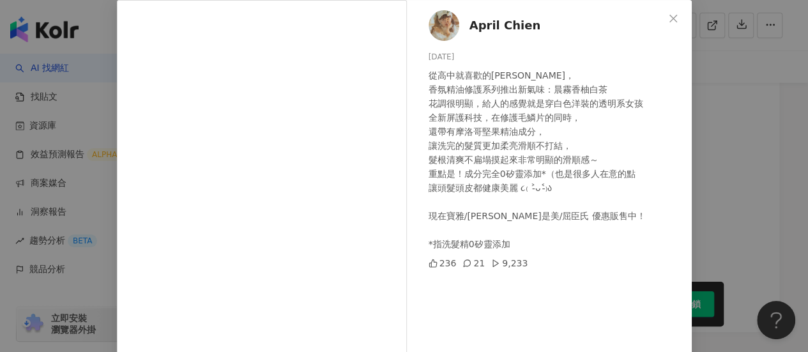
click at [491, 33] on span "April Chien" at bounding box center [506, 26] width 72 height 18
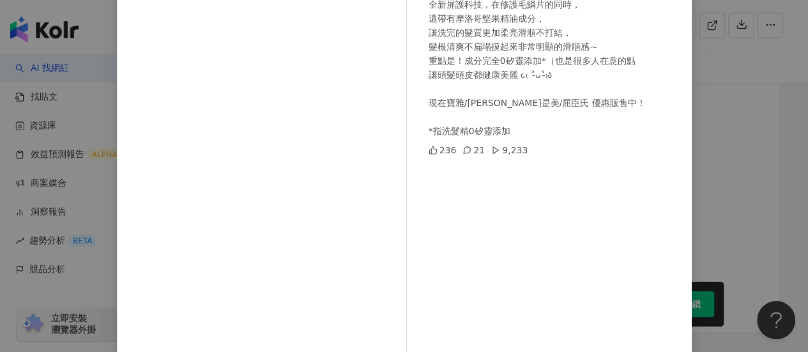
scroll to position [221, 0]
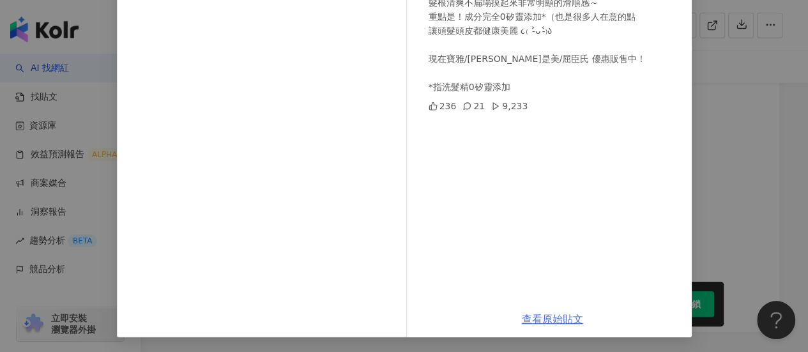
click at [535, 321] on link "查看原始貼文" at bounding box center [552, 319] width 61 height 12
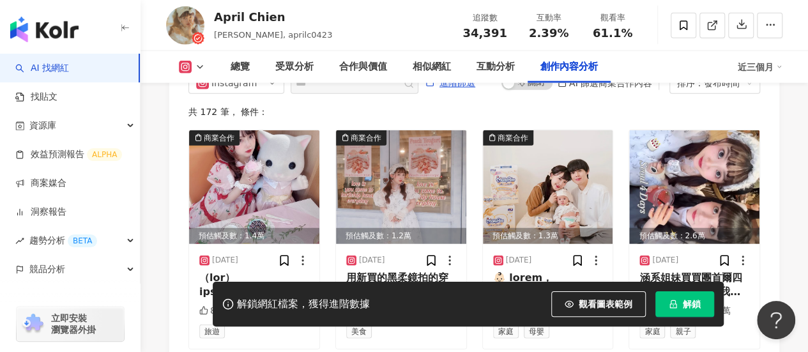
scroll to position [3951, 0]
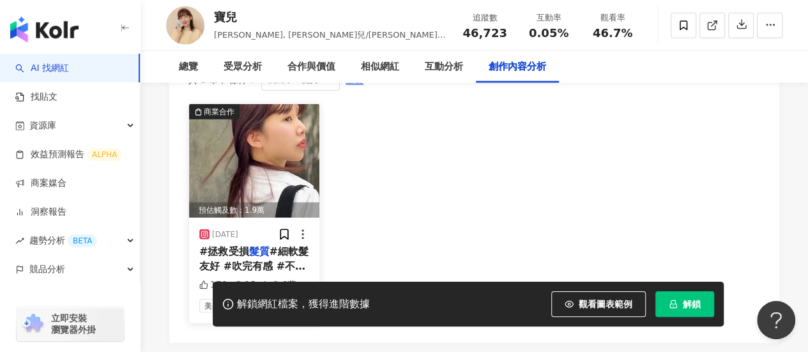
scroll to position [3975, 0]
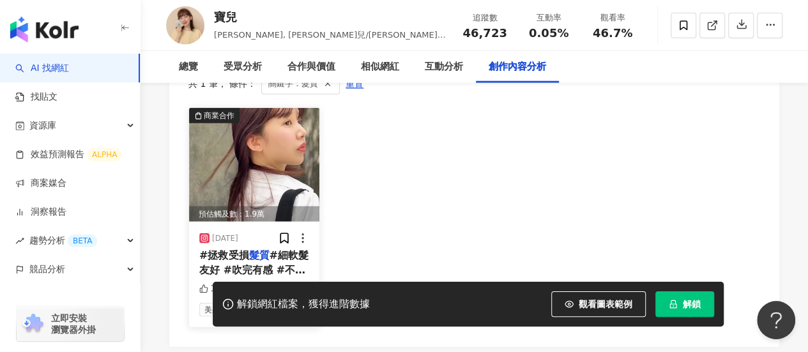
click at [281, 162] on img at bounding box center [254, 165] width 130 height 114
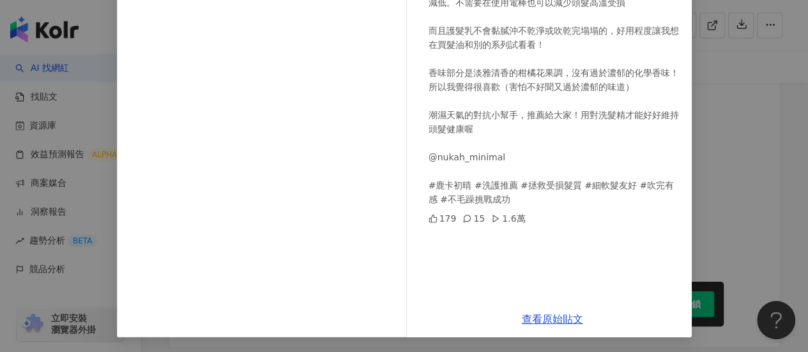
scroll to position [221, 0]
click at [540, 313] on link "查看原始貼文" at bounding box center [552, 319] width 61 height 12
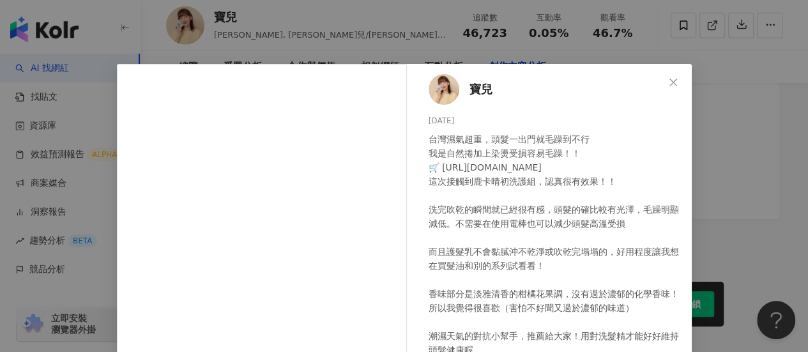
click at [770, 119] on div "寶兒 2025/4/24 台灣濕氣超重，頭髮一出門就毛躁到不行 我是自然捲加上染燙受損容易毛躁！！ 🛒 https://nukah.cc/DVgav 這次接觸…" at bounding box center [404, 176] width 808 height 352
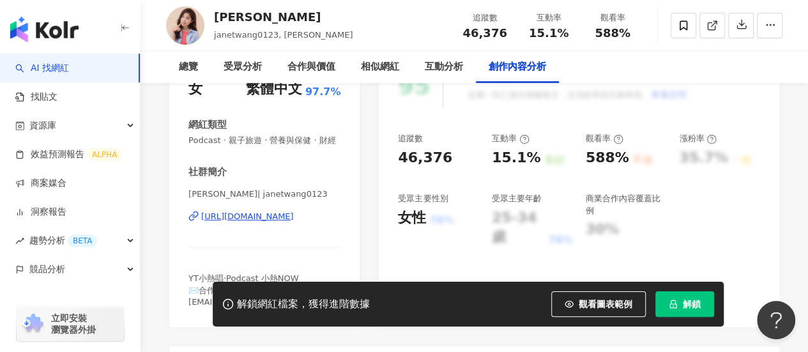
scroll to position [3883, 0]
